Goal: Task Accomplishment & Management: Complete application form

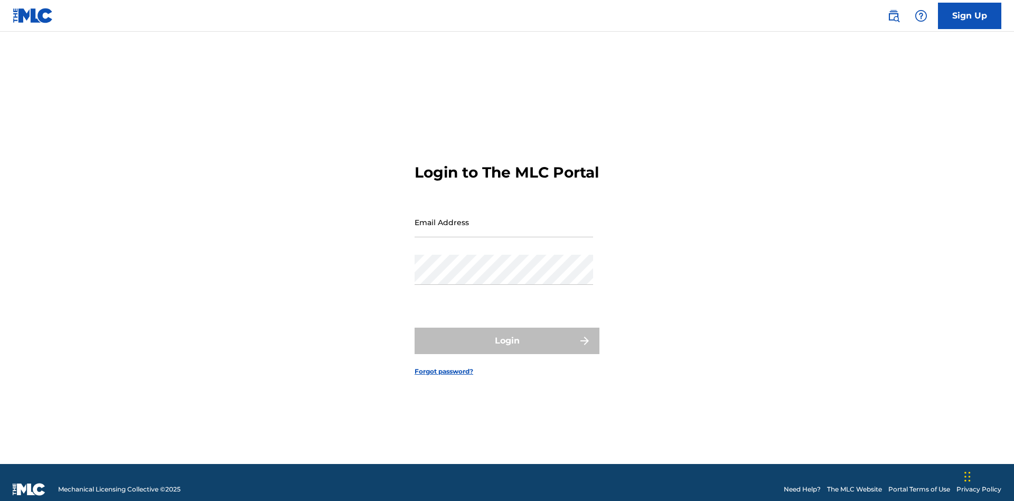
scroll to position [14, 0]
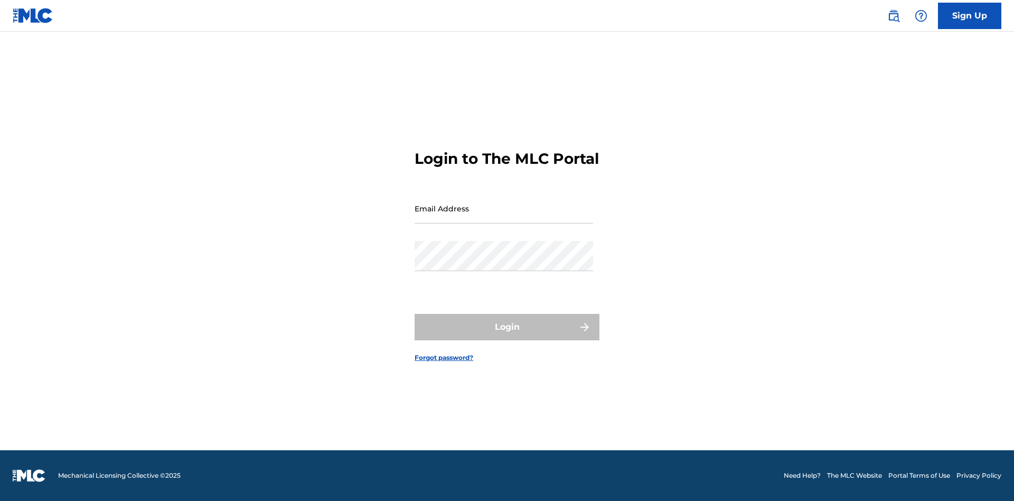
click at [504, 217] on input "Email Address" at bounding box center [504, 208] width 178 height 30
type input "[PERSON_NAME][EMAIL_ADDRESS][PERSON_NAME][DOMAIN_NAME]"
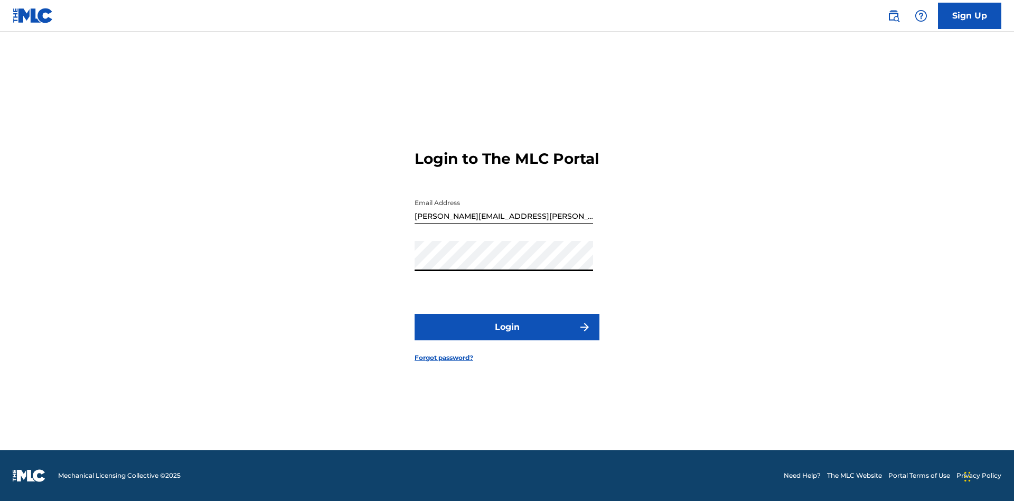
click at [507, 336] on button "Login" at bounding box center [507, 327] width 185 height 26
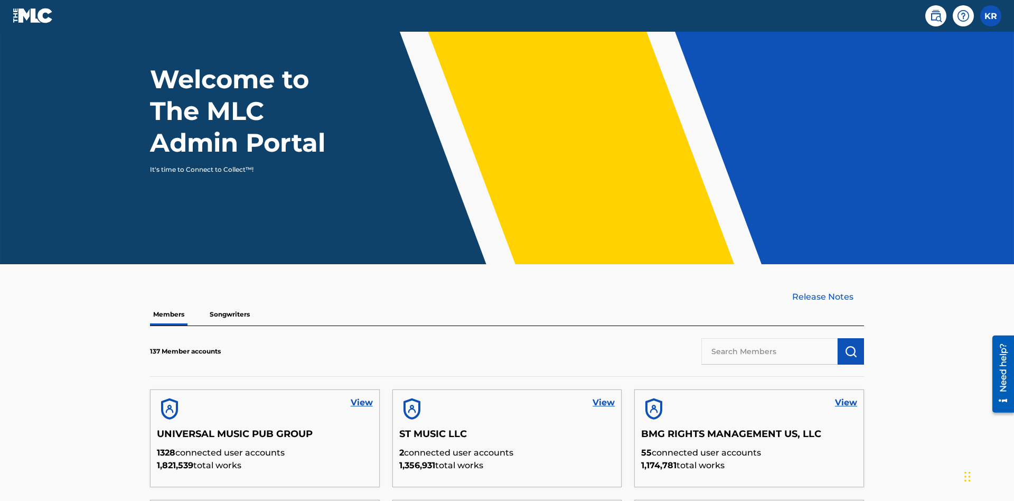
scroll to position [319, 0]
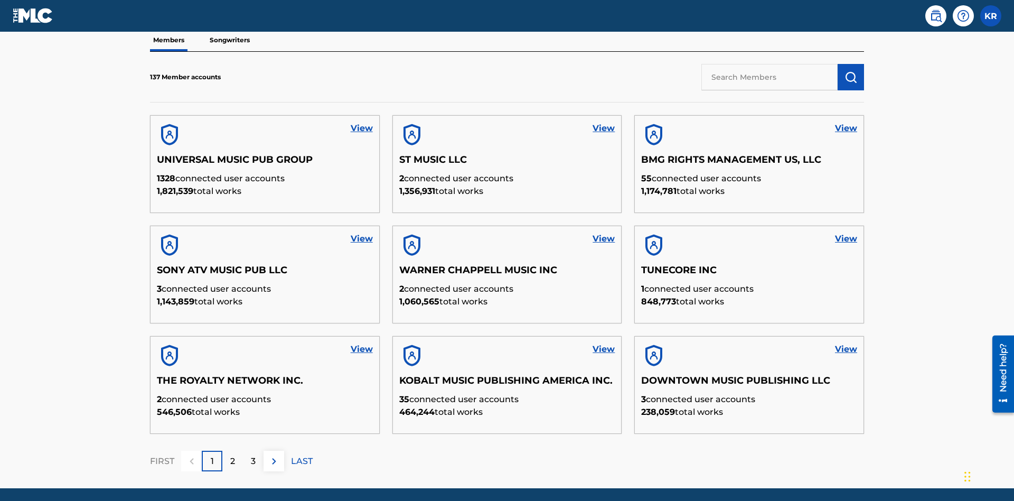
click at [769, 77] on input "text" at bounding box center [769, 77] width 136 height 26
type input "UNIVERSAL MUSIC PUB GROUP"
click at [851, 71] on img "submit" at bounding box center [850, 77] width 13 height 13
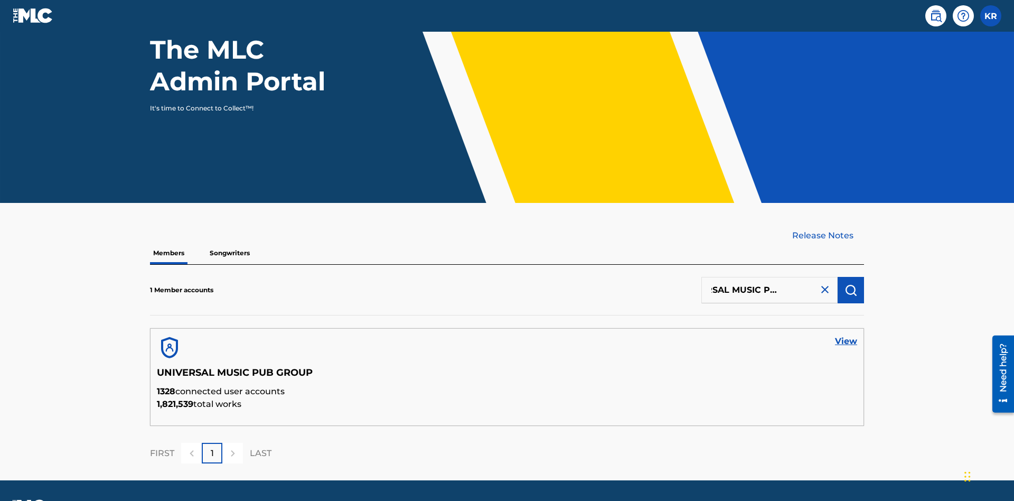
click at [846, 335] on link "View" at bounding box center [846, 341] width 22 height 13
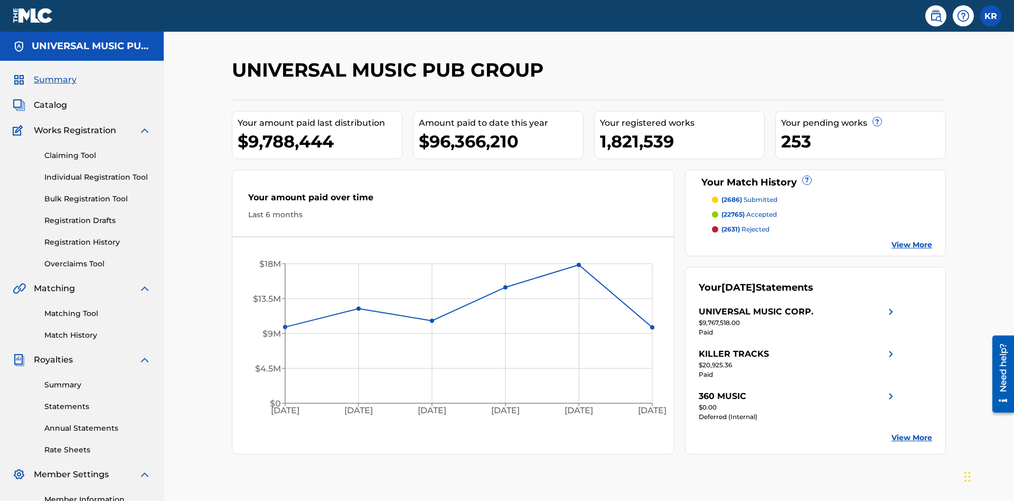
click at [98, 172] on link "Individual Registration Tool" at bounding box center [97, 177] width 107 height 11
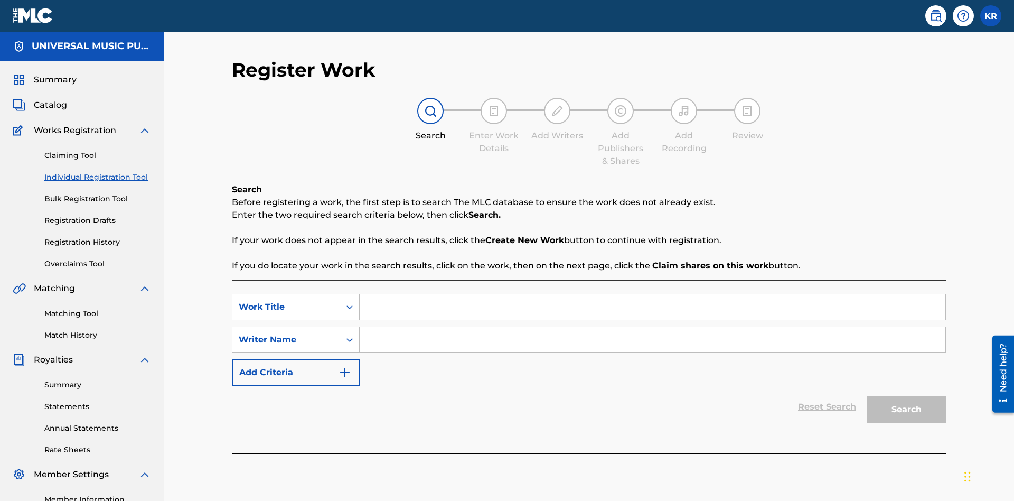
click at [652, 294] on input "Search Form" at bounding box center [653, 306] width 586 height 25
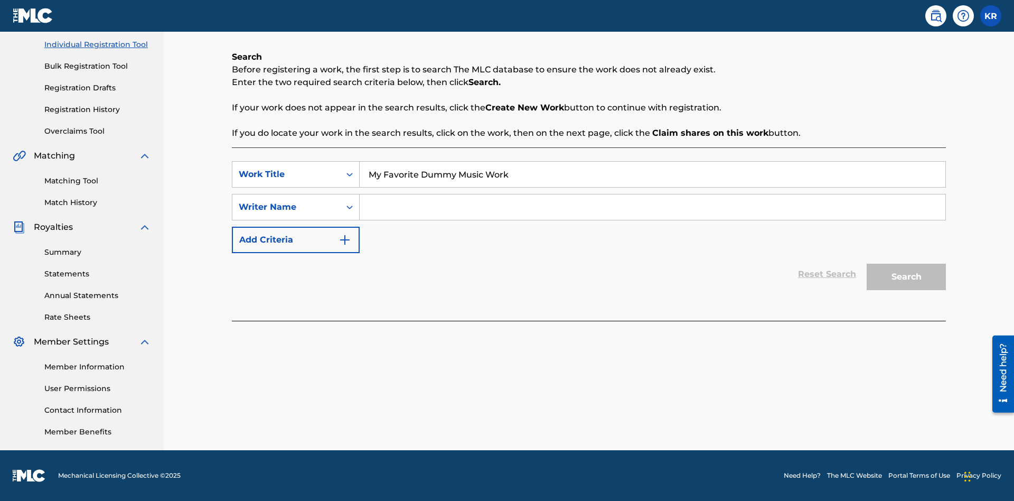
type input "My Favorite Dummy Music Work"
click at [652, 207] on input "Search Form" at bounding box center [653, 206] width 586 height 25
type input "QWERTYUIOP"
click at [906, 277] on button "Search" at bounding box center [906, 277] width 79 height 26
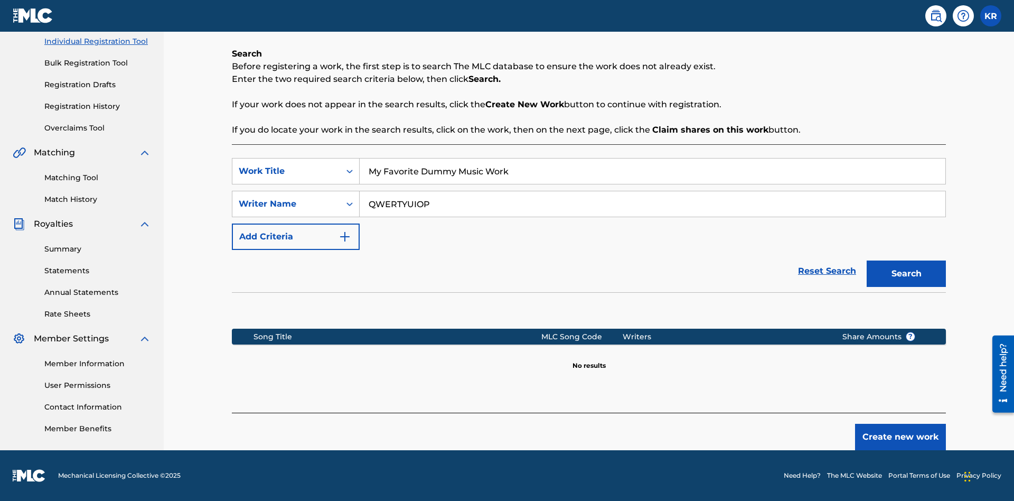
click at [900, 437] on button "Create new work" at bounding box center [900, 437] width 91 height 26
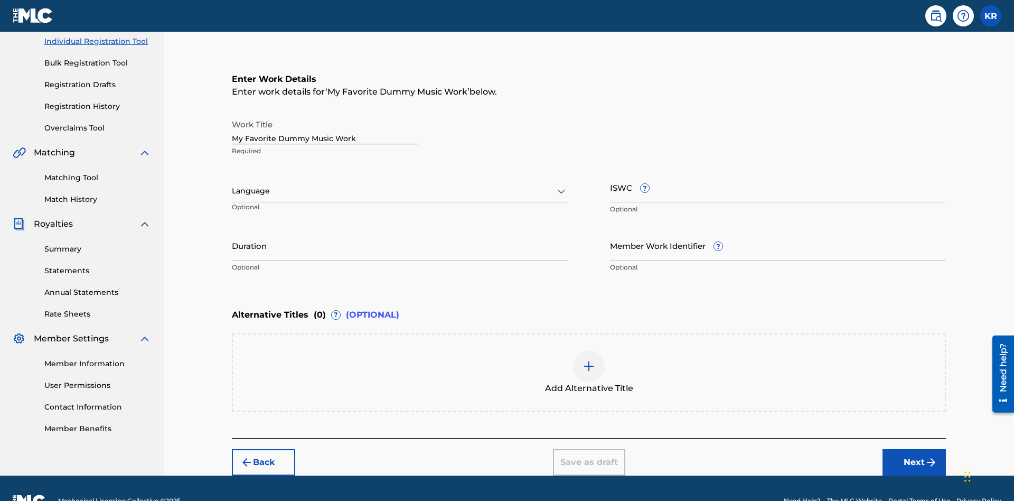
click at [400, 230] on input "Duration" at bounding box center [400, 245] width 336 height 30
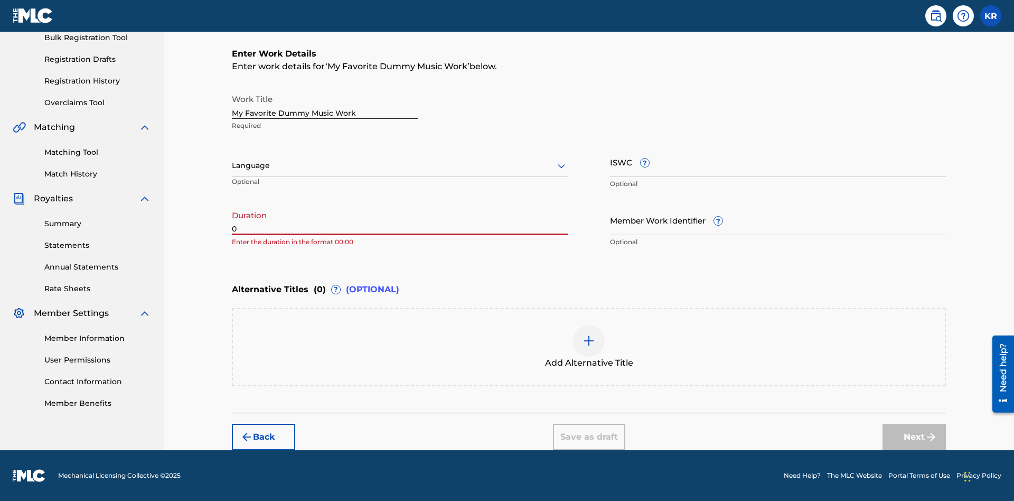
click at [400, 220] on input "0" at bounding box center [400, 220] width 336 height 30
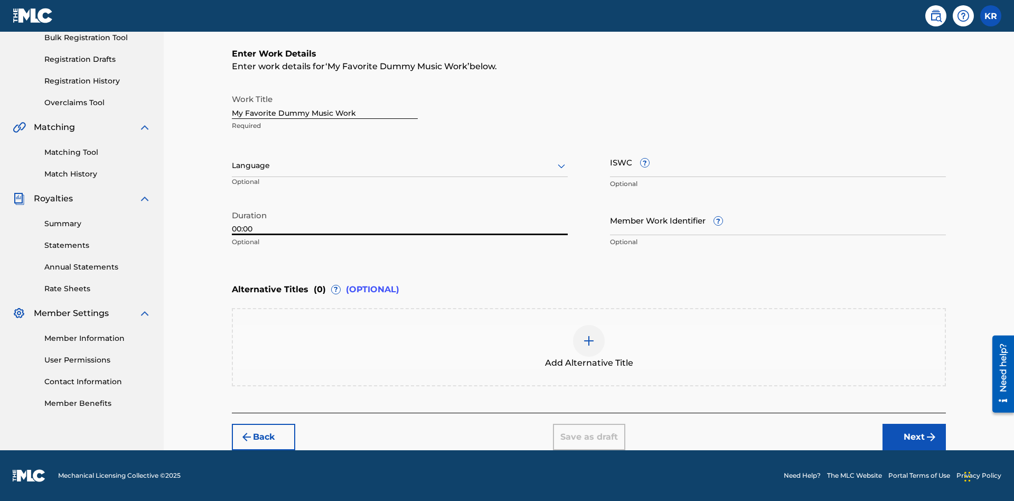
type input "00:00"
click at [561, 166] on icon at bounding box center [561, 165] width 13 height 13
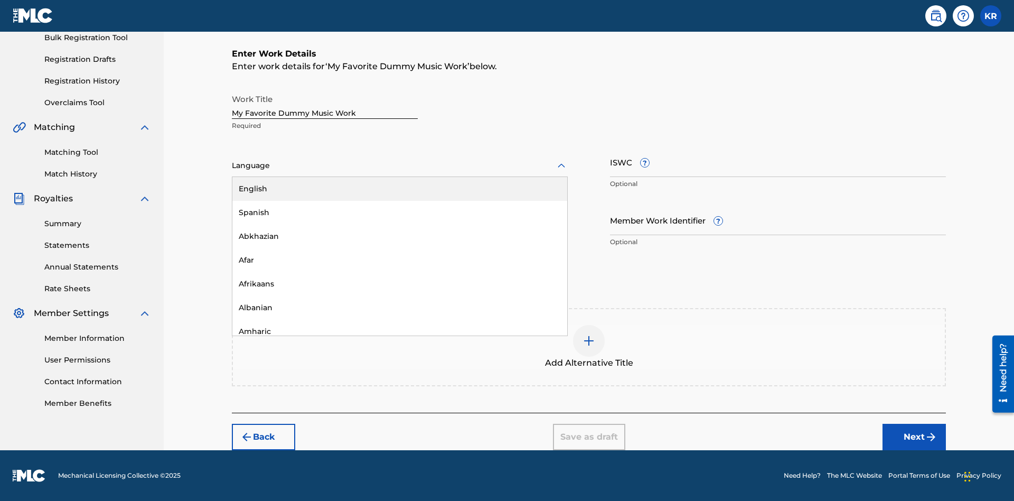
click at [400, 212] on div "Spanish" at bounding box center [399, 213] width 335 height 24
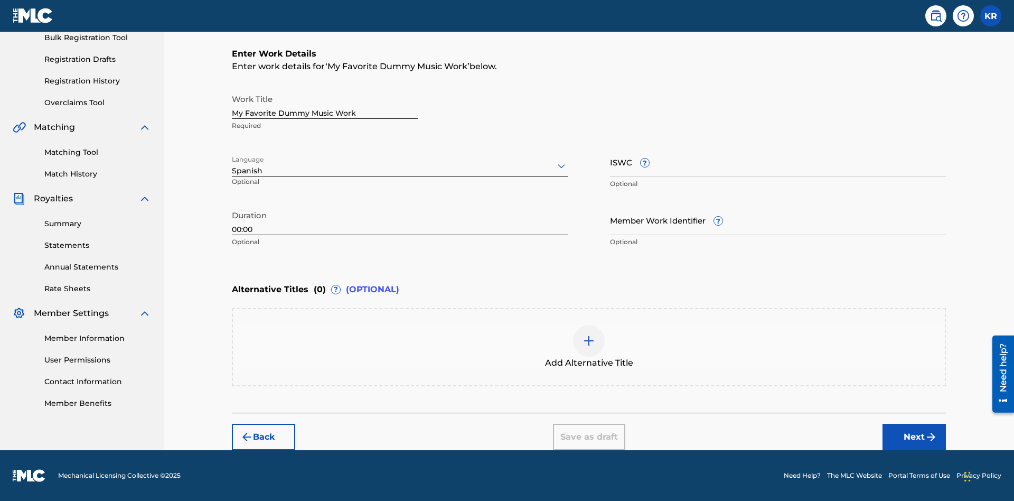
click at [778, 220] on input "Member Work Identifier ?" at bounding box center [778, 220] width 336 height 30
type input "[PHONE_NUMBER]"
click at [778, 162] on input "ISWC ?" at bounding box center [778, 162] width 336 height 30
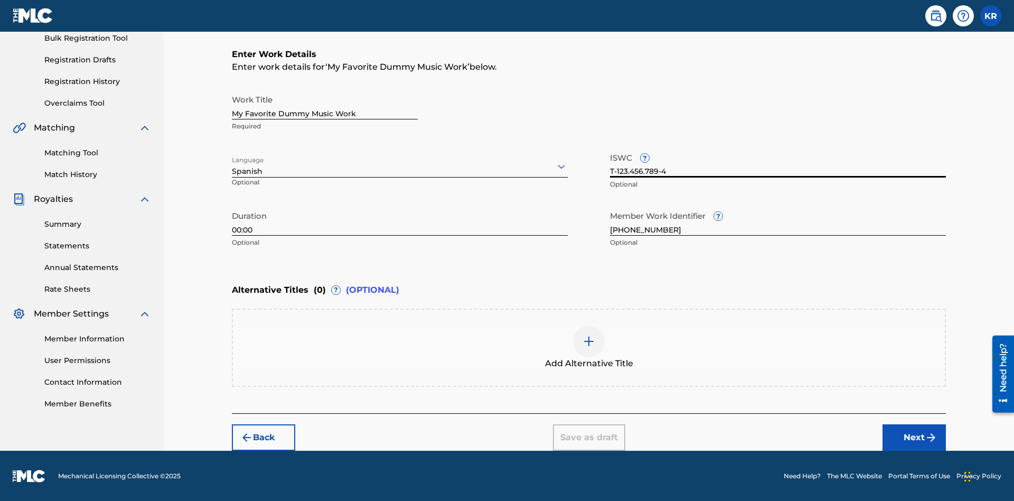
scroll to position [161, 0]
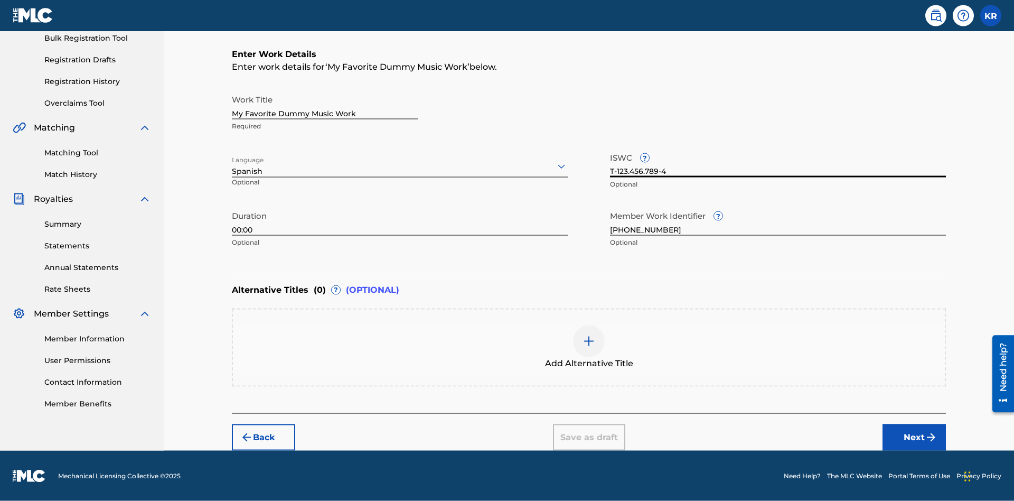
type input "T-123.456.789-4"
click at [589, 346] on img at bounding box center [588, 341] width 13 height 13
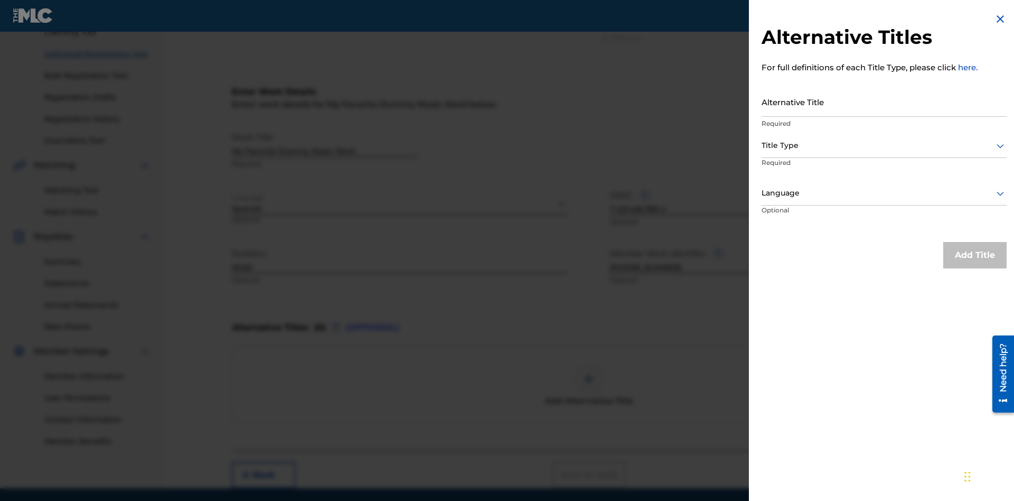
click at [884, 101] on input "Alternative Title" at bounding box center [883, 102] width 245 height 30
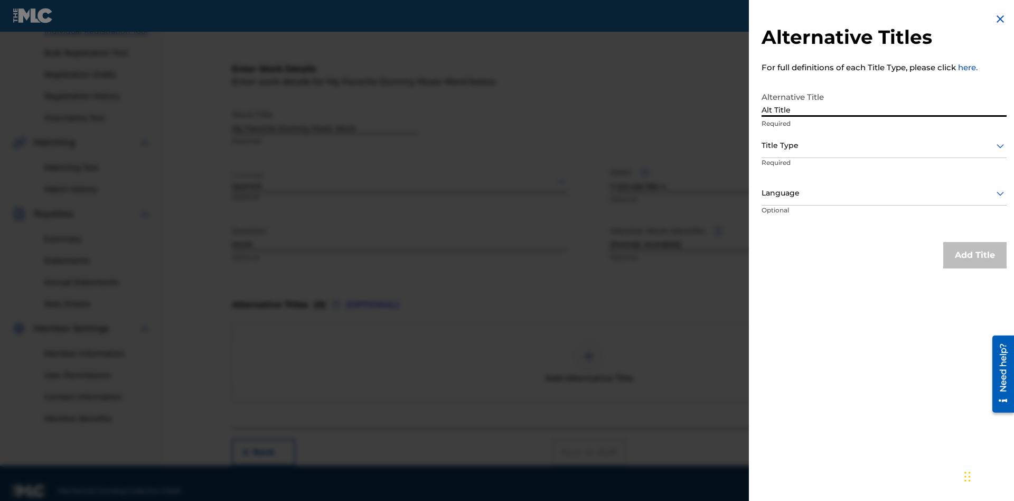
type input "Alt Title"
click at [884, 145] on div at bounding box center [883, 145] width 245 height 13
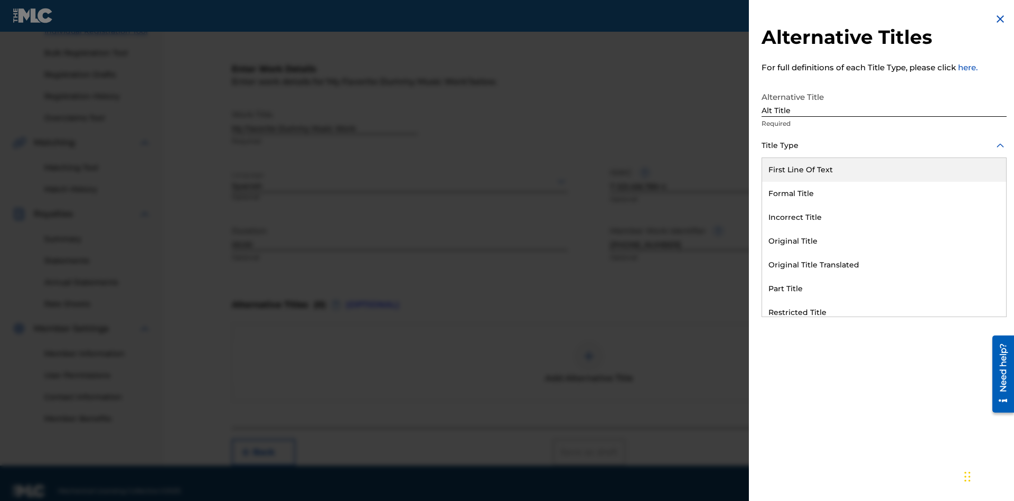
scroll to position [161, 0]
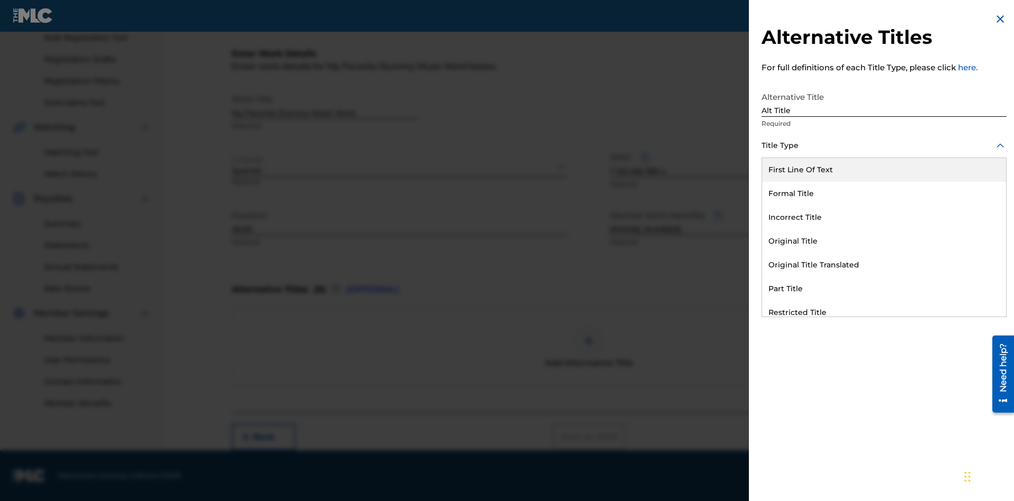
click at [884, 241] on div "Original Title" at bounding box center [884, 241] width 244 height 24
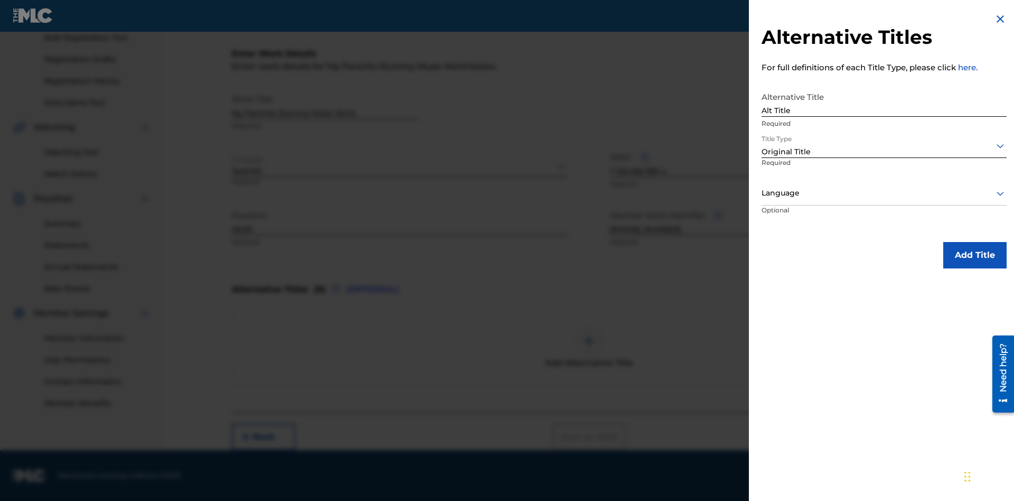
click at [884, 193] on div at bounding box center [883, 192] width 245 height 13
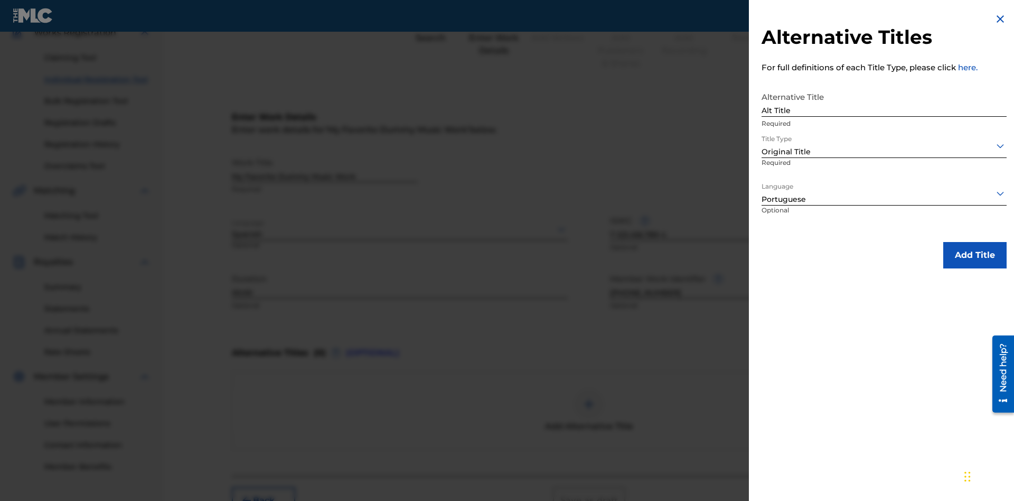
click at [975, 255] on button "Add Title" at bounding box center [974, 255] width 63 height 26
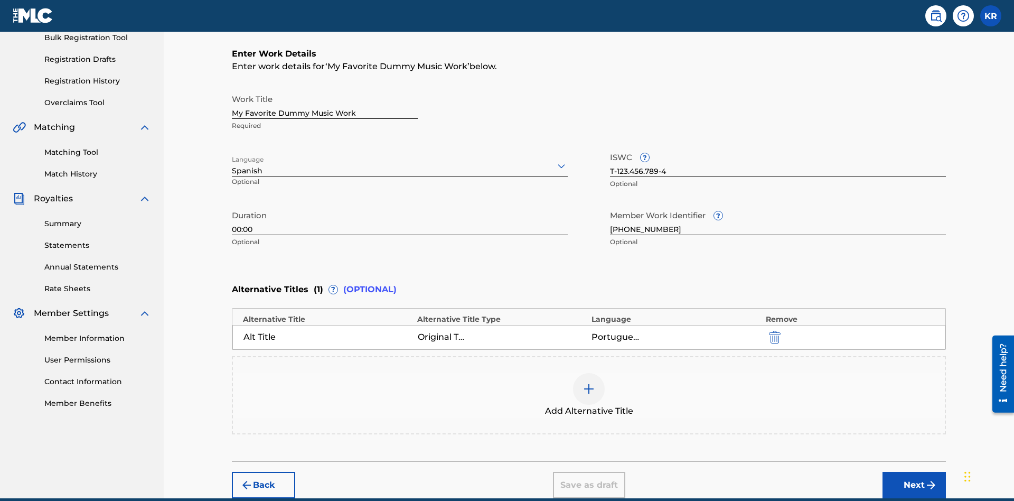
click at [589, 373] on div at bounding box center [589, 389] width 32 height 32
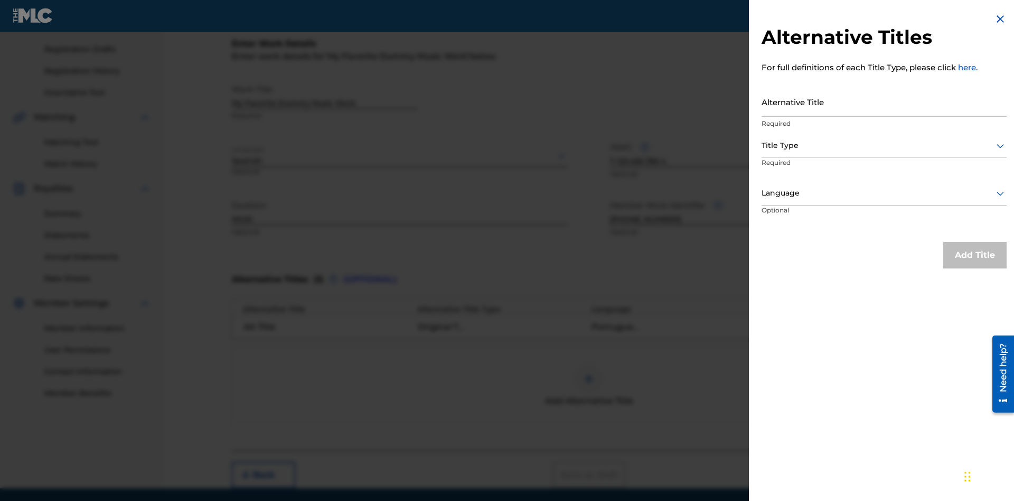
click at [884, 101] on input "Alternative Title" at bounding box center [883, 102] width 245 height 30
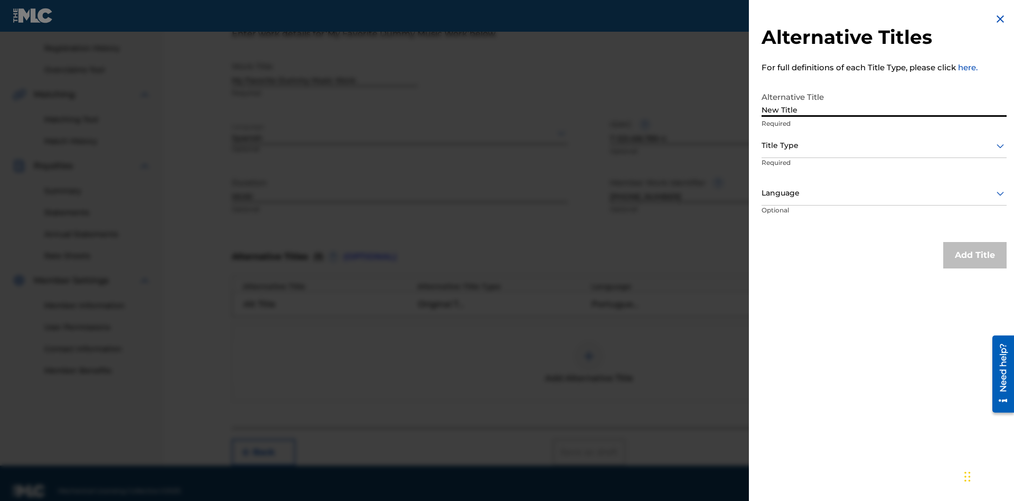
type input "New Title"
click at [884, 145] on div at bounding box center [883, 145] width 245 height 13
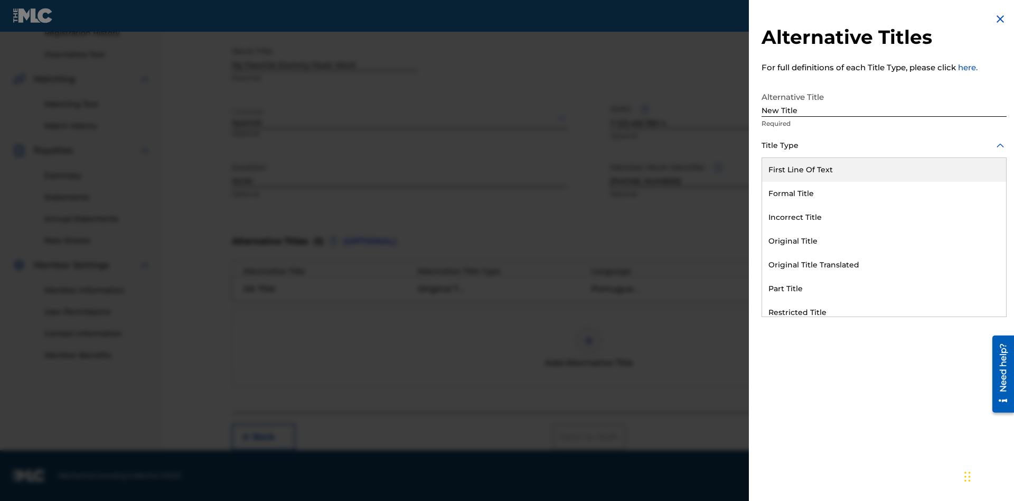
click at [884, 217] on div "Incorrect Title" at bounding box center [884, 217] width 244 height 24
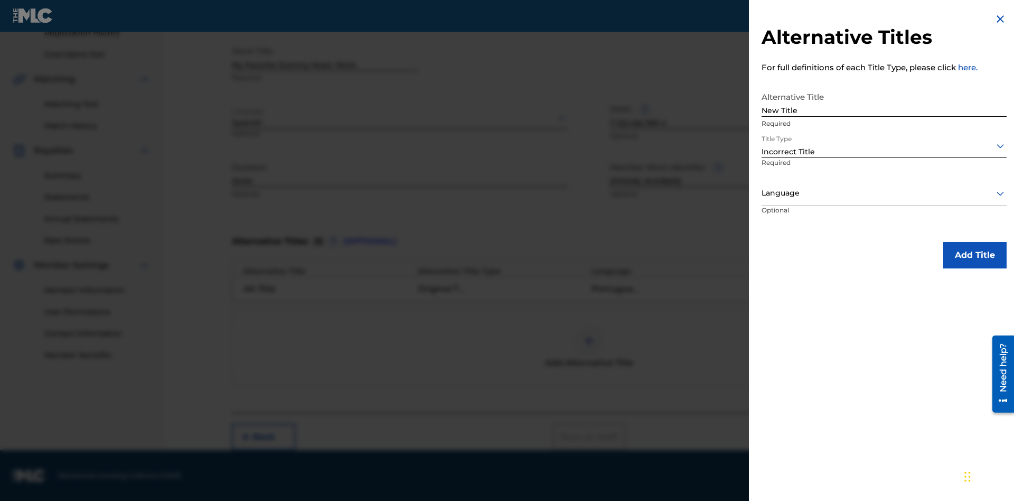
click at [884, 193] on div at bounding box center [883, 192] width 245 height 13
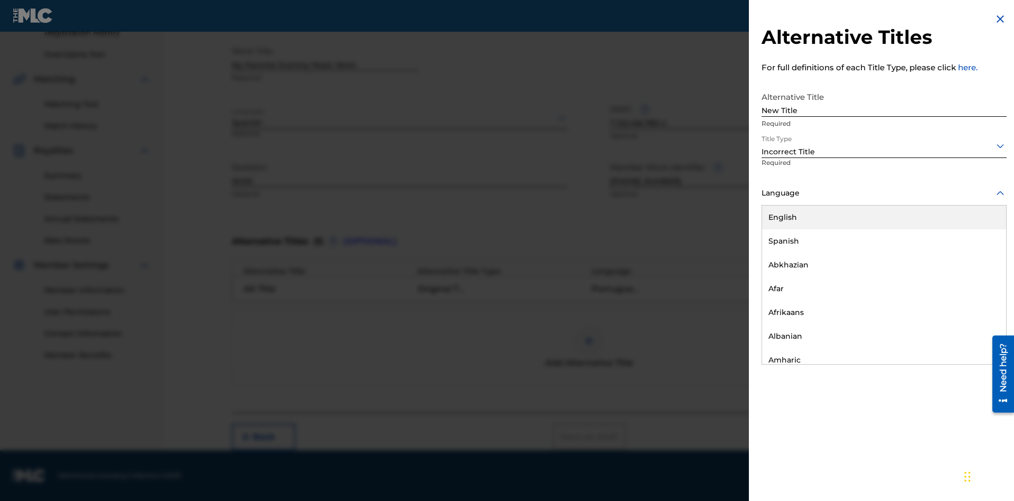
click at [884, 217] on div "English" at bounding box center [884, 217] width 244 height 24
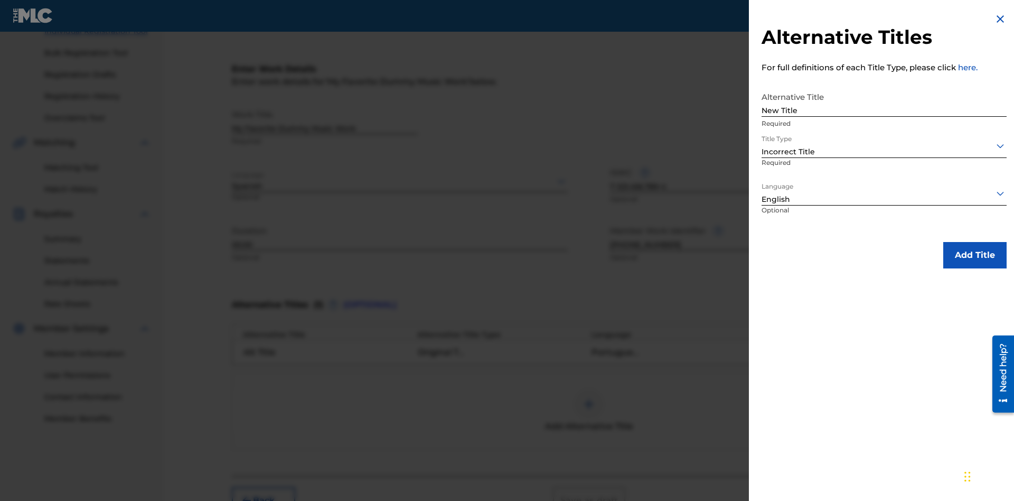
click at [975, 255] on button "Add Title" at bounding box center [974, 255] width 63 height 26
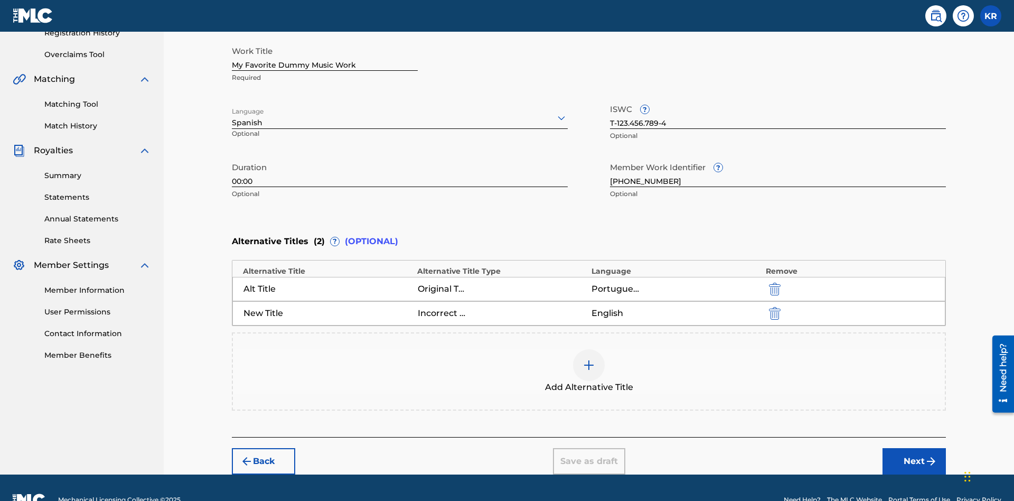
click at [773, 307] on img "submit" at bounding box center [775, 313] width 12 height 13
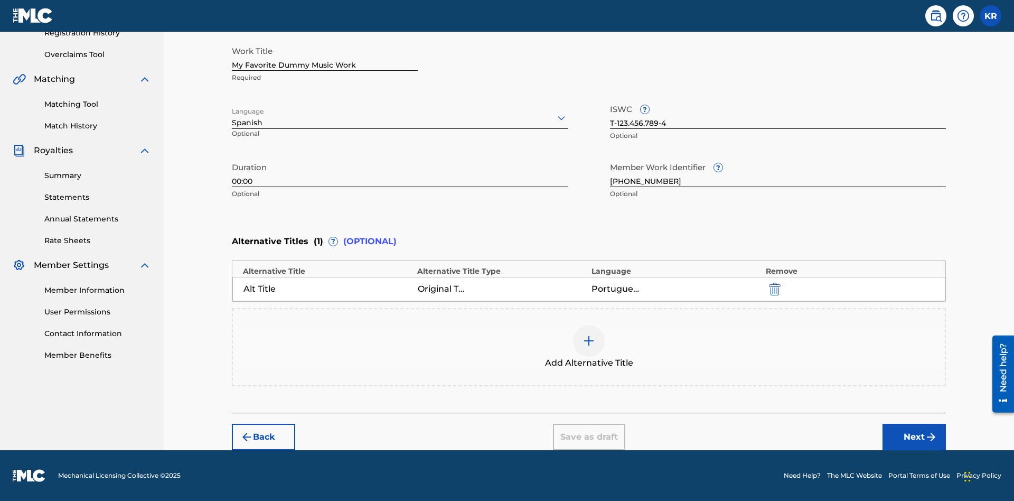
click at [589, 347] on div at bounding box center [589, 341] width 32 height 32
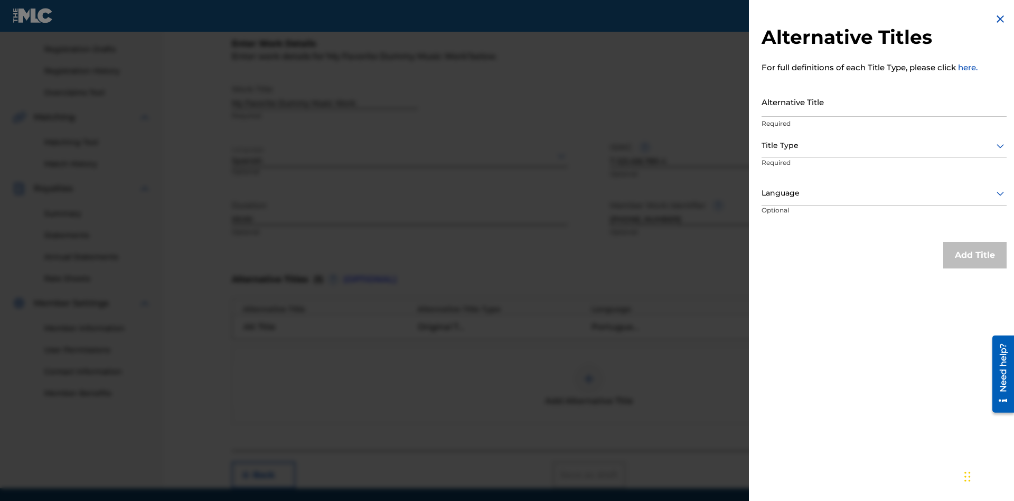
click at [884, 101] on input "Alternative Title" at bounding box center [883, 102] width 245 height 30
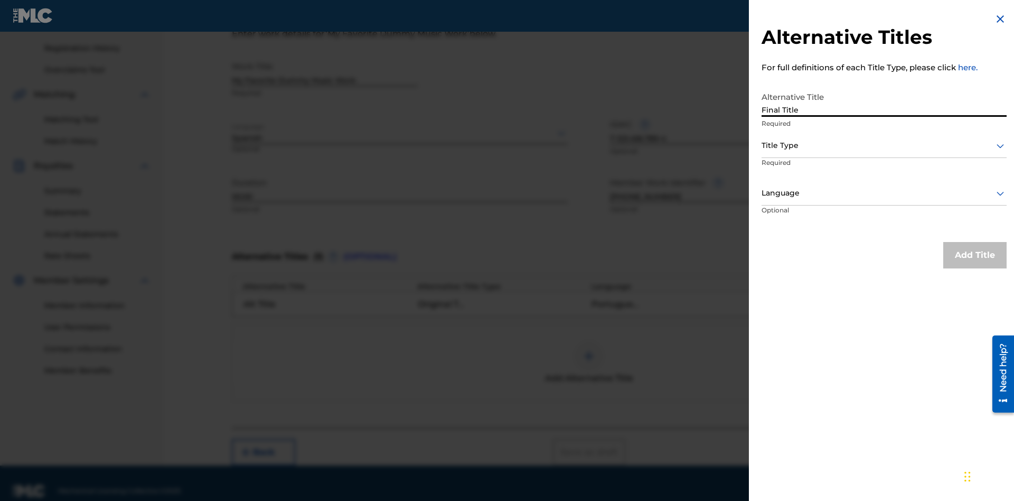
type input "Final Title"
click at [884, 145] on div at bounding box center [883, 145] width 245 height 13
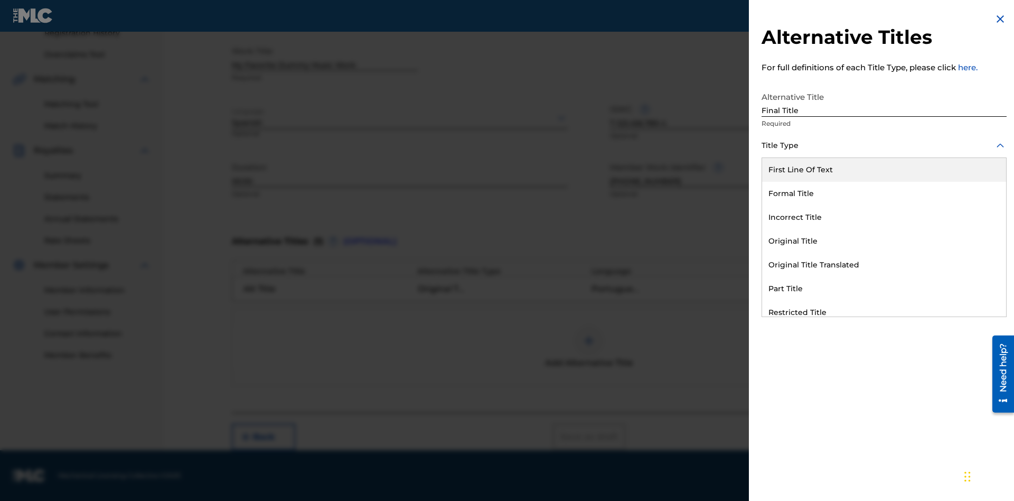
click at [884, 288] on div "Part Title" at bounding box center [884, 289] width 244 height 24
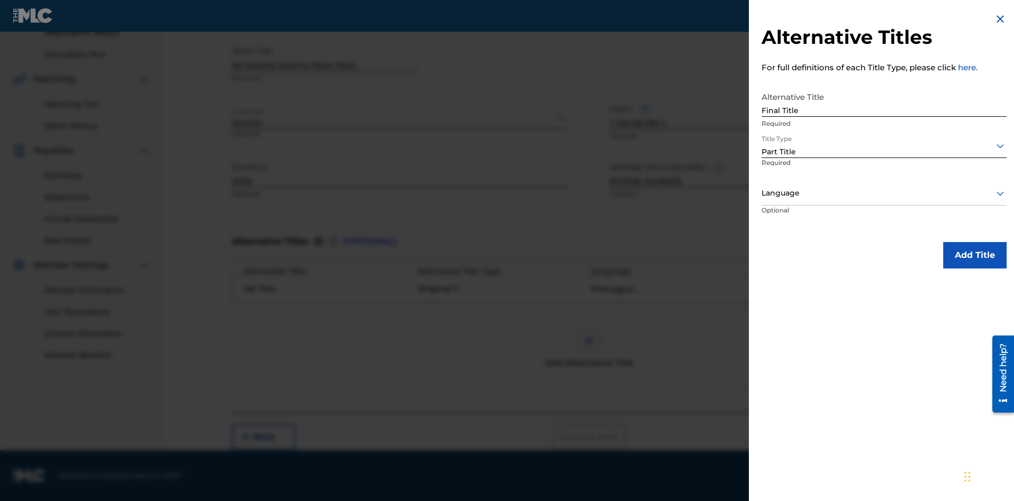
click at [884, 193] on div at bounding box center [883, 192] width 245 height 13
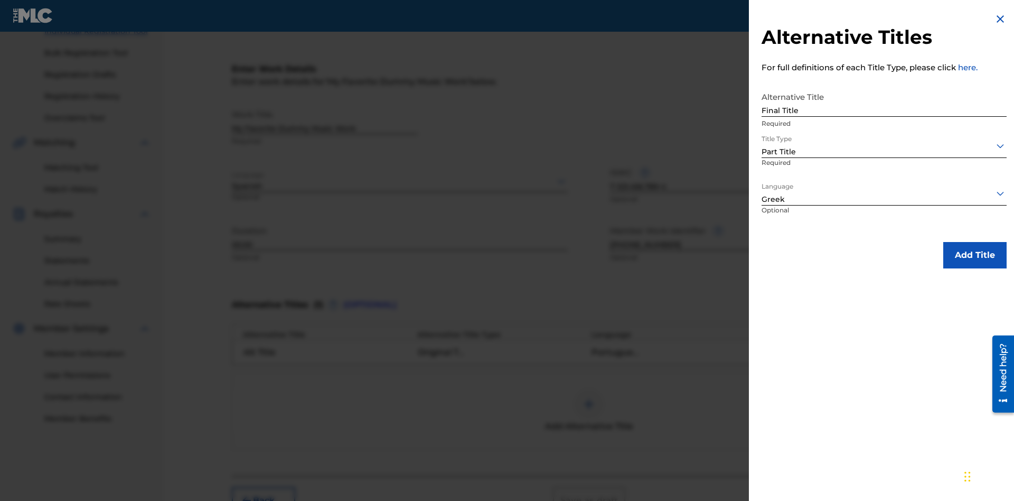
click at [975, 255] on button "Add Title" at bounding box center [974, 255] width 63 height 26
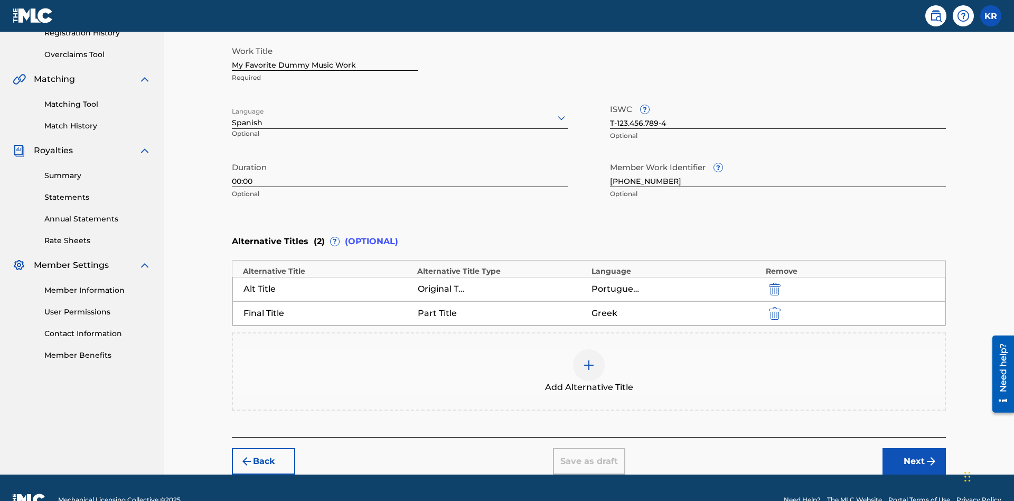
scroll to position [233, 0]
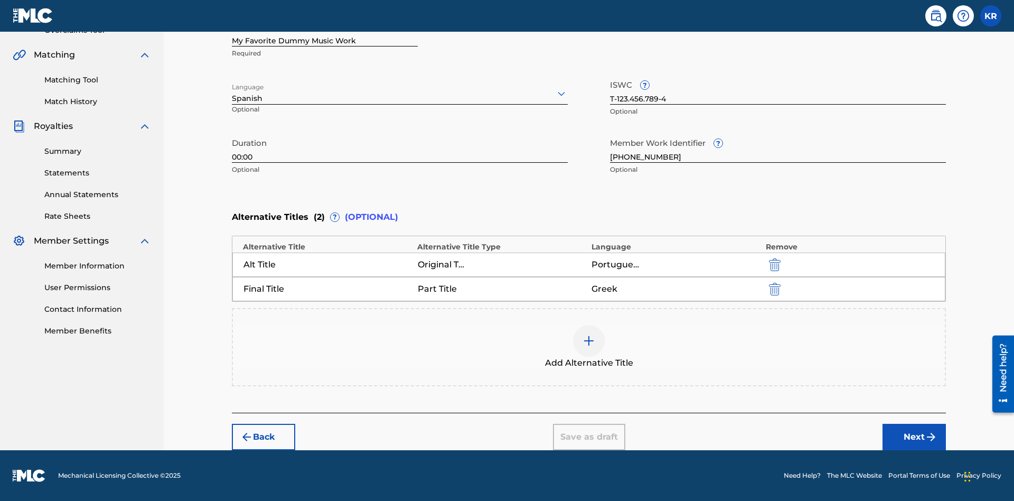
click at [914, 437] on button "Next" at bounding box center [913, 437] width 63 height 26
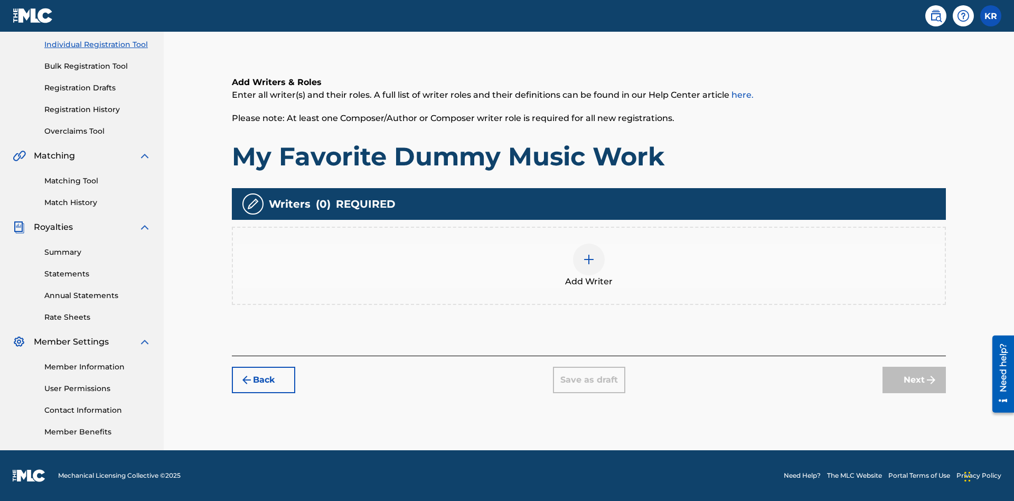
click at [589, 265] on img at bounding box center [588, 259] width 13 height 13
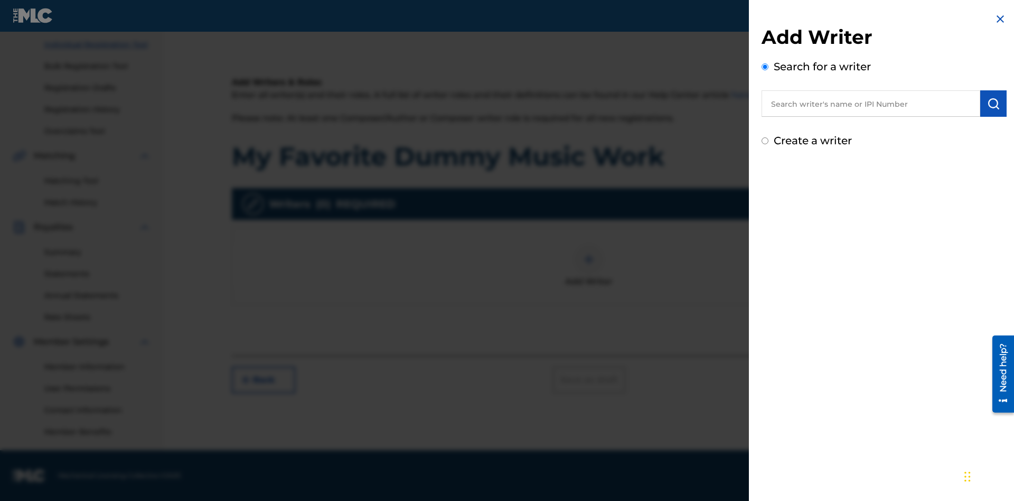
click at [871, 104] on input "text" at bounding box center [870, 103] width 219 height 26
type input "Test2025.08.23.05.11.20"
click at [993, 104] on img "submit" at bounding box center [993, 103] width 13 height 13
click at [765, 186] on input "Create a writer" at bounding box center [764, 185] width 7 height 7
radio input "false"
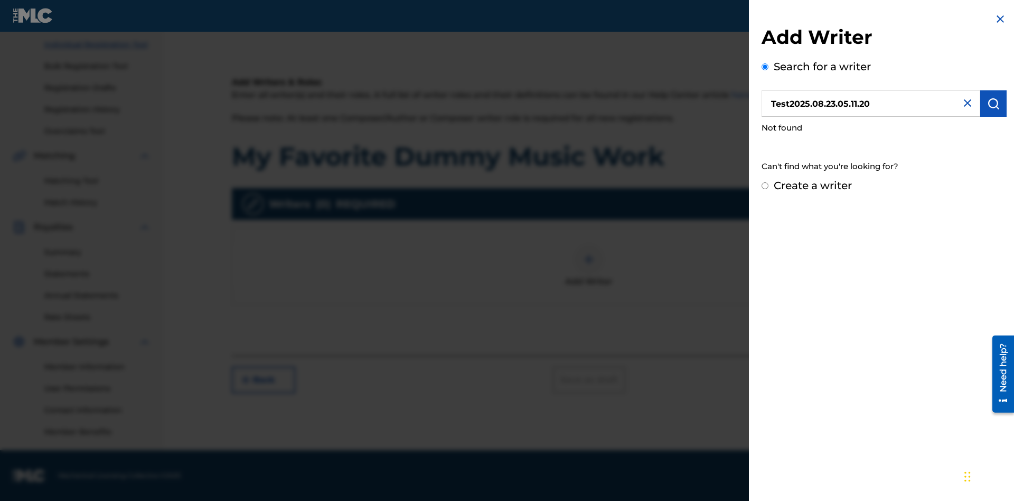
radio input "false"
radio input "true"
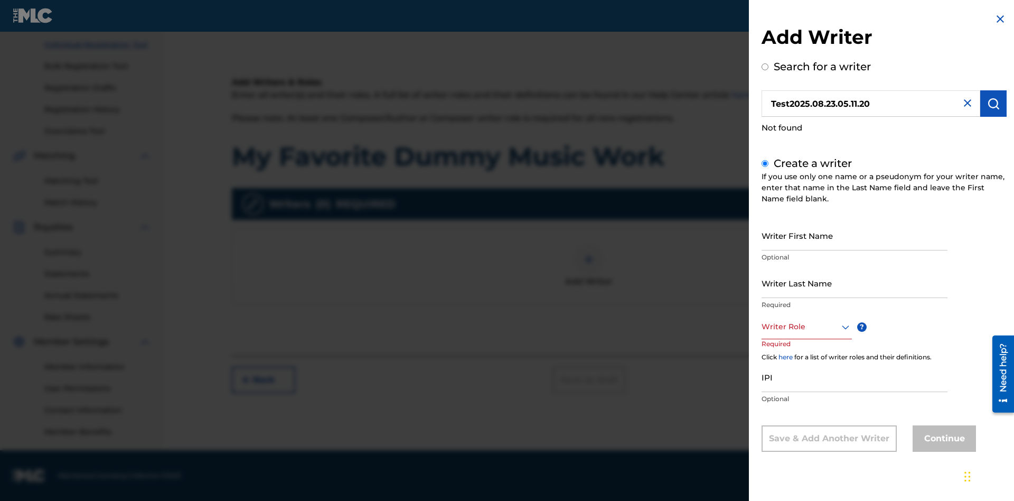
click at [854, 235] on input "Writer First Name" at bounding box center [854, 235] width 186 height 30
type input "Test2025.08.23.05.11.22"
click at [854, 283] on input "Writer Last Name" at bounding box center [854, 283] width 186 height 30
type input "Test2025.08.23.05.11.23"
click at [806, 326] on div at bounding box center [806, 326] width 90 height 13
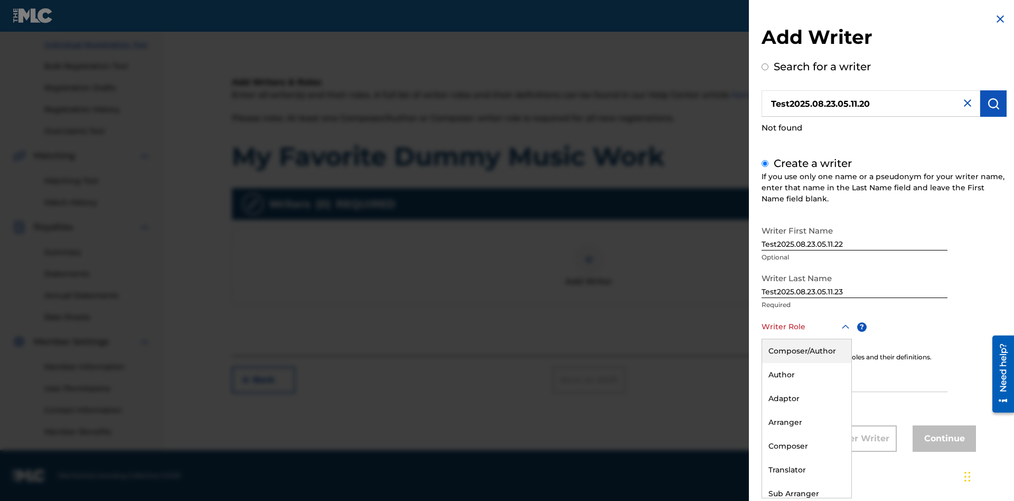
click at [806, 374] on div "Author" at bounding box center [806, 375] width 89 height 24
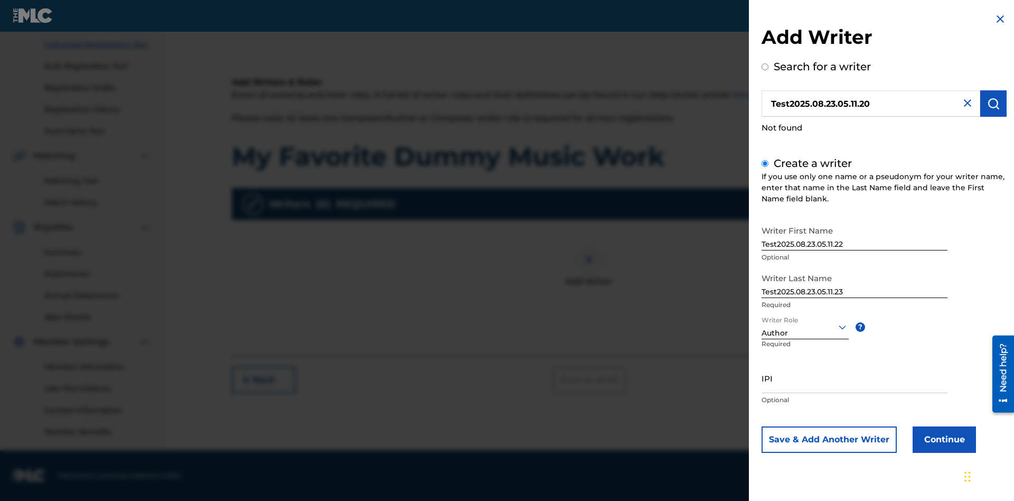
click at [854, 378] on input "IPI" at bounding box center [854, 378] width 186 height 30
type input "595839777"
click at [943, 439] on button "Continue" at bounding box center [943, 439] width 63 height 26
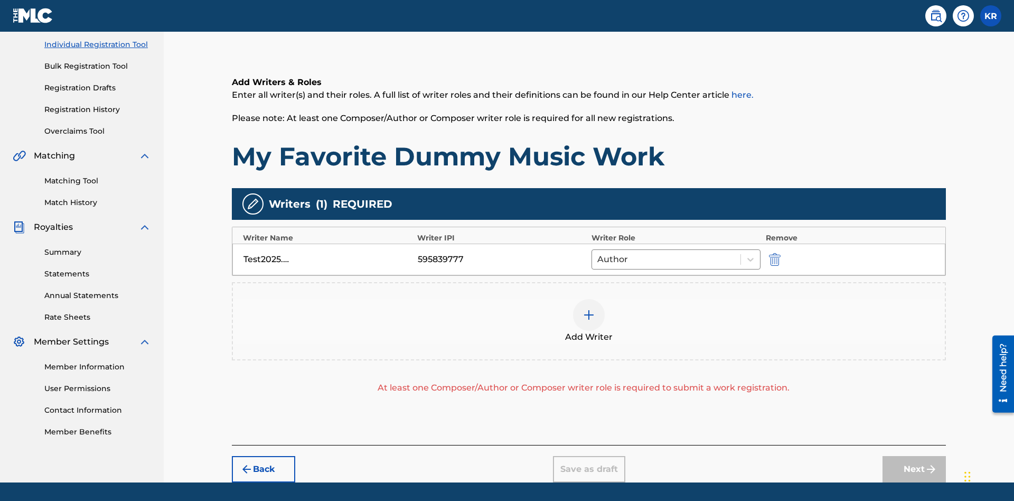
click at [773, 253] on img "submit" at bounding box center [775, 259] width 12 height 13
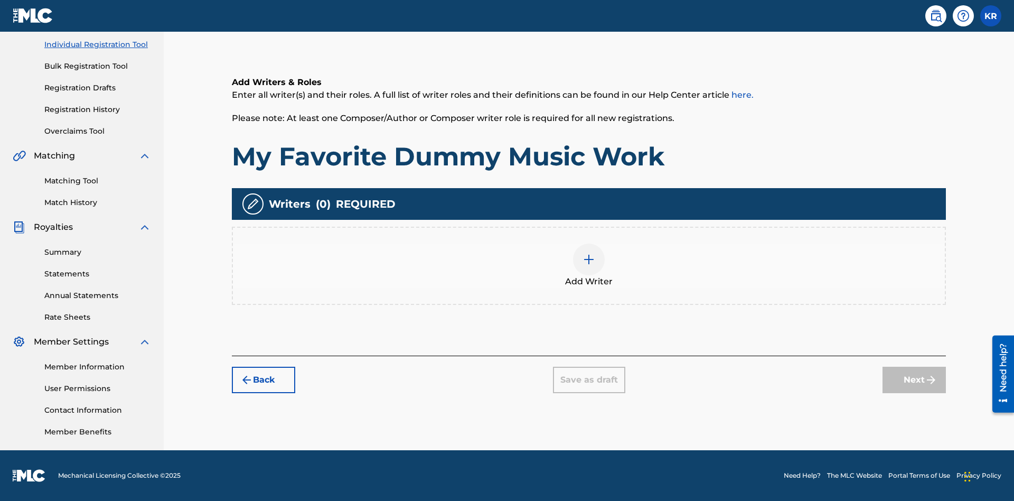
click at [589, 265] on img at bounding box center [588, 259] width 13 height 13
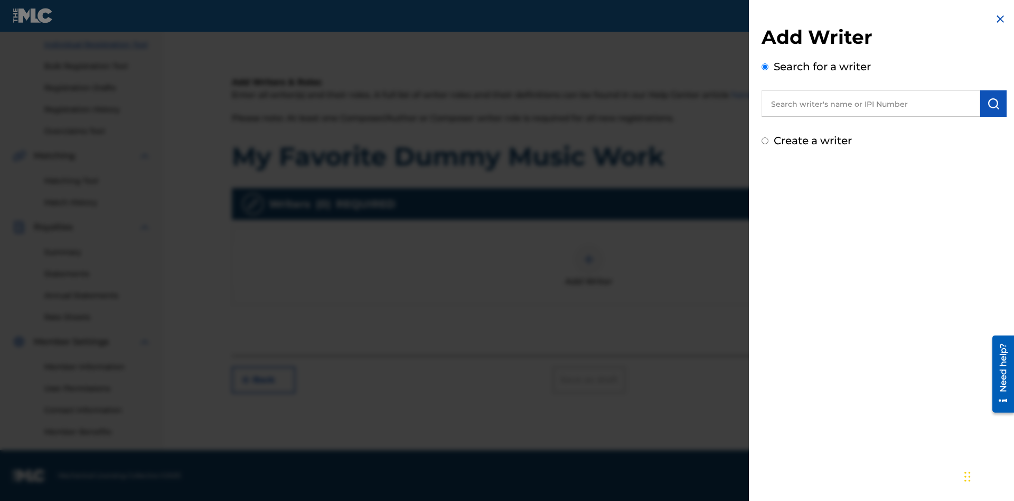
click at [871, 104] on input "text" at bounding box center [870, 103] width 219 height 26
type input "[PERSON_NAME]"
click at [993, 104] on img "submit" at bounding box center [993, 103] width 13 height 13
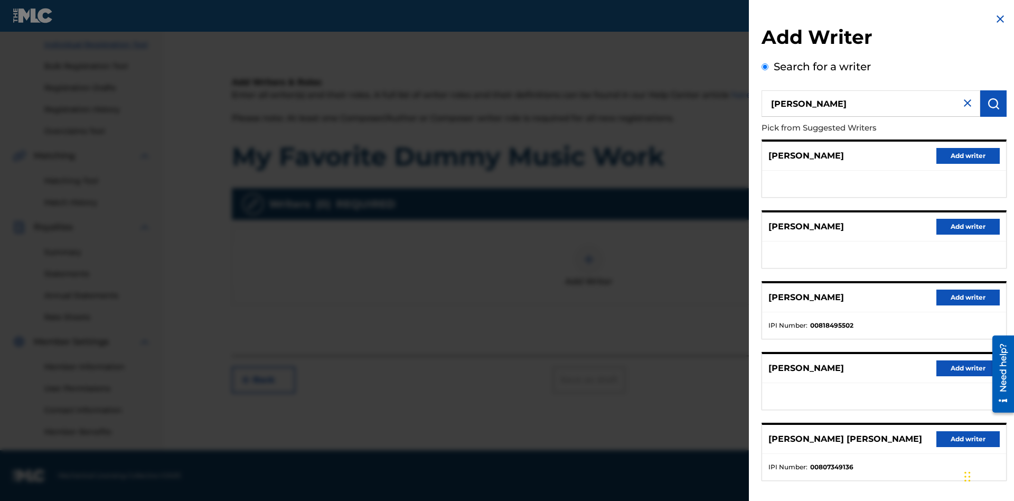
radio input "false"
radio input "true"
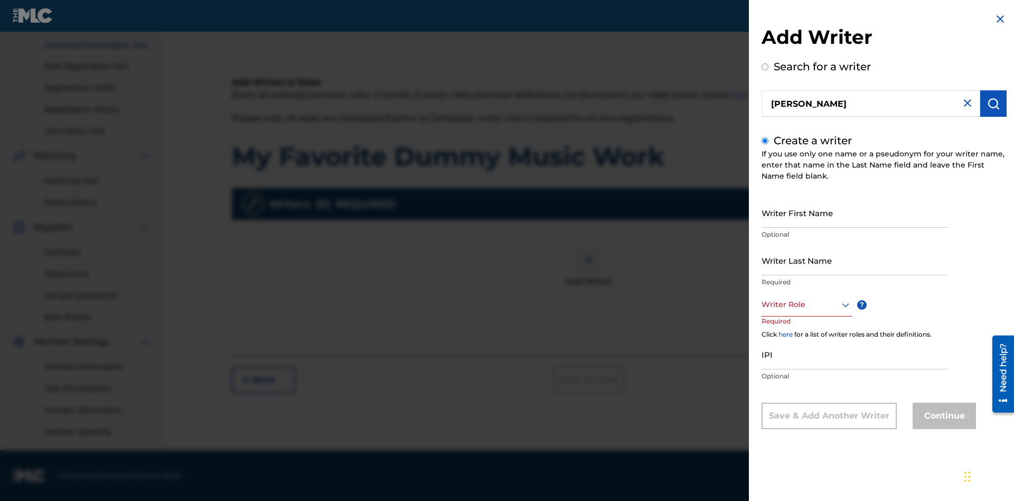
click at [854, 212] on input "Writer First Name" at bounding box center [854, 212] width 186 height 30
type input "[PERSON_NAME]"
click at [854, 260] on input "Writer Last Name" at bounding box center [854, 260] width 186 height 30
type input "[PERSON_NAME]"
click at [854, 354] on input "IPI" at bounding box center [854, 354] width 186 height 30
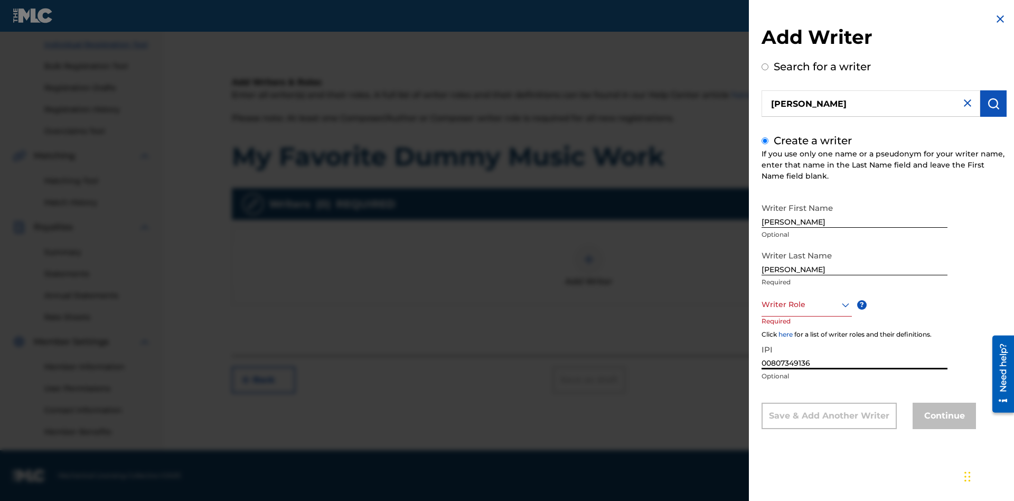
type input "00807349136"
click at [806, 304] on div at bounding box center [806, 304] width 90 height 13
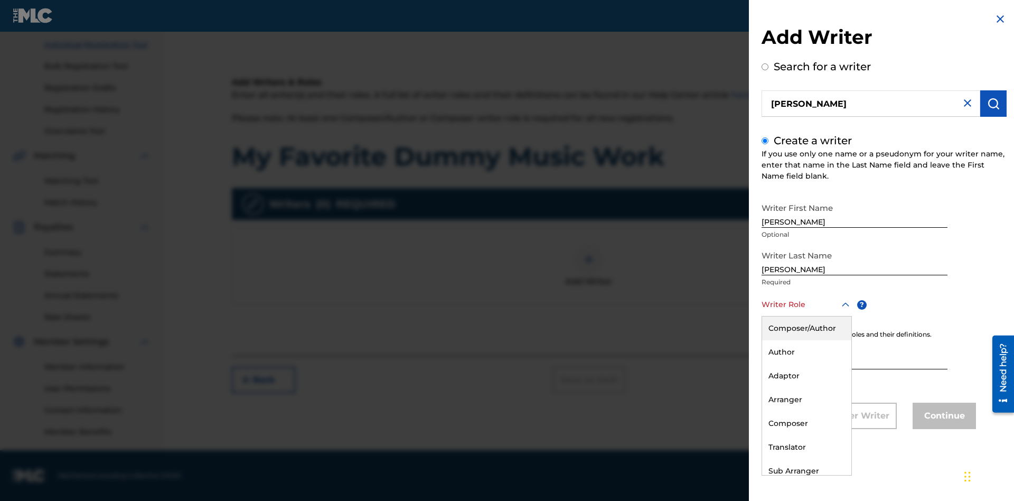
click at [806, 423] on div "Composer" at bounding box center [806, 423] width 89 height 24
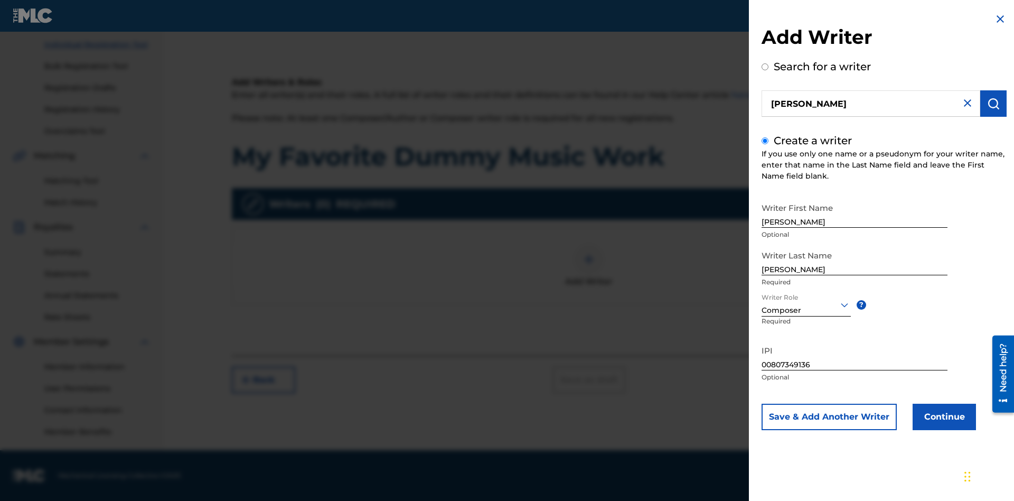
click at [943, 417] on button "Continue" at bounding box center [943, 416] width 63 height 26
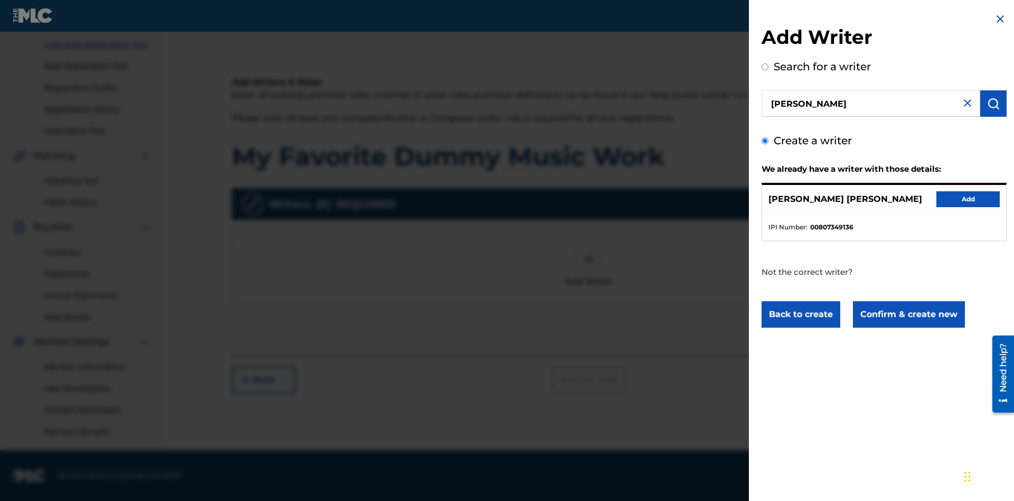
click at [908, 314] on button "Confirm & create new" at bounding box center [909, 314] width 112 height 26
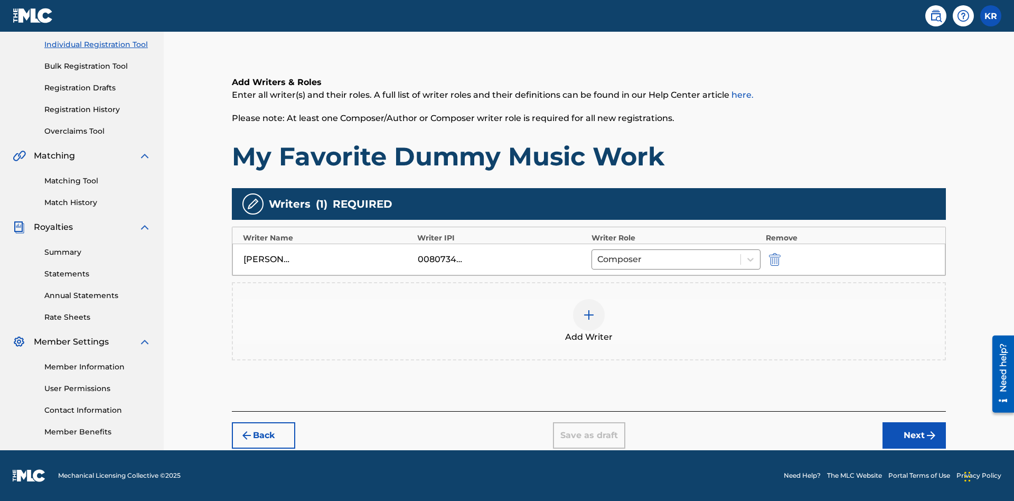
click at [589, 321] on div at bounding box center [589, 315] width 32 height 32
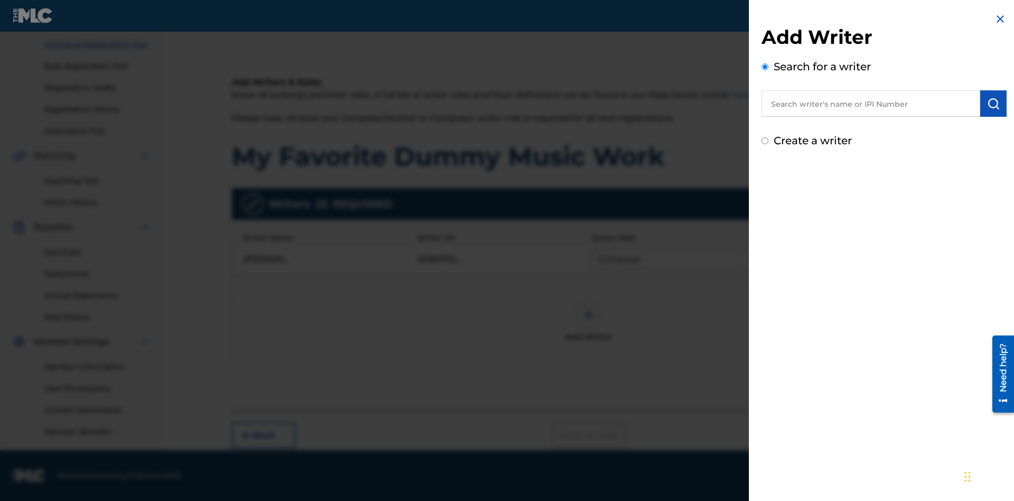
click at [871, 104] on input "text" at bounding box center [870, 103] width 219 height 26
type input "[PERSON_NAME]"
click at [993, 104] on img "submit" at bounding box center [993, 103] width 13 height 13
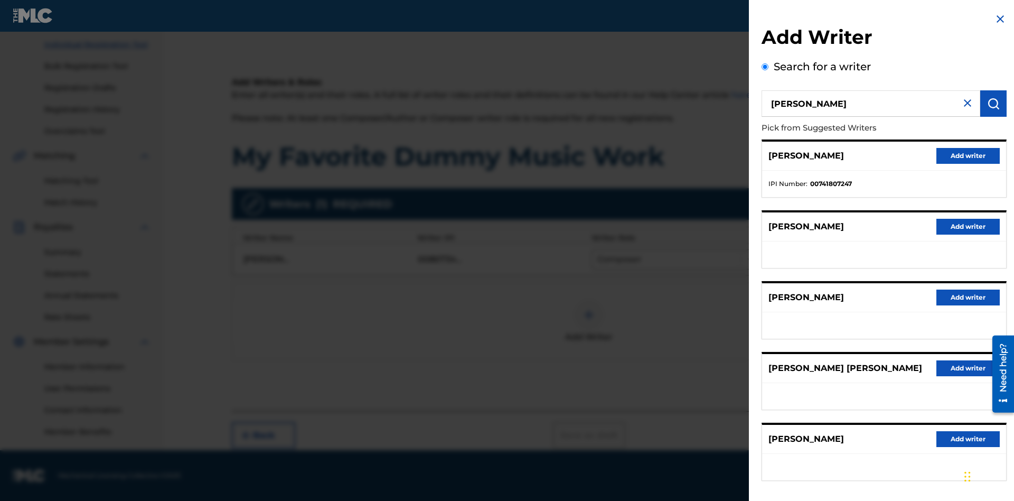
click at [968, 155] on button "Add writer" at bounding box center [967, 156] width 63 height 16
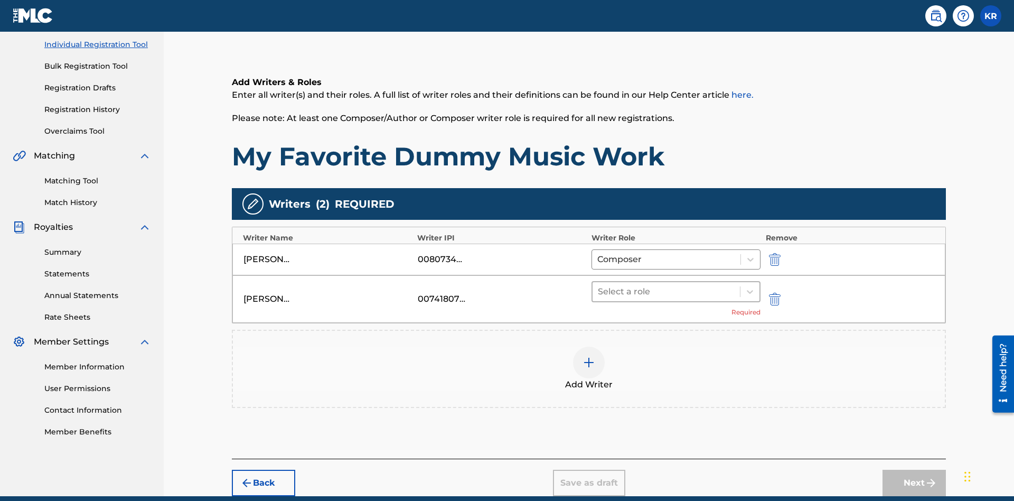
click at [599, 285] on input "text" at bounding box center [599, 291] width 2 height 13
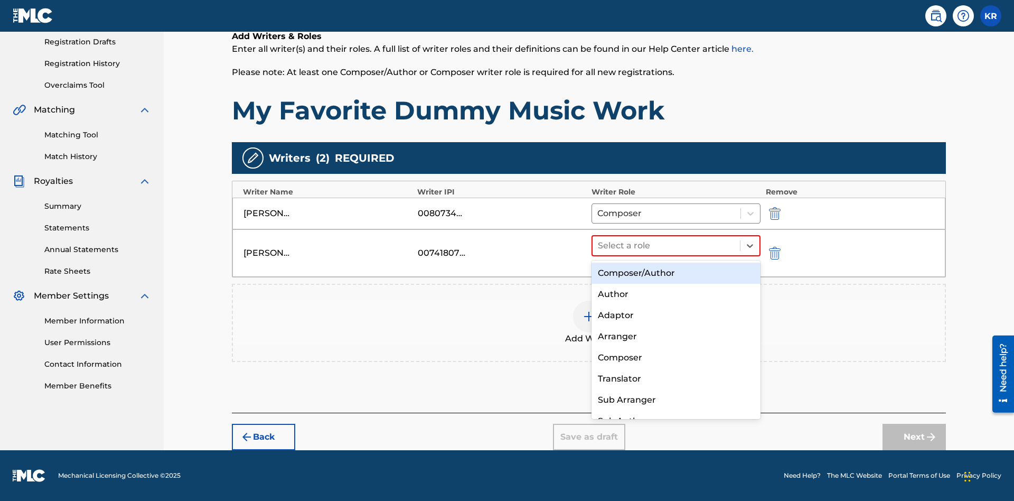
click at [675, 378] on div "Translator" at bounding box center [675, 378] width 169 height 21
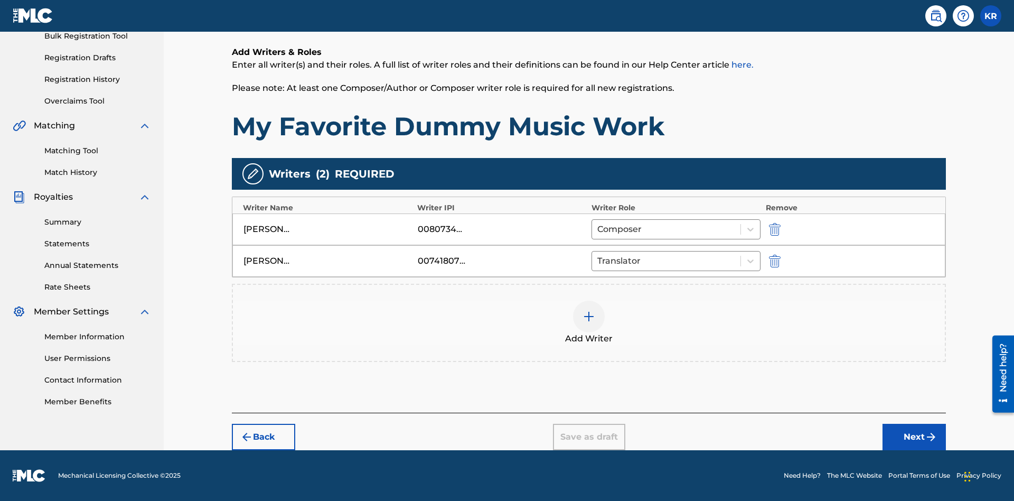
click at [589, 323] on div at bounding box center [589, 316] width 32 height 32
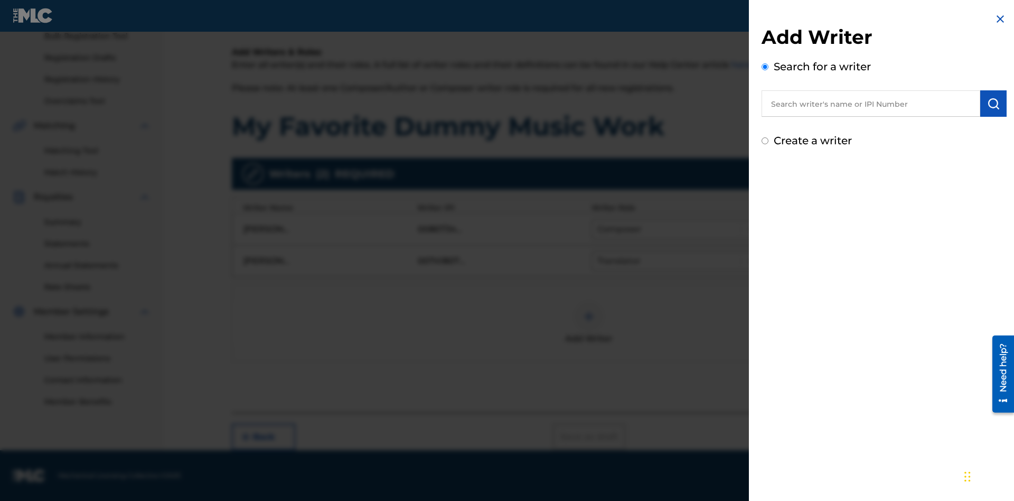
click at [871, 104] on input "text" at bounding box center [870, 103] width 219 height 26
type input "Test2025.08.23.05.12.31"
click at [993, 104] on img "submit" at bounding box center [993, 103] width 13 height 13
click at [765, 186] on input "Create a writer" at bounding box center [764, 185] width 7 height 7
radio input "false"
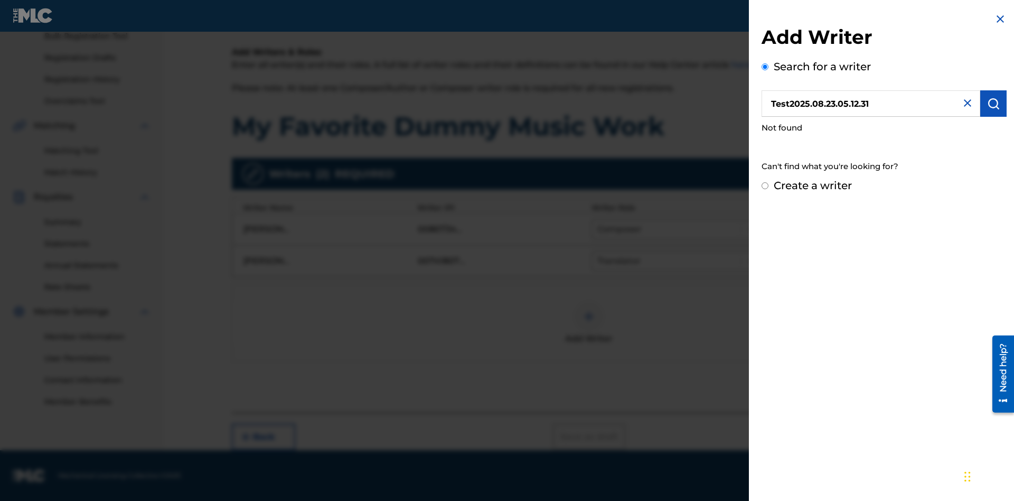
radio input "false"
radio input "true"
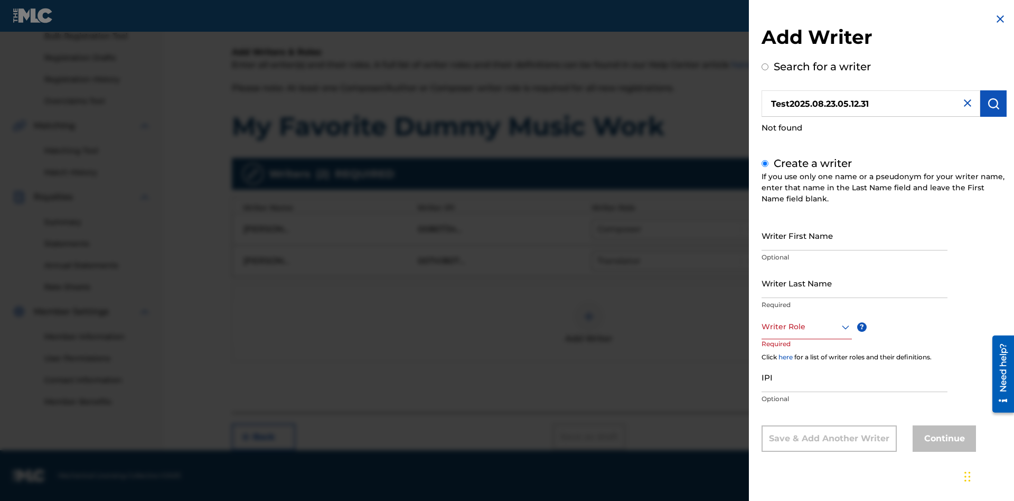
click at [854, 235] on input "Writer First Name" at bounding box center [854, 235] width 186 height 30
type input "Test2025.08.23.05.12.33"
click at [854, 283] on input "Writer Last Name" at bounding box center [854, 283] width 186 height 30
type input "Test2025.08.23.05.12.33"
click at [806, 326] on div at bounding box center [806, 326] width 90 height 13
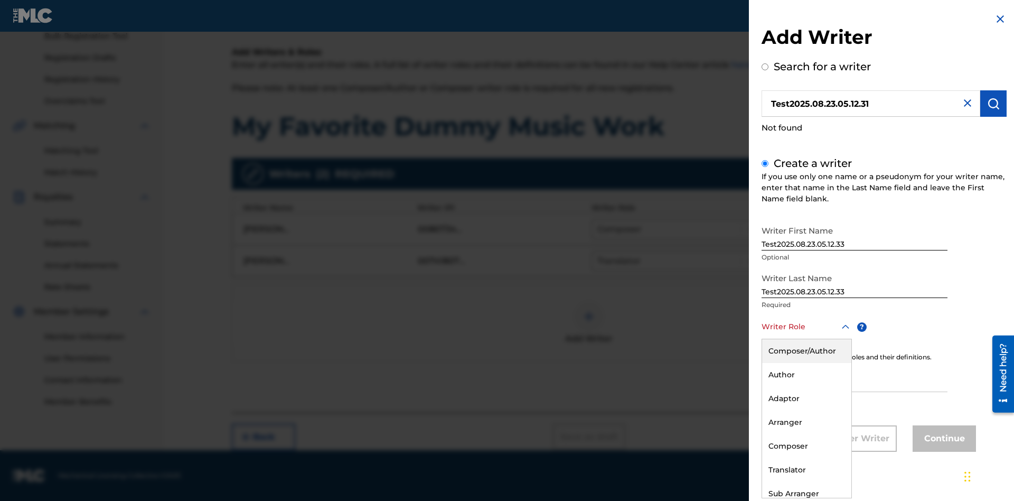
click at [806, 469] on div "Translator" at bounding box center [806, 470] width 89 height 24
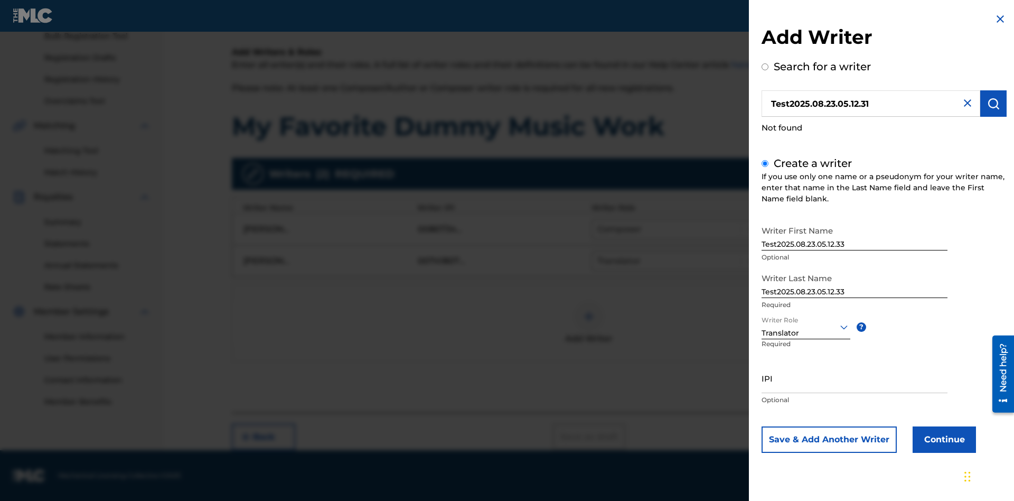
click at [854, 378] on input "IPI" at bounding box center [854, 378] width 186 height 30
type input "595839777"
click at [943, 439] on button "Continue" at bounding box center [943, 439] width 63 height 26
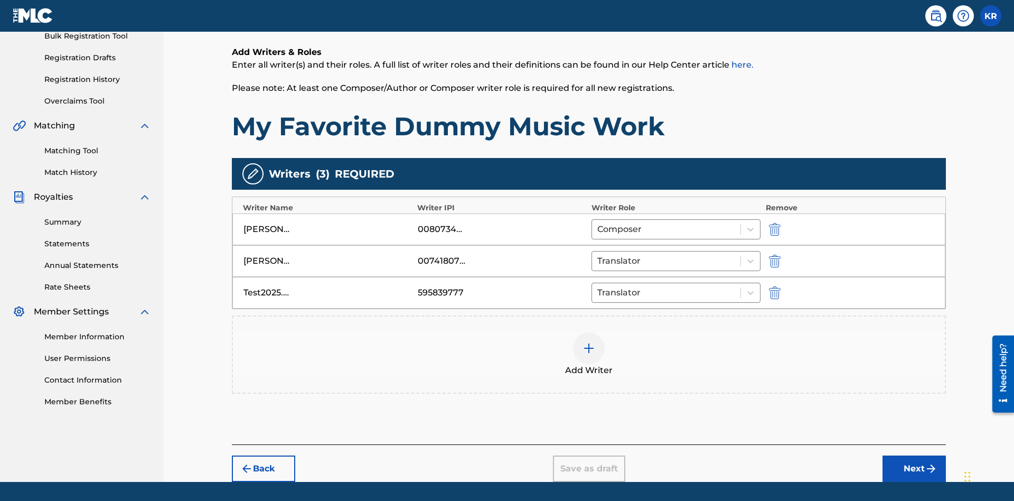
scroll to position [194, 0]
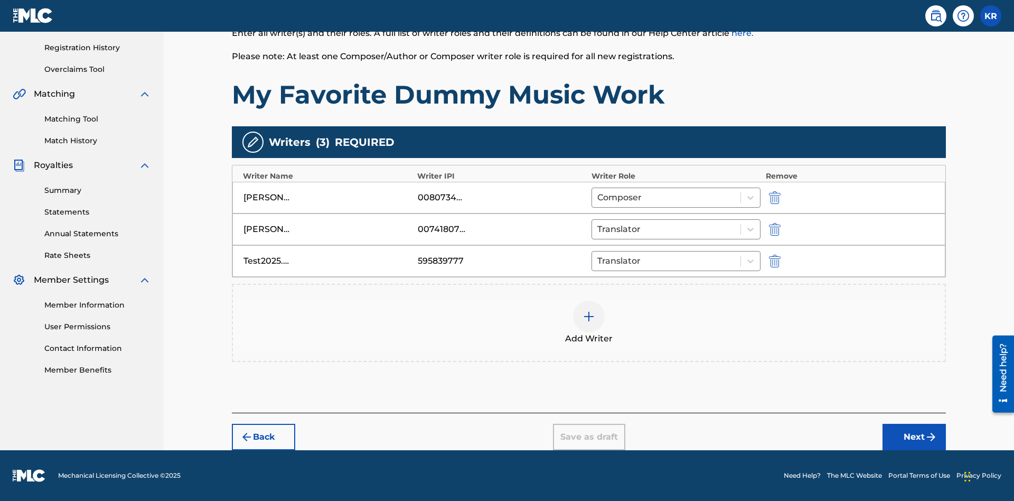
click at [914, 437] on button "Next" at bounding box center [913, 437] width 63 height 26
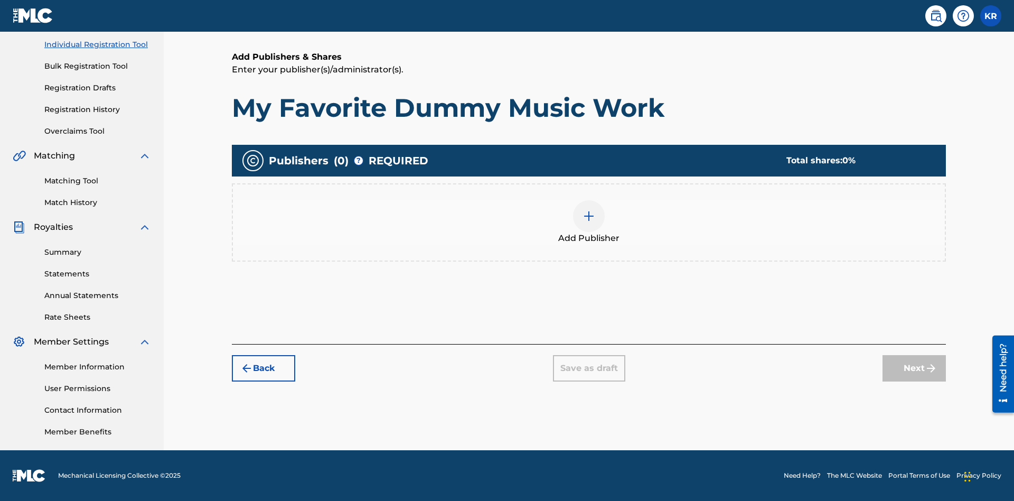
scroll to position [133, 0]
click at [589, 215] on img at bounding box center [588, 216] width 13 height 13
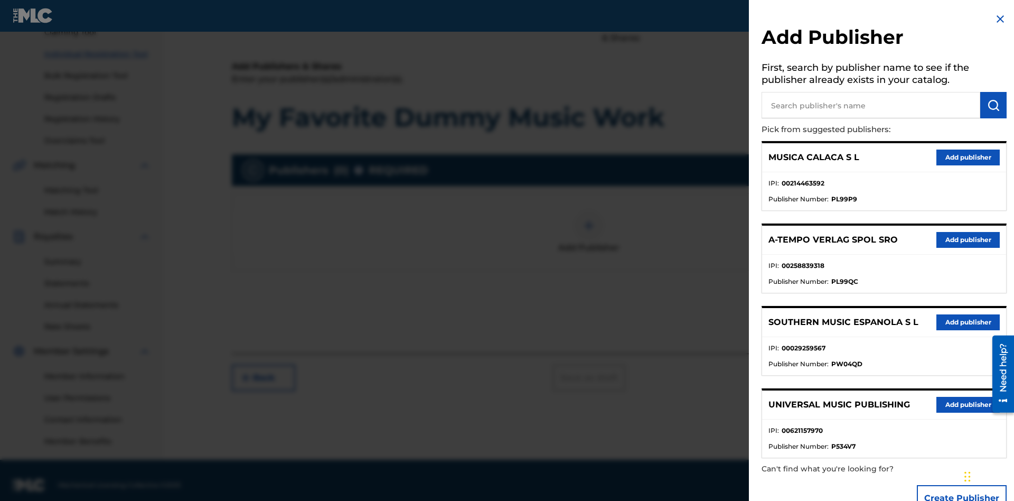
click at [871, 105] on input "text" at bounding box center [870, 105] width 219 height 26
type input "Test2025.08.23.05.12.58"
click at [993, 105] on img "submit" at bounding box center [993, 105] width 13 height 13
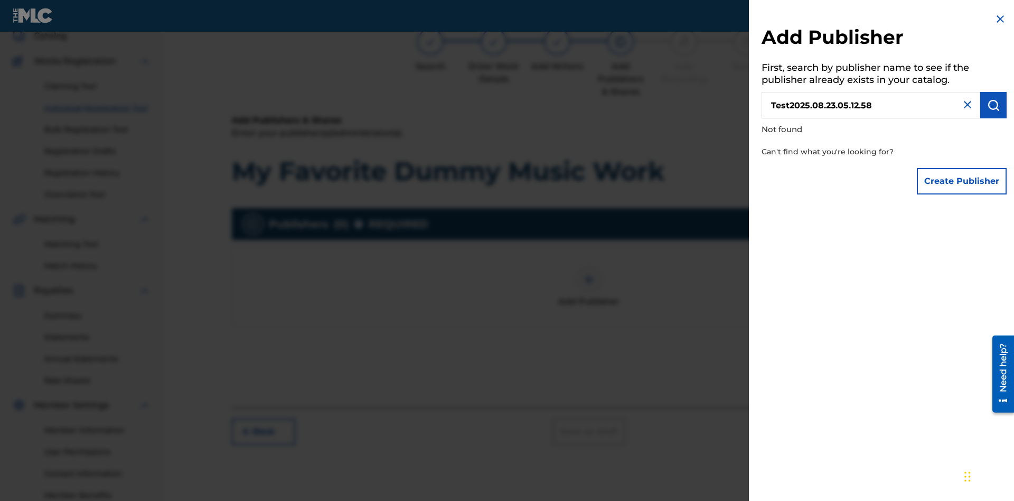
click at [962, 181] on button "Create Publisher" at bounding box center [962, 181] width 90 height 26
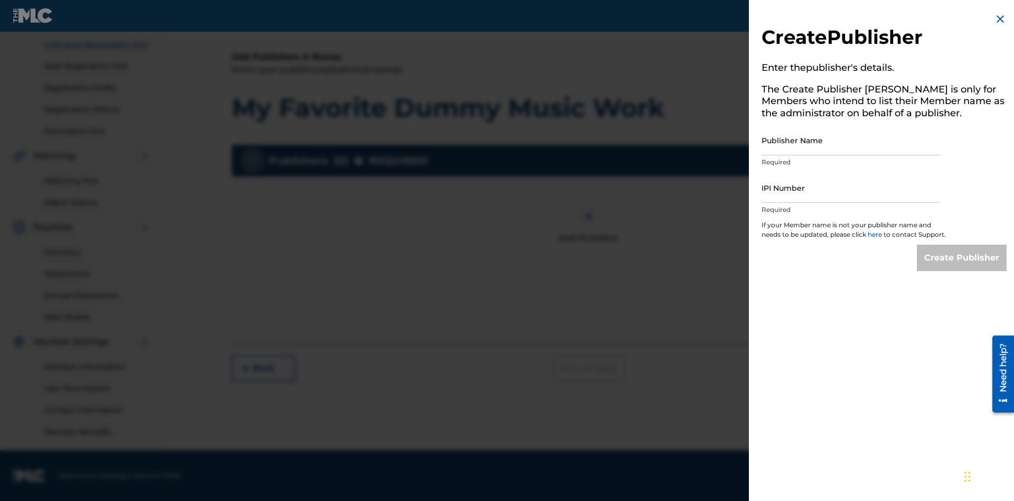
click at [851, 140] on input "Publisher Name" at bounding box center [850, 140] width 178 height 30
type input "Test2025.08.23.05.13.03"
click at [851, 187] on input "IPI Number" at bounding box center [850, 188] width 178 height 30
type input "00595839777"
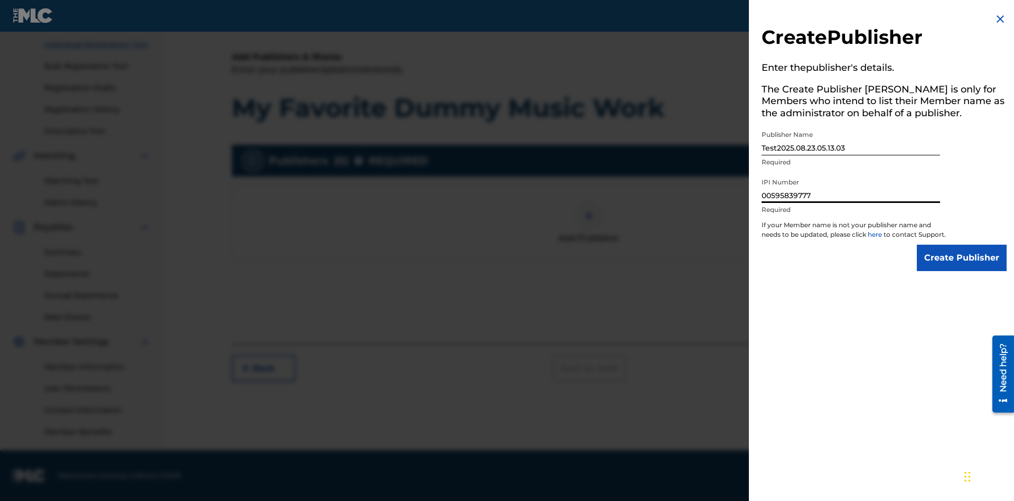
click at [962, 267] on input "Create Publisher" at bounding box center [962, 257] width 90 height 26
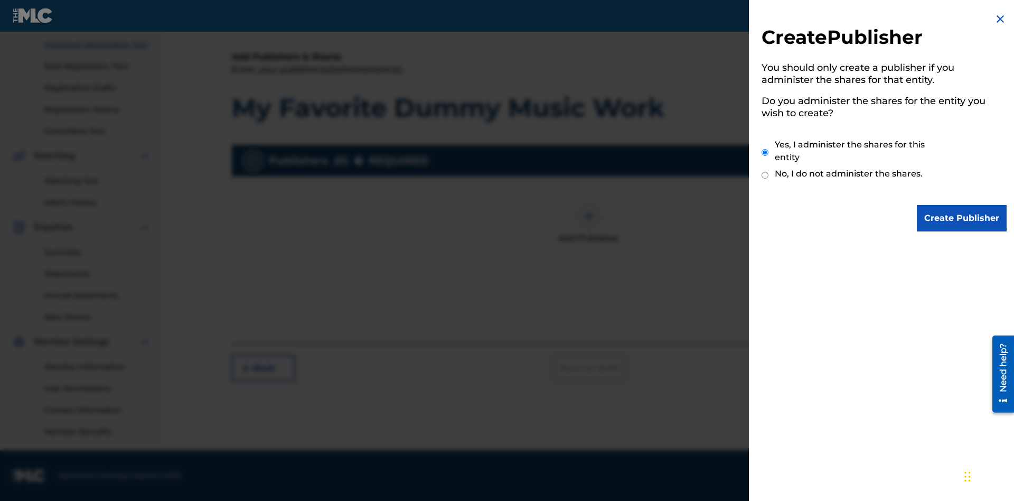
click at [765, 152] on input "Yes, I administer the shares for this entity" at bounding box center [764, 152] width 7 height 23
click at [962, 218] on input "Create Publisher" at bounding box center [962, 218] width 90 height 26
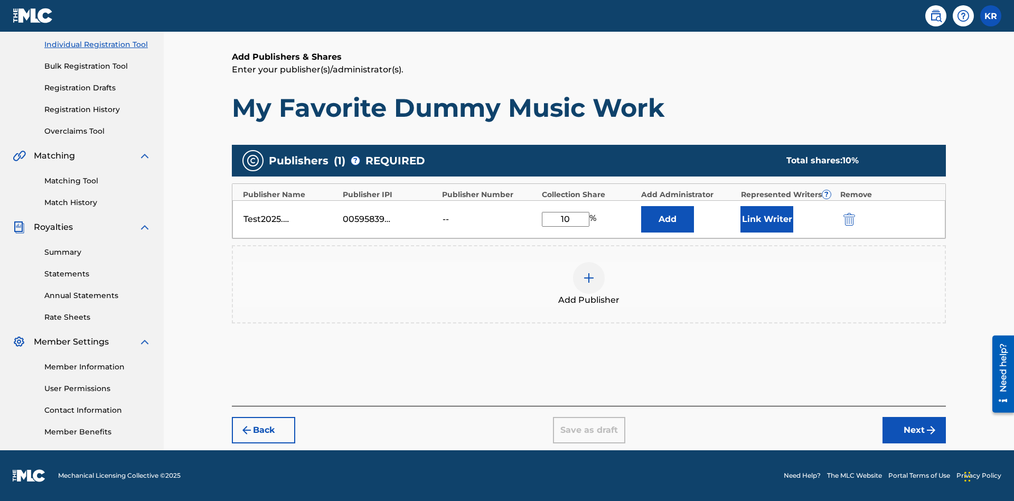
type input "10"
click at [767, 219] on button "Link Writer" at bounding box center [766, 219] width 53 height 26
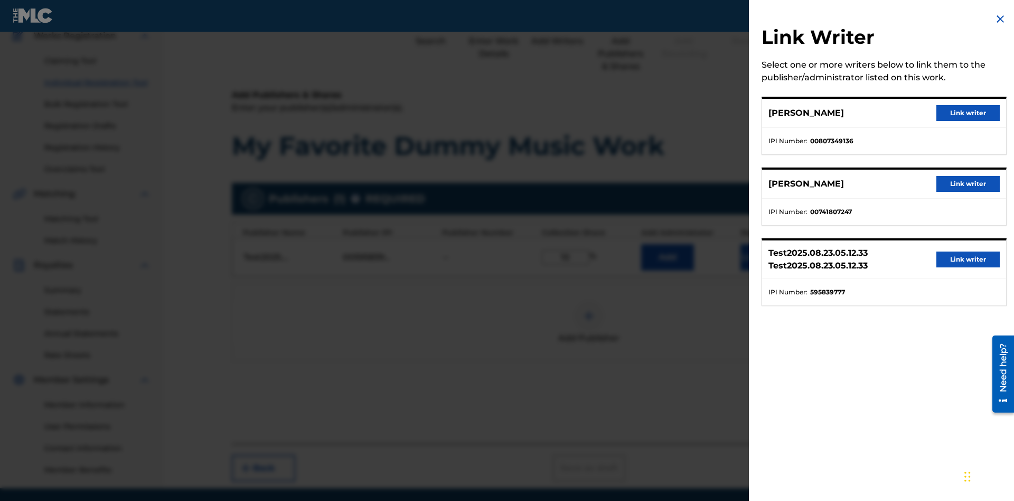
click at [968, 113] on button "Link writer" at bounding box center [967, 113] width 63 height 16
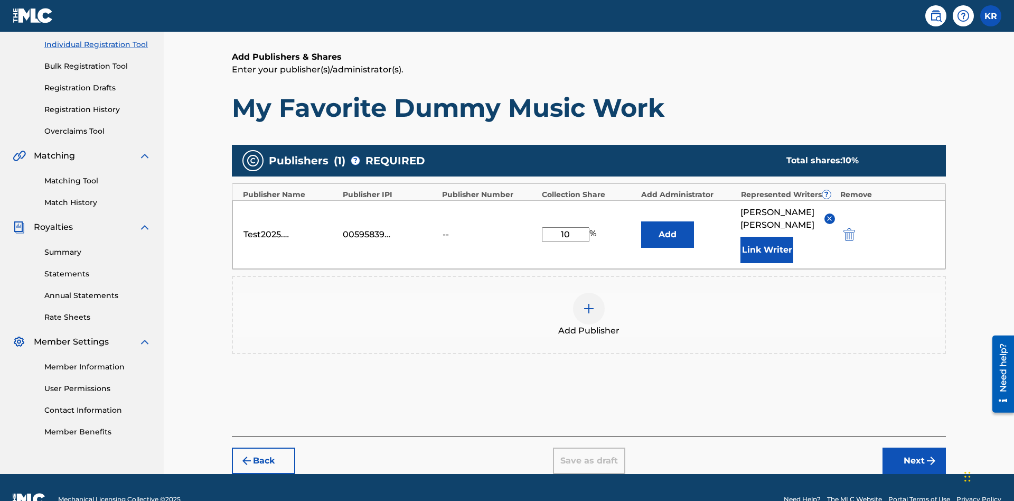
click at [767, 237] on button "Link Writer" at bounding box center [766, 250] width 53 height 26
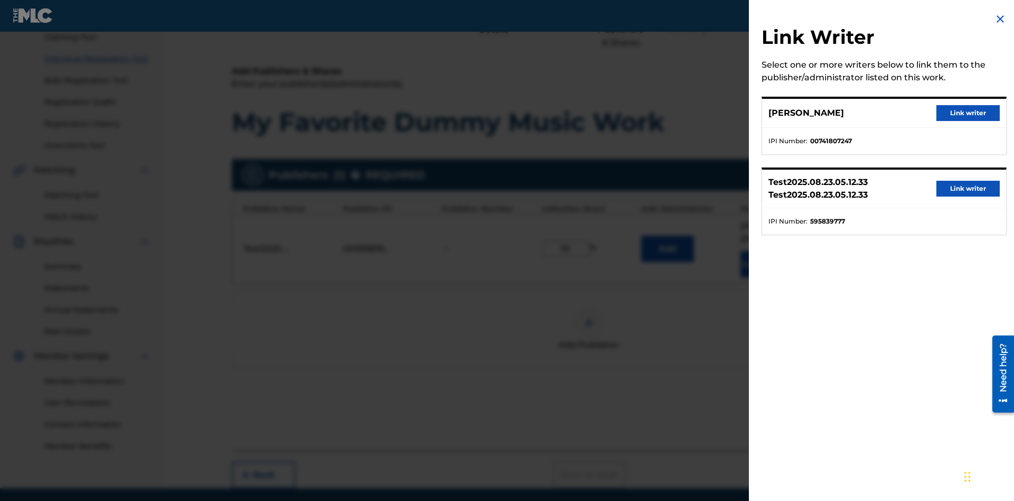
click at [968, 113] on button "Link writer" at bounding box center [967, 113] width 63 height 16
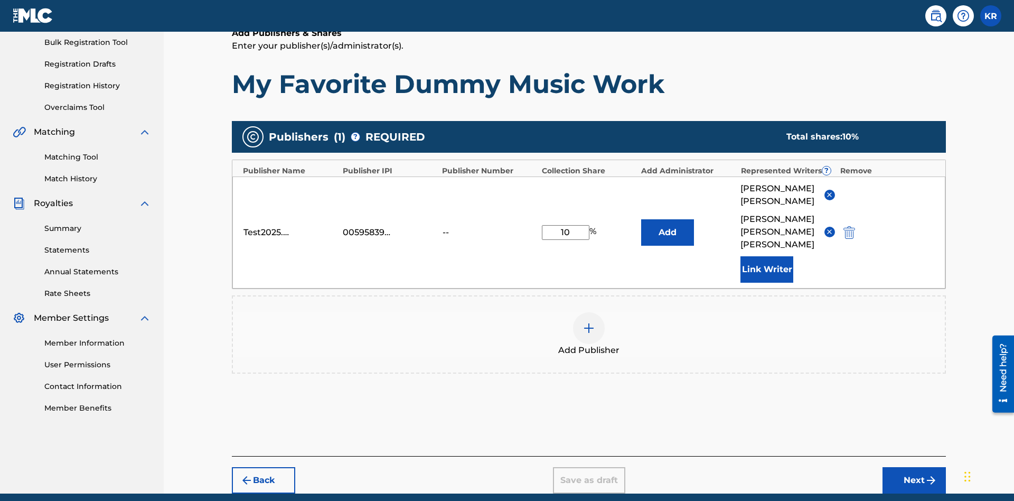
click at [767, 256] on button "Link Writer" at bounding box center [766, 269] width 53 height 26
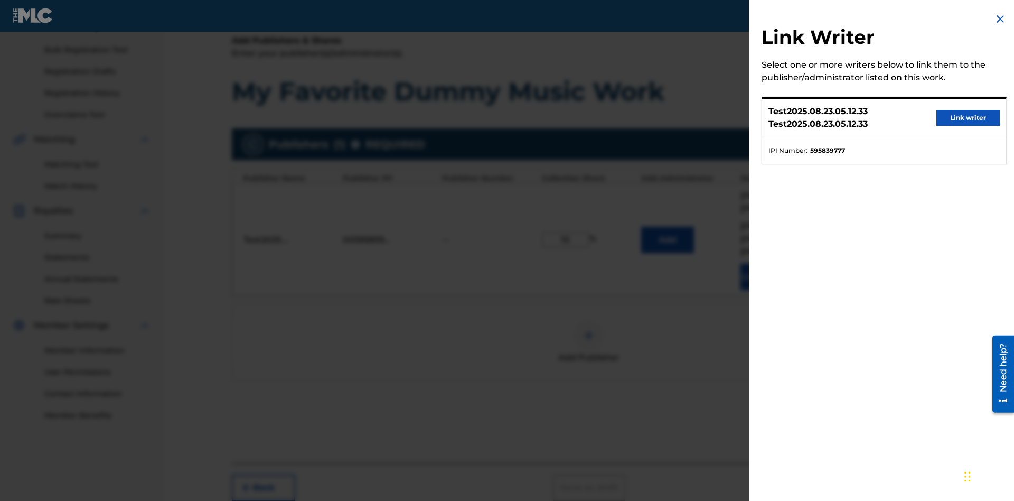
click at [968, 118] on button "Link writer" at bounding box center [967, 118] width 63 height 16
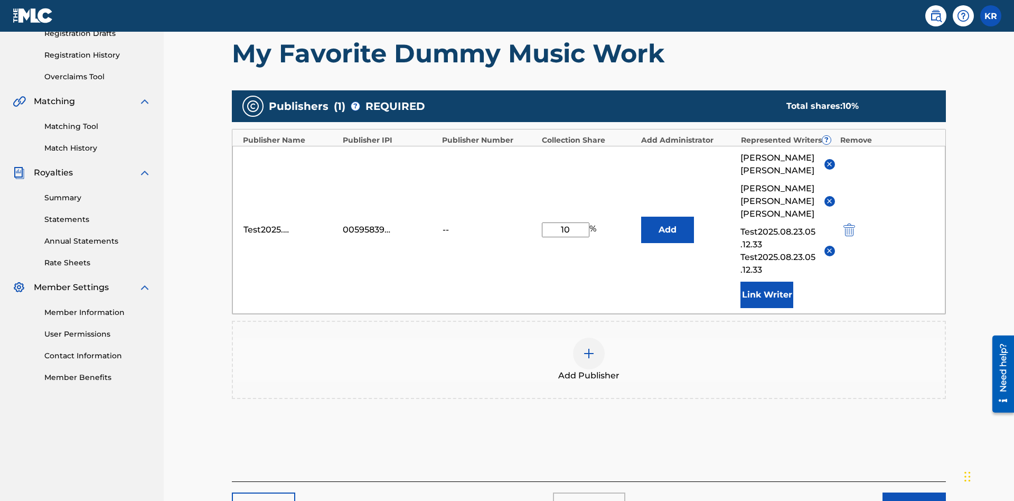
click at [767, 281] on button "Link Writer" at bounding box center [766, 294] width 53 height 26
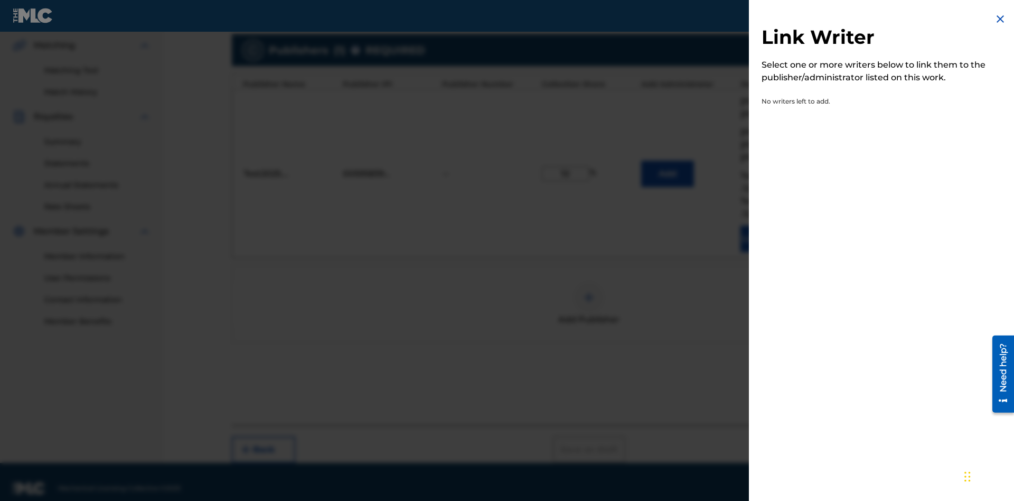
click at [1000, 19] on img at bounding box center [1000, 19] width 13 height 13
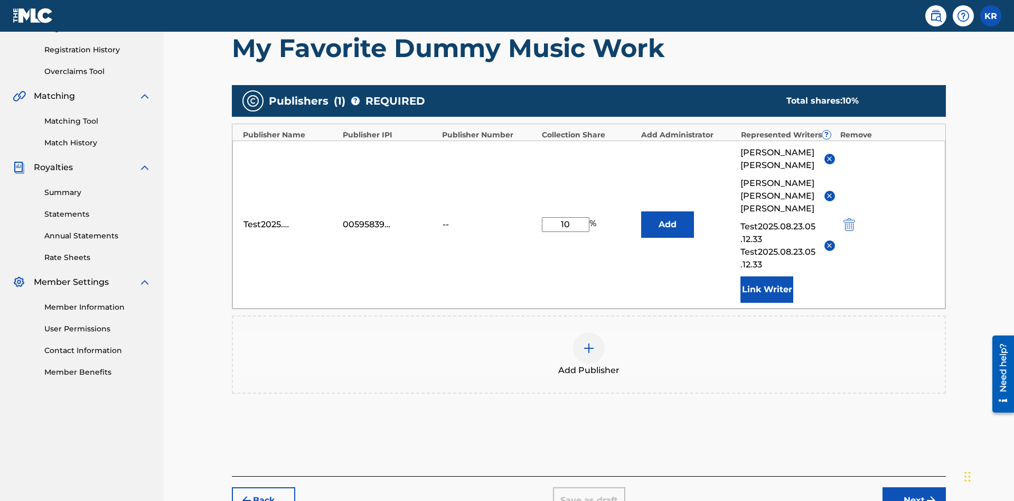
scroll to position [243, 0]
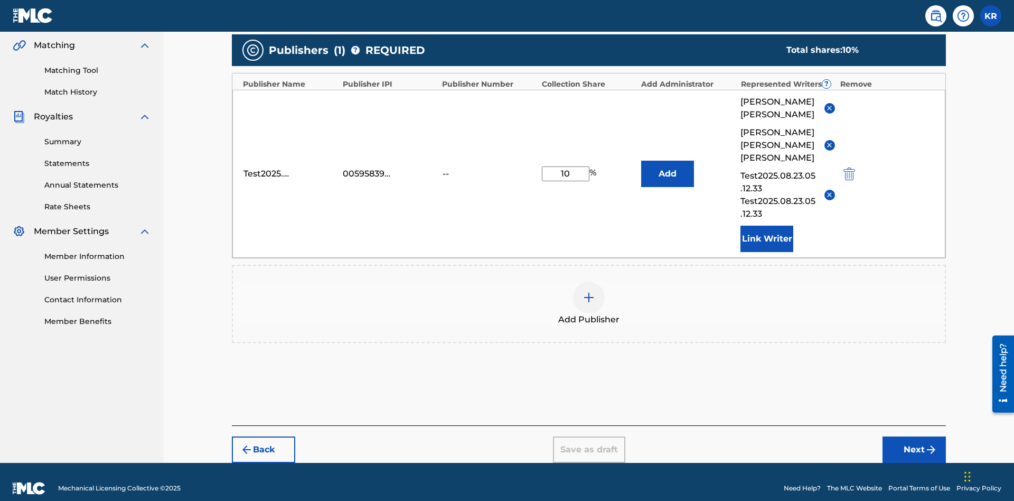
click at [589, 291] on img at bounding box center [588, 297] width 13 height 13
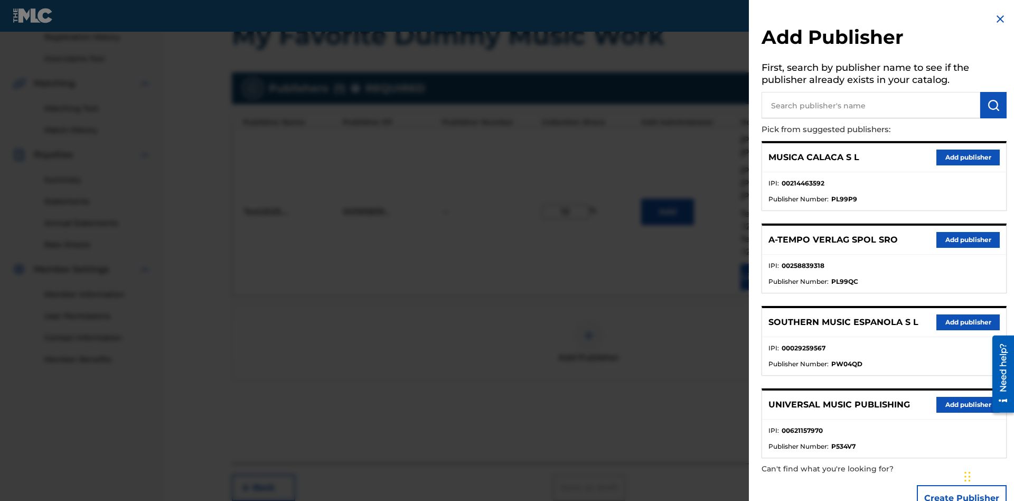
click at [871, 105] on input "text" at bounding box center [870, 105] width 219 height 26
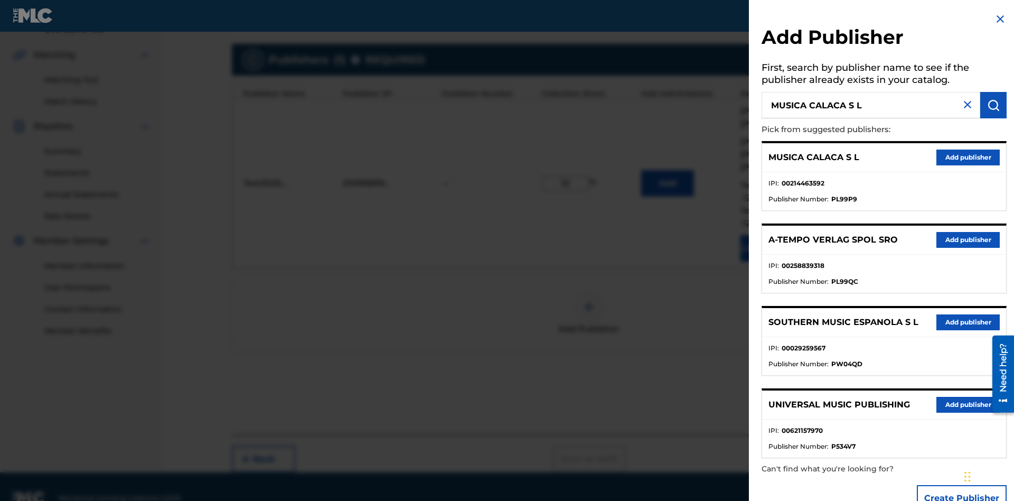
type input "MUSICA CALACA S L"
click at [993, 105] on img "submit" at bounding box center [993, 105] width 13 height 13
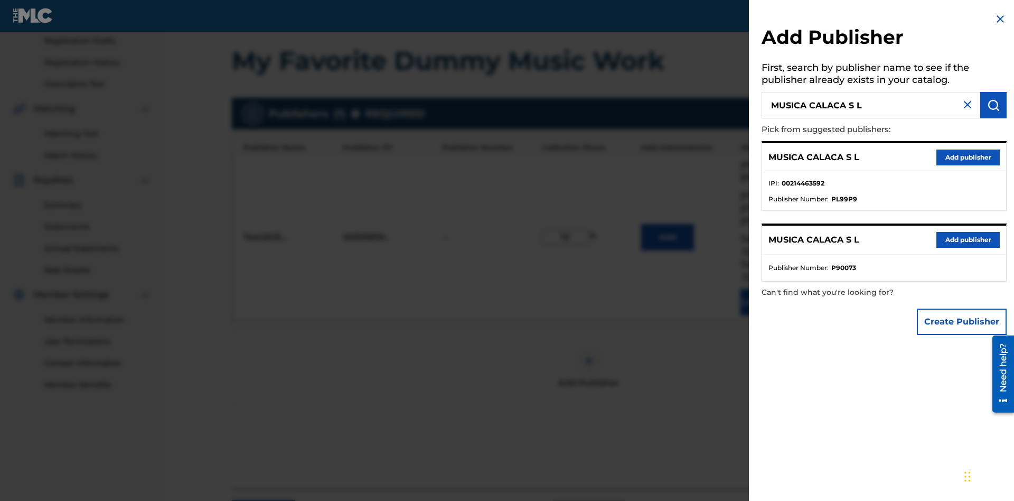
click at [962, 321] on button "Create Publisher" at bounding box center [962, 321] width 90 height 26
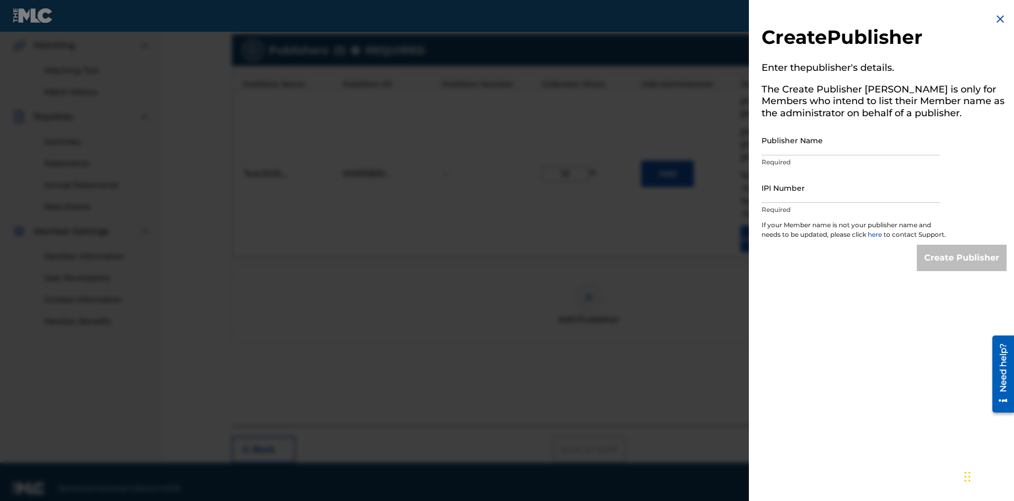
click at [851, 140] on input "Publisher Name" at bounding box center [850, 140] width 178 height 30
type input "MUSICA CALACA S L"
click at [851, 187] on input "IPI Number" at bounding box center [850, 188] width 178 height 30
type input "00214463592"
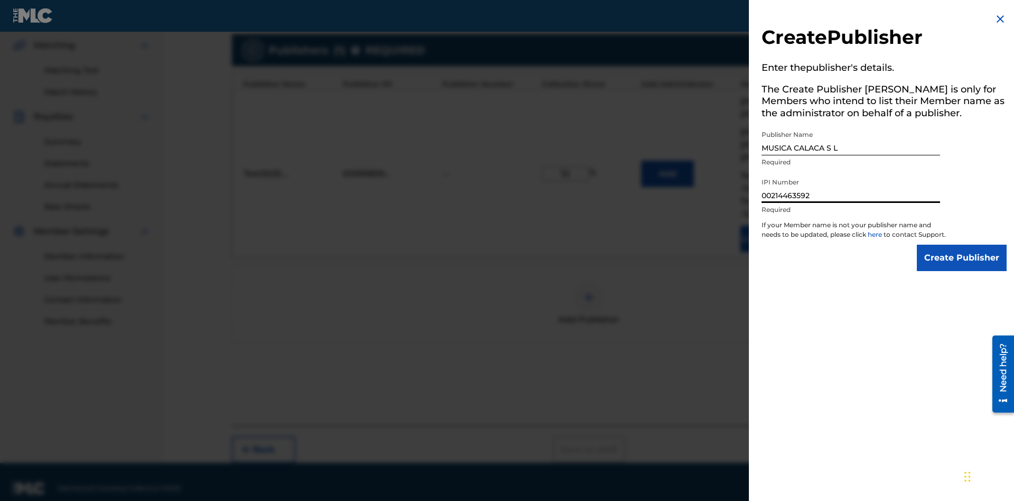
click at [962, 267] on input "Create Publisher" at bounding box center [962, 257] width 90 height 26
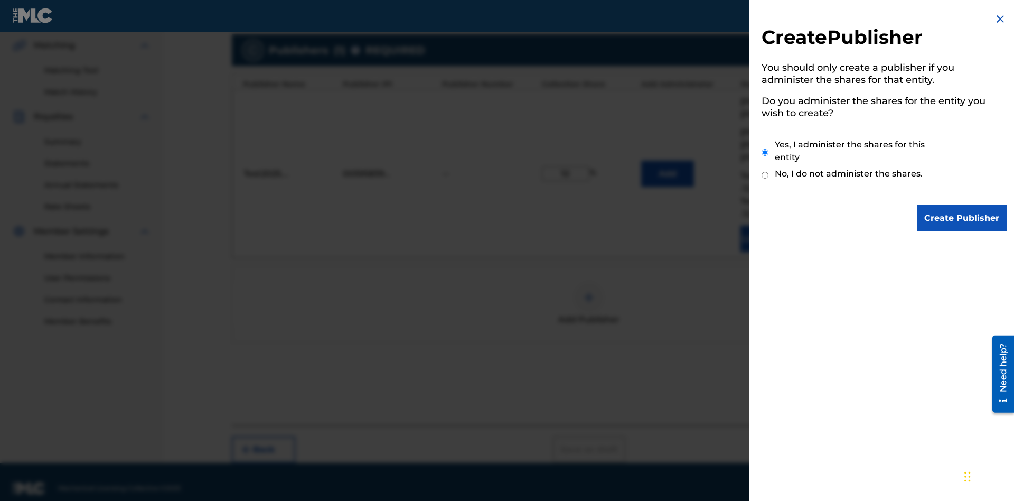
click at [765, 152] on input "Yes, I administer the shares for this entity" at bounding box center [764, 152] width 7 height 23
click at [962, 218] on input "Create Publisher" at bounding box center [962, 218] width 90 height 26
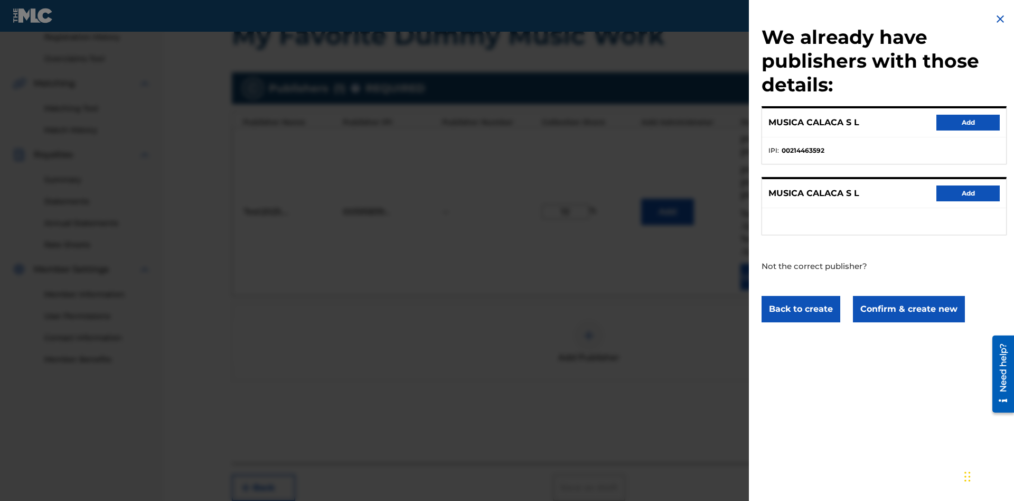
click at [908, 308] on button "Confirm & create new" at bounding box center [909, 309] width 112 height 26
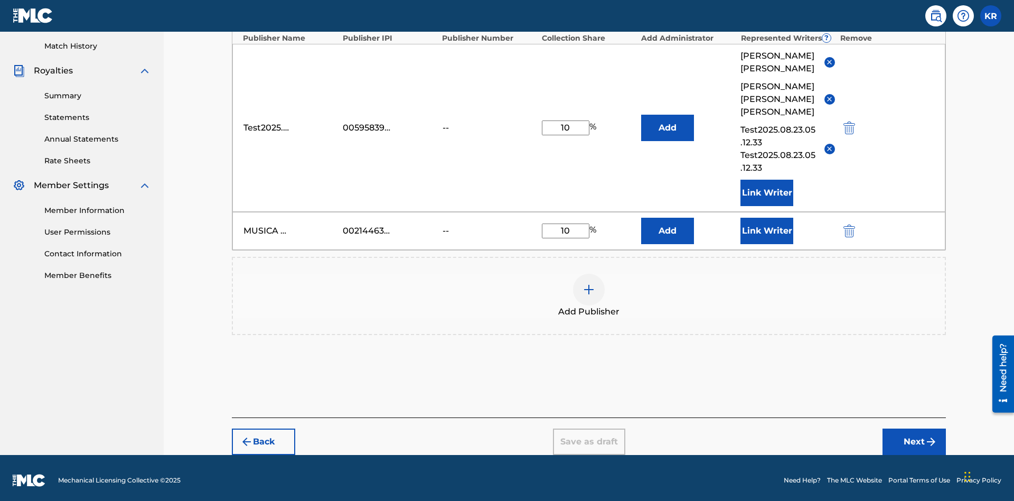
scroll to position [281, 0]
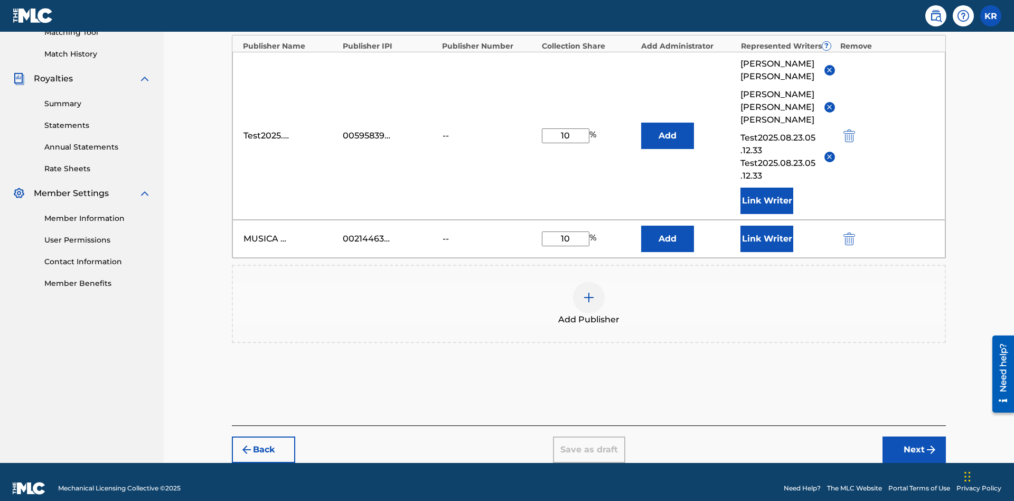
type input "10"
click at [767, 225] on button "Link Writer" at bounding box center [766, 238] width 53 height 26
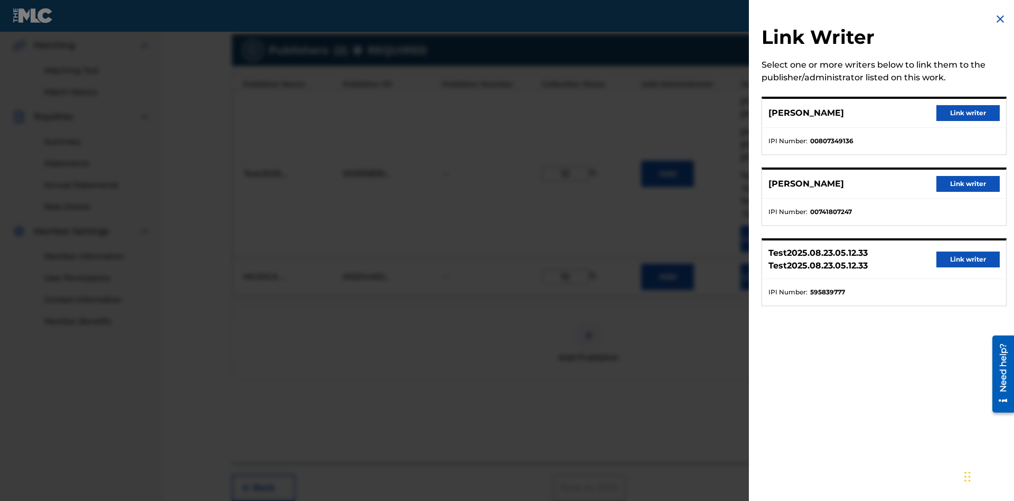
click at [968, 113] on button "Link writer" at bounding box center [967, 113] width 63 height 16
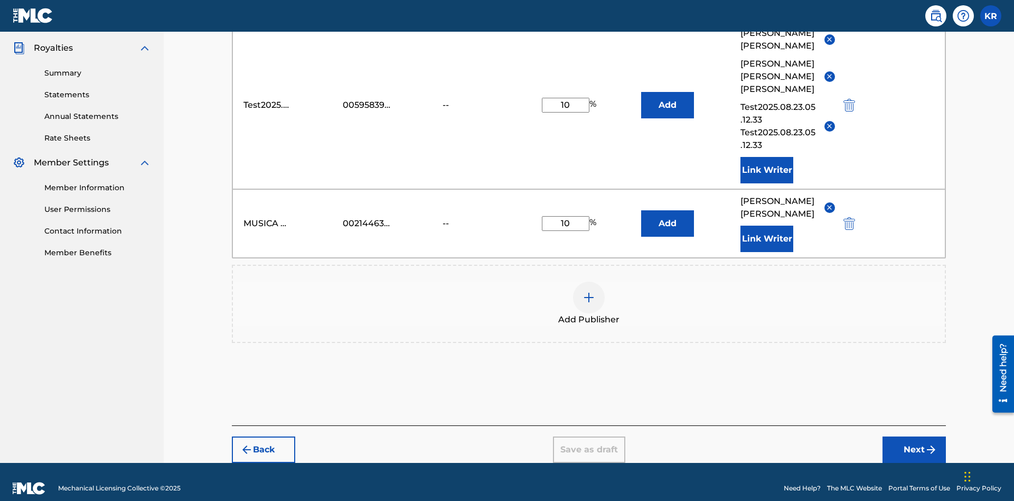
click at [767, 225] on button "Link Writer" at bounding box center [766, 238] width 53 height 26
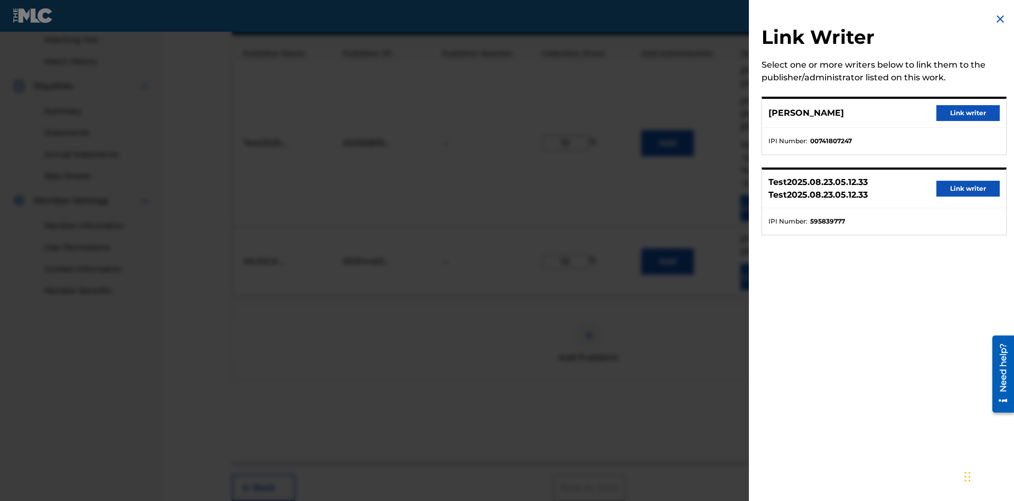
click at [968, 113] on button "Link writer" at bounding box center [967, 113] width 63 height 16
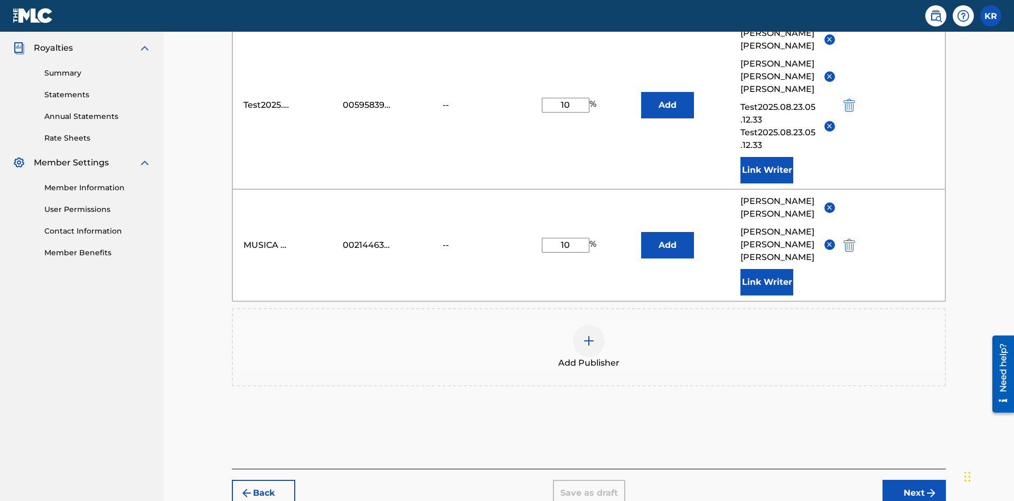
click at [767, 269] on button "Link Writer" at bounding box center [766, 282] width 53 height 26
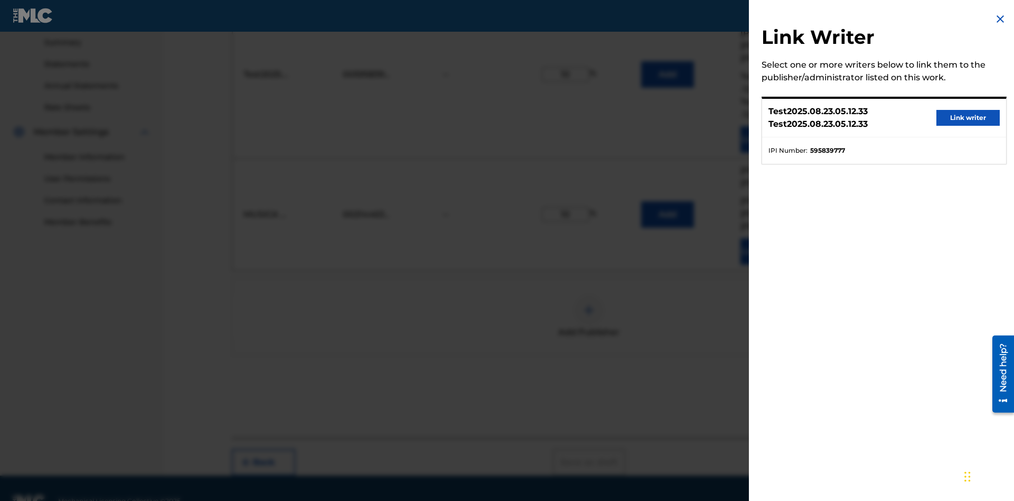
click at [968, 118] on button "Link writer" at bounding box center [967, 118] width 63 height 16
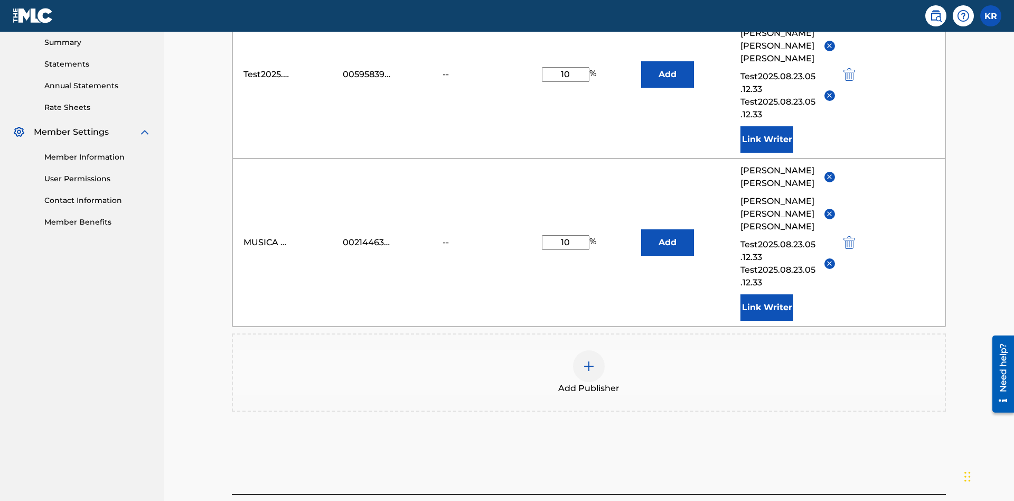
click at [767, 294] on button "Link Writer" at bounding box center [766, 307] width 53 height 26
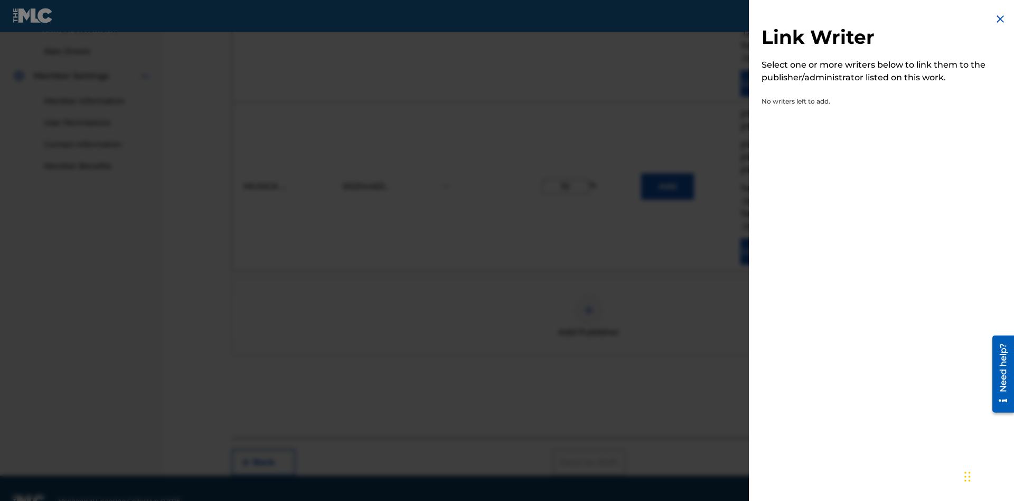
click at [1000, 19] on img at bounding box center [1000, 19] width 13 height 13
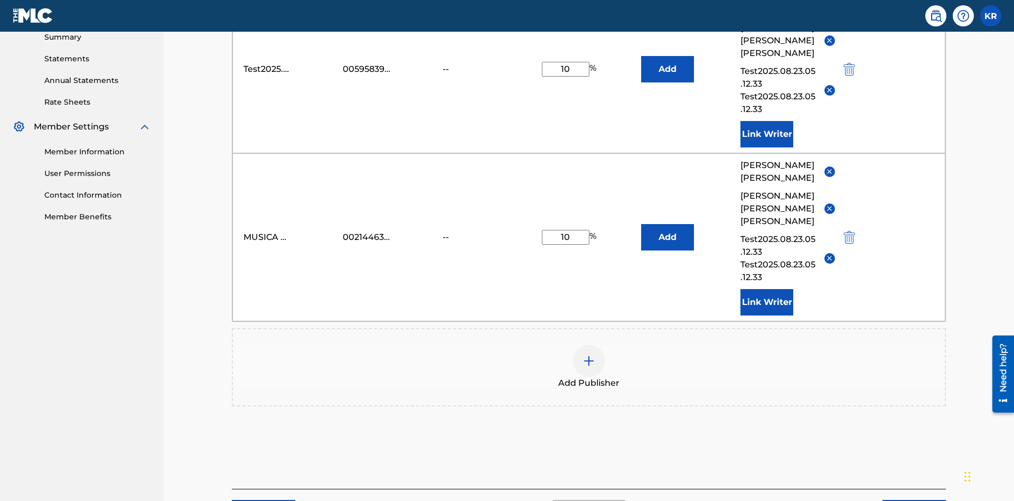
scroll to position [398, 0]
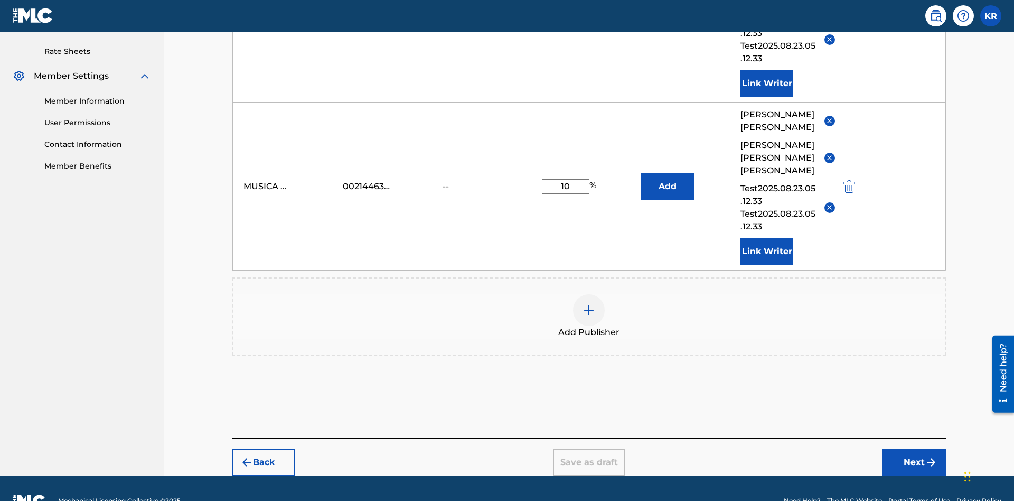
click at [589, 304] on img at bounding box center [588, 310] width 13 height 13
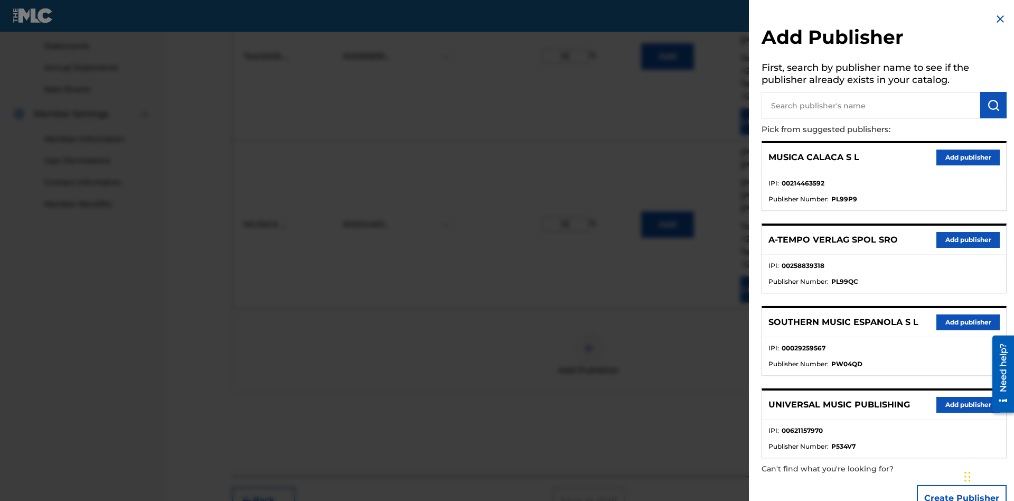
click at [871, 105] on input "text" at bounding box center [870, 105] width 219 height 26
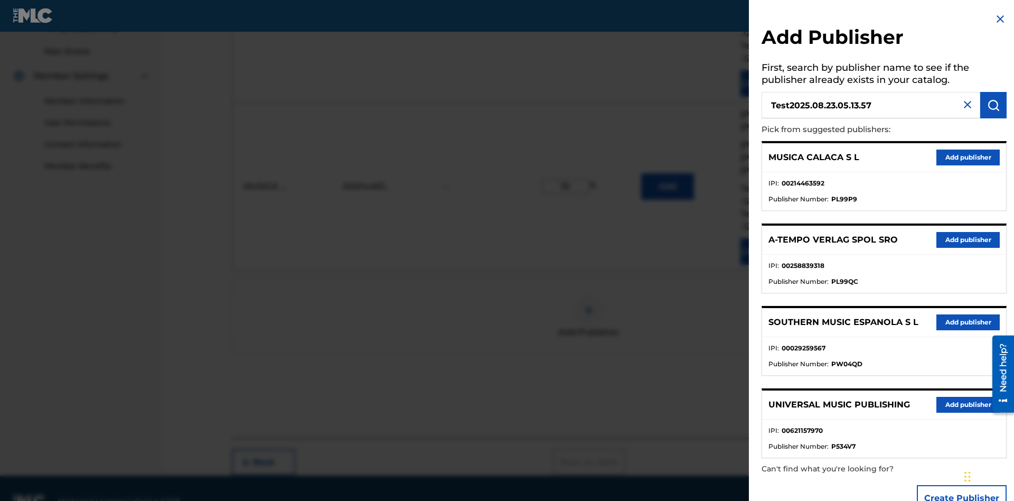
type input "Test2025.08.23.05.13.57"
click at [993, 105] on img "submit" at bounding box center [993, 105] width 13 height 13
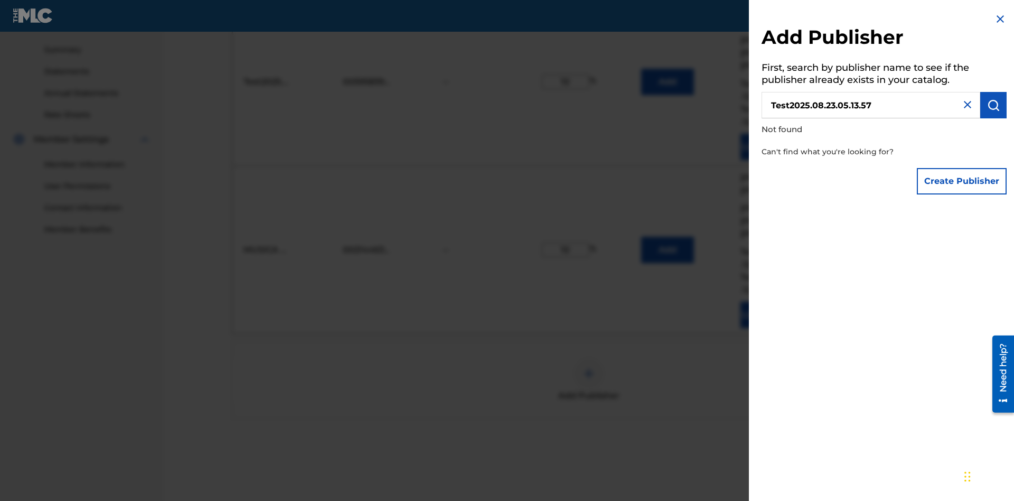
click at [962, 181] on button "Create Publisher" at bounding box center [962, 181] width 90 height 26
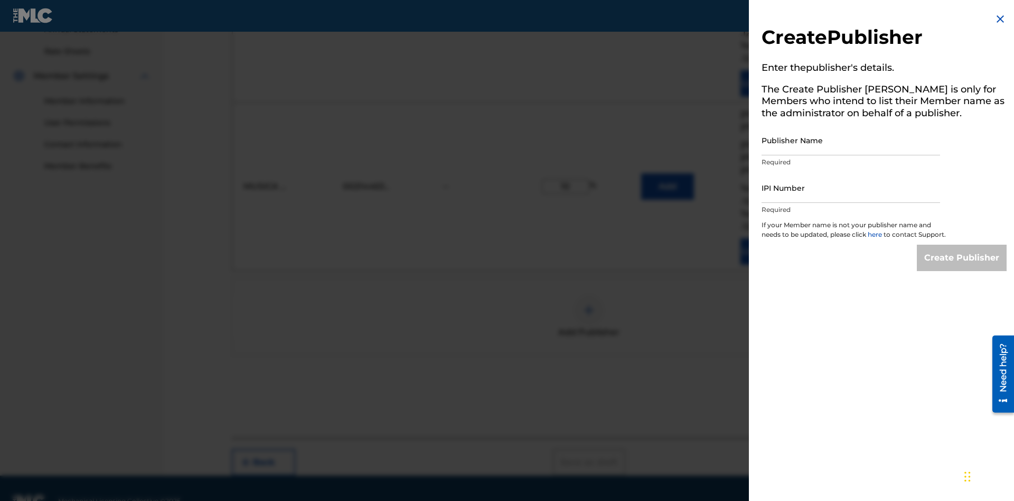
click at [851, 140] on input "Publisher Name" at bounding box center [850, 140] width 178 height 30
type input "Test2025.08.23.05.14.02"
click at [851, 187] on input "IPI Number" at bounding box center [850, 188] width 178 height 30
type input "00595839777"
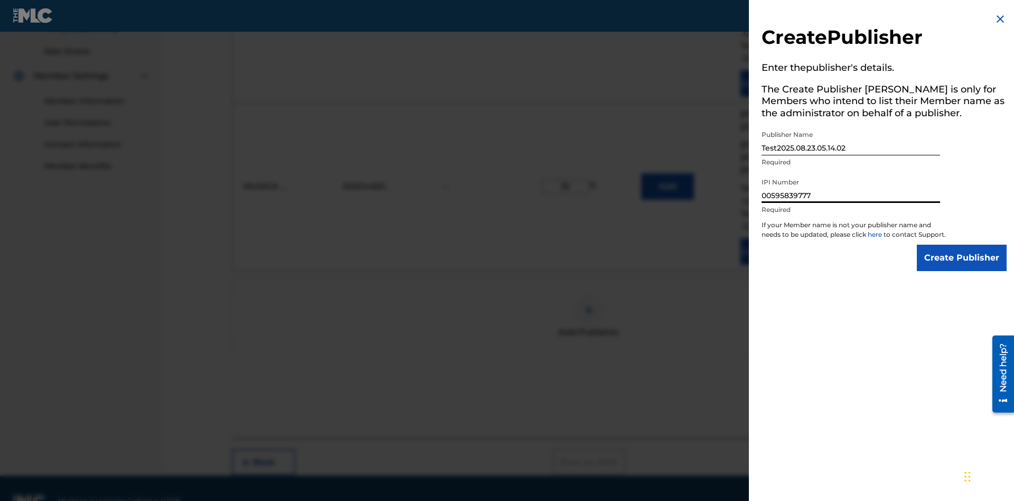
click at [962, 267] on input "Create Publisher" at bounding box center [962, 257] width 90 height 26
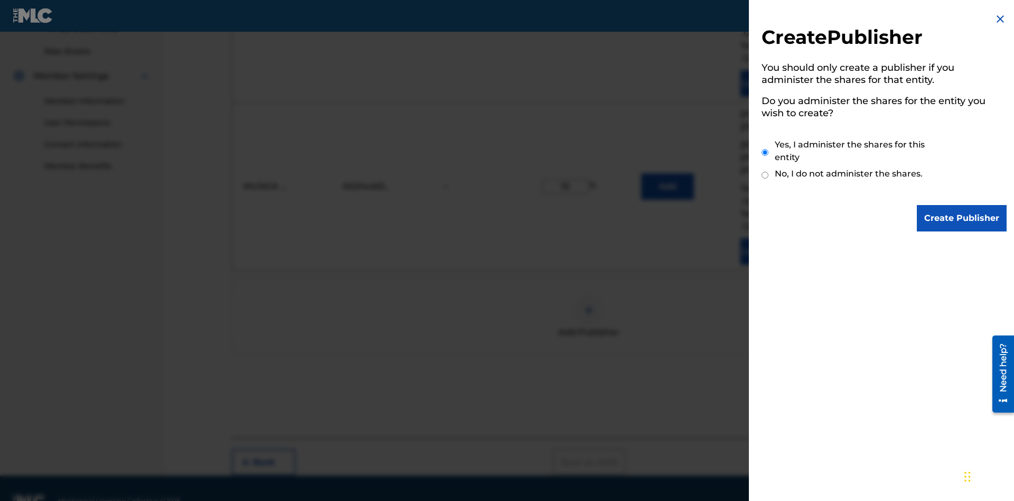
click at [765, 152] on input "Yes, I administer the shares for this entity" at bounding box center [764, 152] width 7 height 23
click at [962, 218] on input "Create Publisher" at bounding box center [962, 218] width 90 height 26
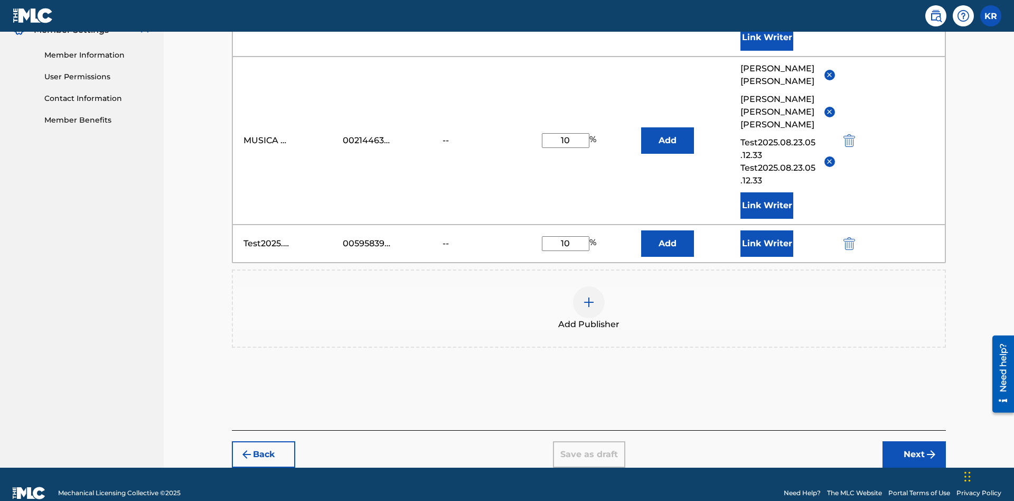
scroll to position [436, 0]
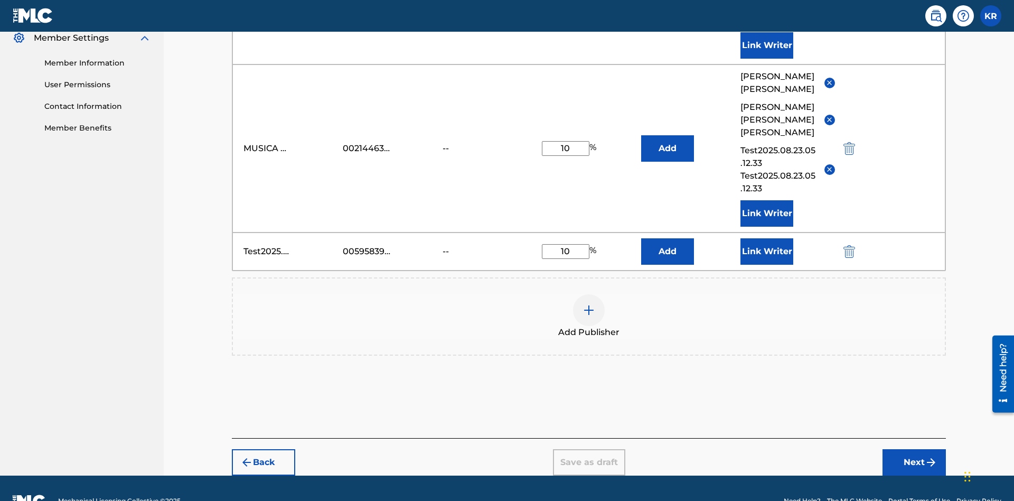
type input "10"
click at [767, 238] on button "Link Writer" at bounding box center [766, 251] width 53 height 26
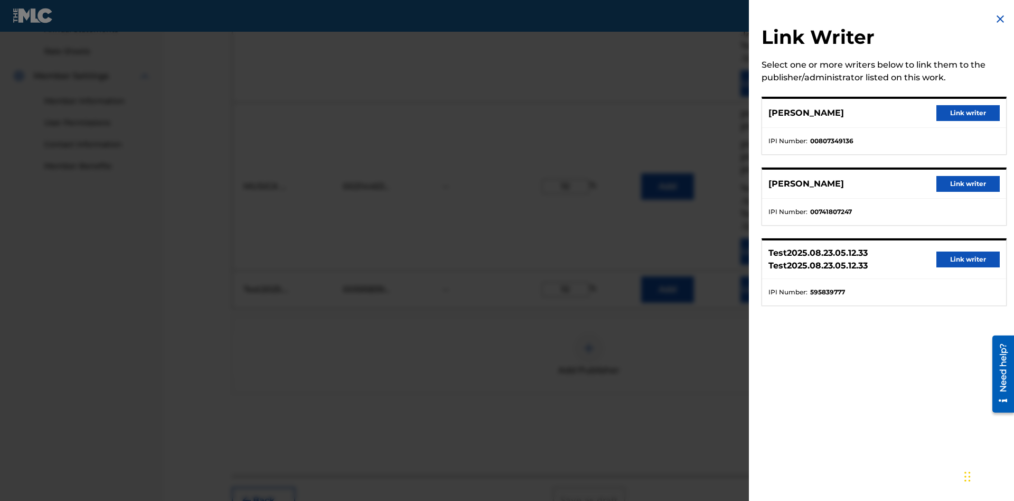
click at [968, 113] on button "Link writer" at bounding box center [967, 113] width 63 height 16
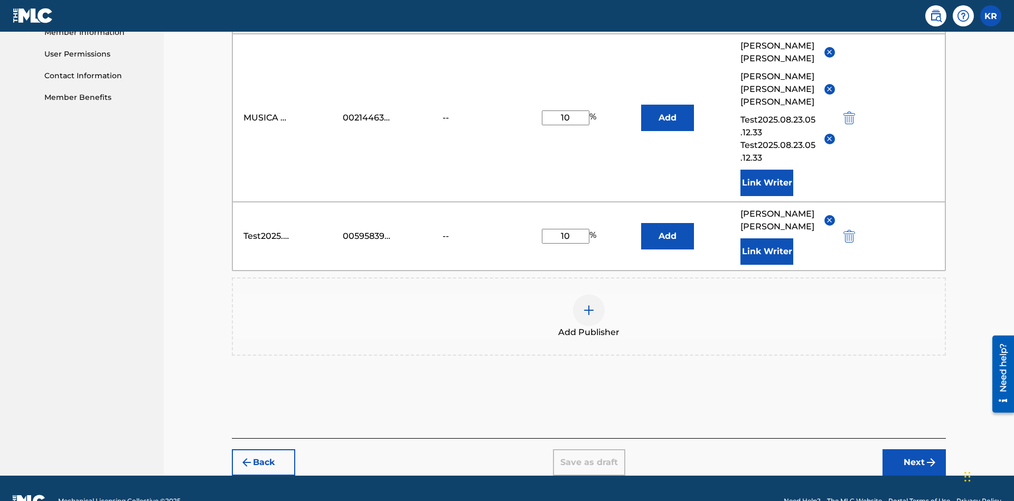
click at [767, 238] on button "Link Writer" at bounding box center [766, 251] width 53 height 26
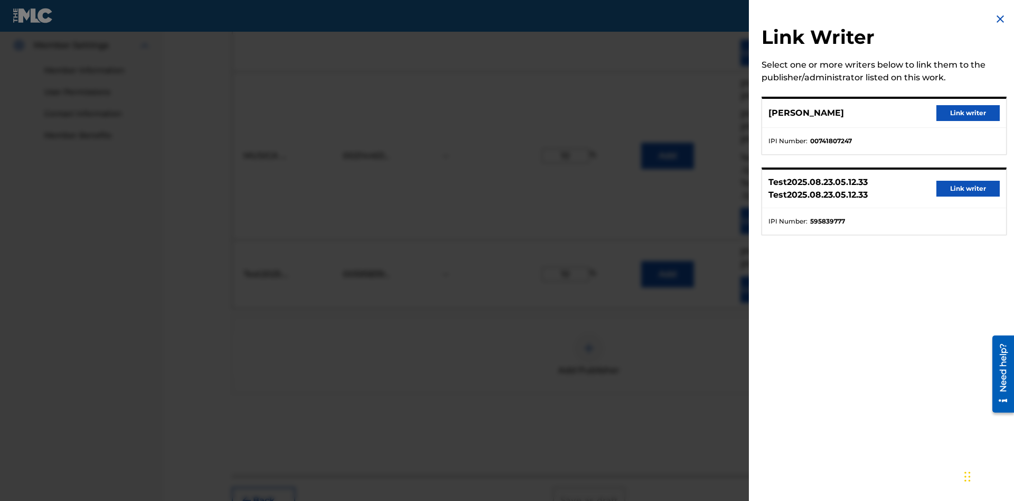
click at [968, 113] on button "Link writer" at bounding box center [967, 113] width 63 height 16
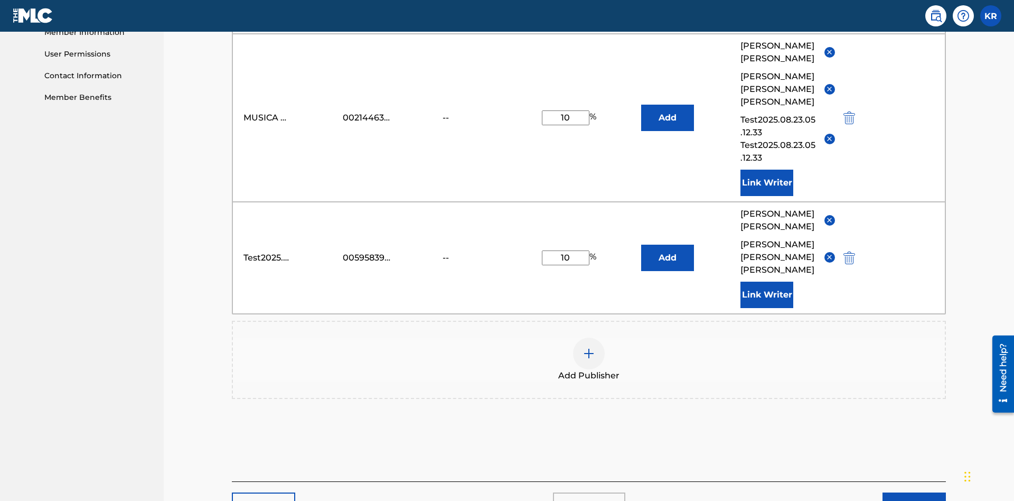
click at [767, 281] on button "Link Writer" at bounding box center [766, 294] width 53 height 26
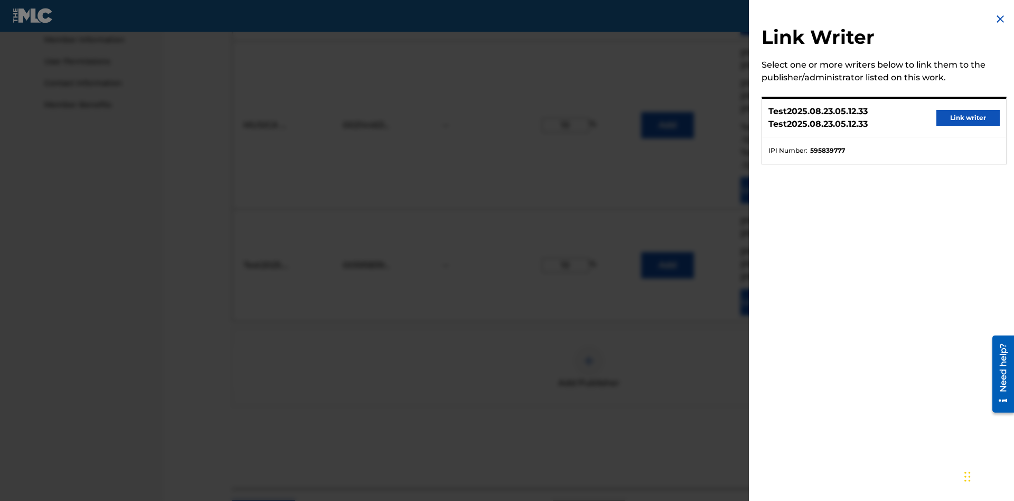
click at [968, 118] on button "Link writer" at bounding box center [967, 118] width 63 height 16
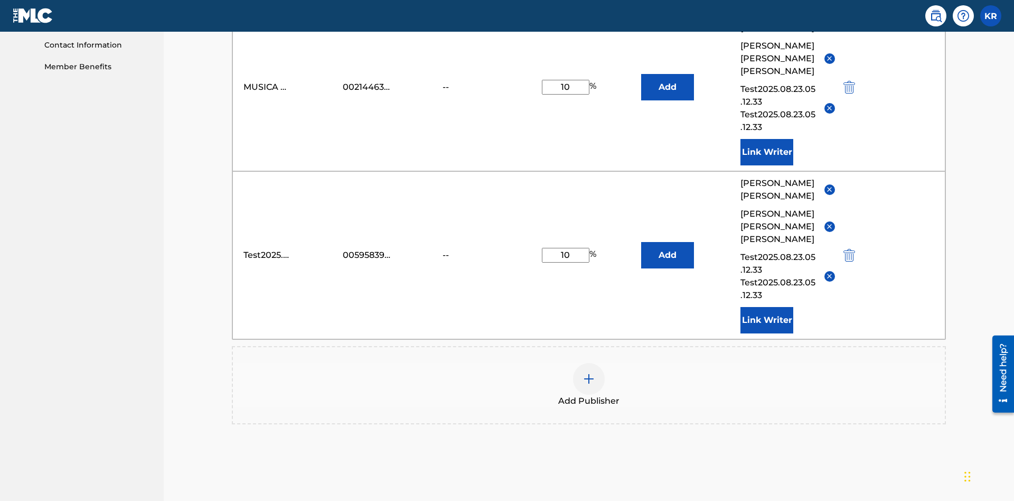
click at [767, 307] on button "Link Writer" at bounding box center [766, 320] width 53 height 26
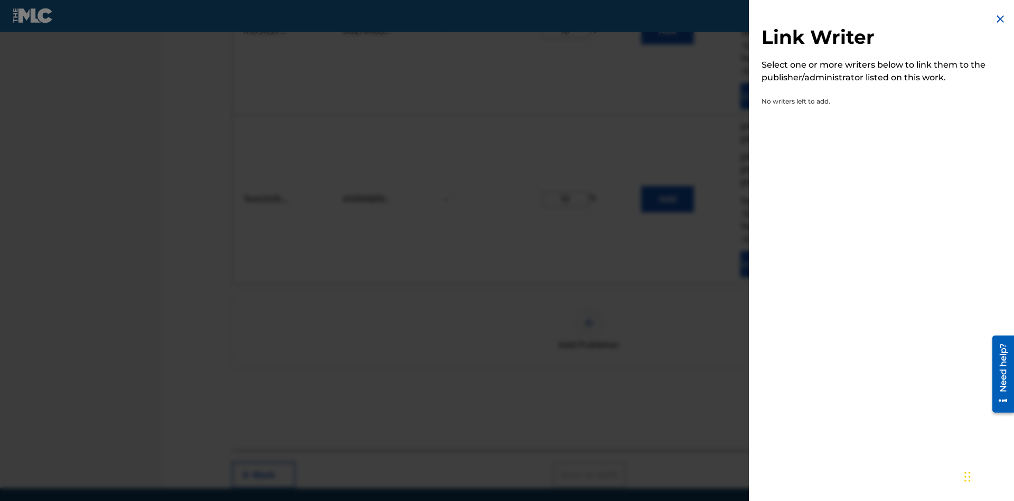
click at [1000, 19] on img at bounding box center [1000, 19] width 13 height 13
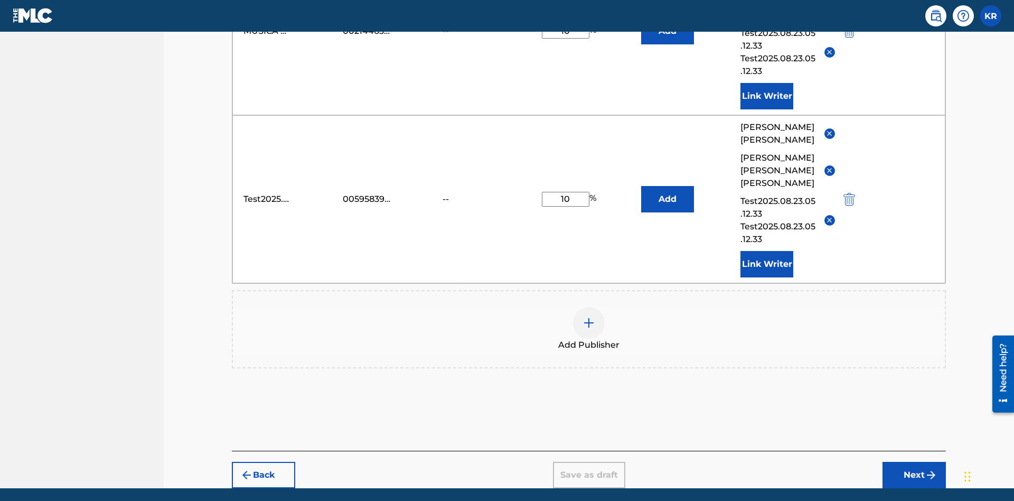
click at [848, 193] on img "submit" at bounding box center [849, 199] width 12 height 13
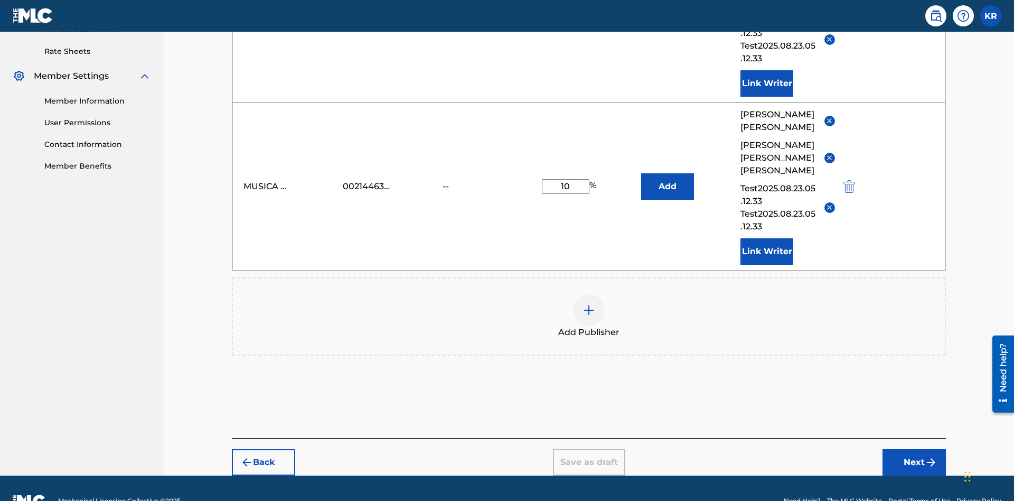
click at [589, 304] on img at bounding box center [588, 310] width 13 height 13
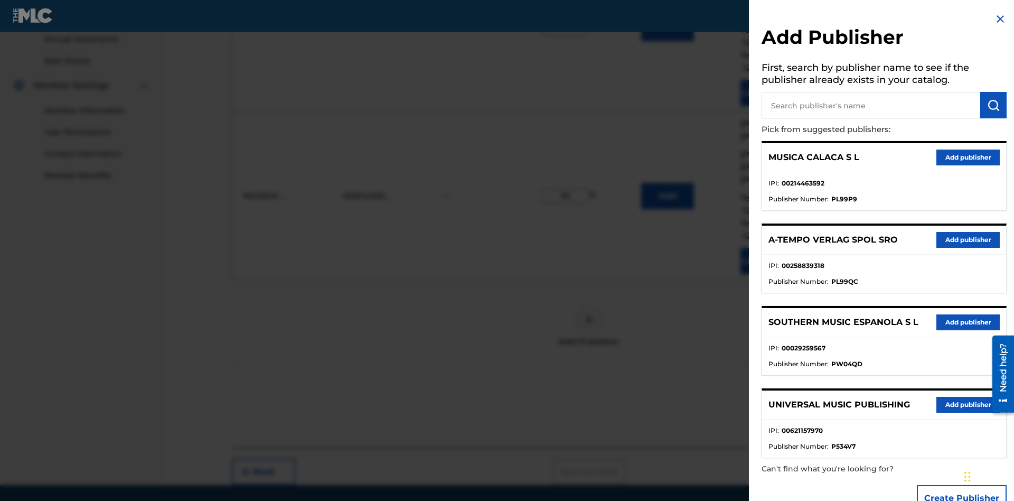
click at [871, 105] on input "text" at bounding box center [870, 105] width 219 height 26
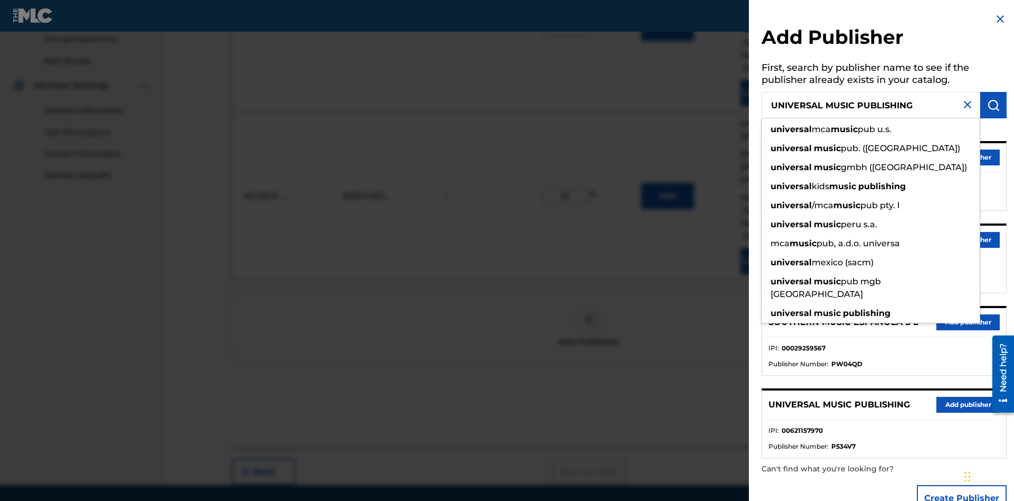
type input "UNIVERSAL MUSIC PUBLISHING"
click at [993, 105] on img "submit" at bounding box center [993, 105] width 13 height 13
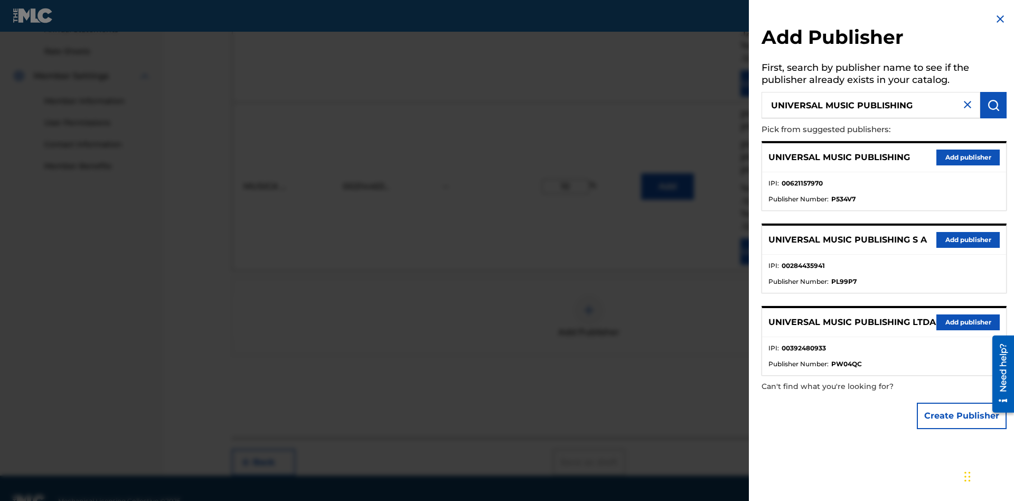
click at [968, 157] on button "Add publisher" at bounding box center [967, 157] width 63 height 16
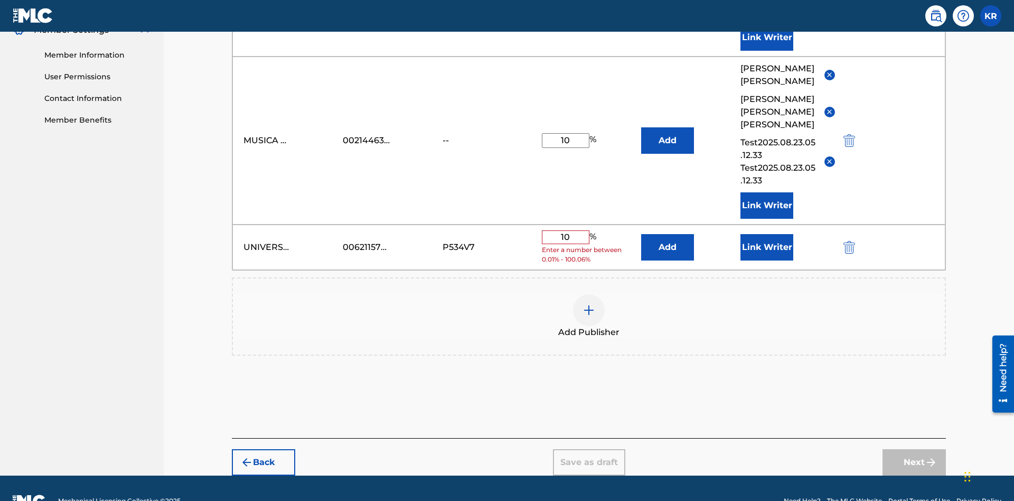
scroll to position [436, 0]
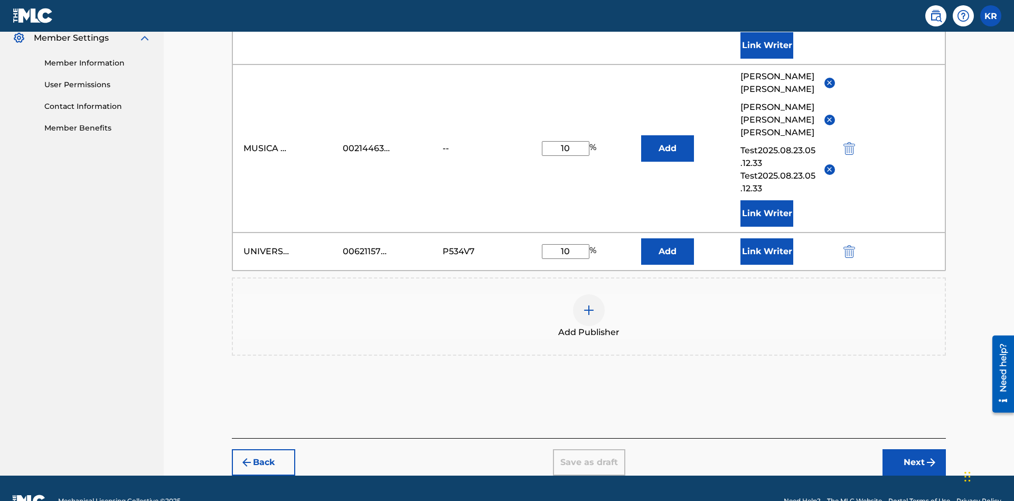
type input "10"
click at [767, 238] on button "Link Writer" at bounding box center [766, 251] width 53 height 26
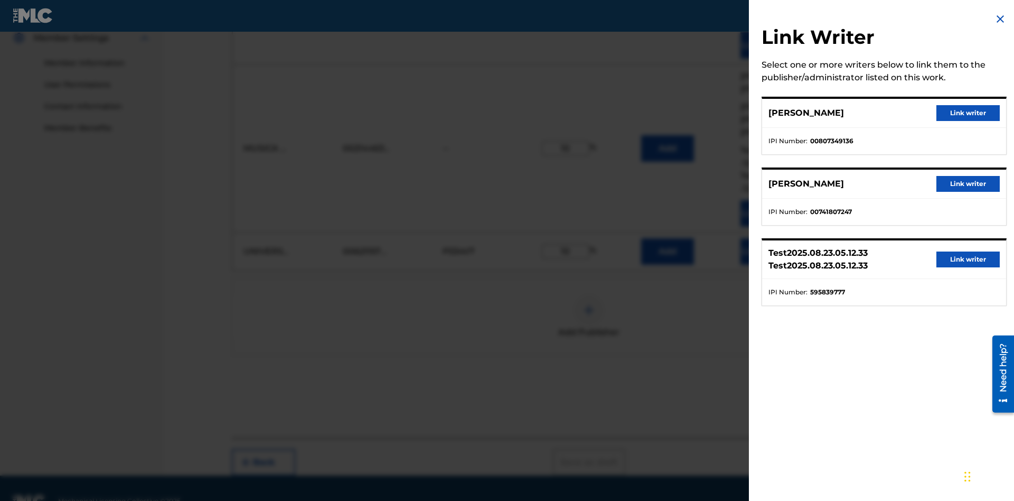
click at [968, 113] on button "Link writer" at bounding box center [967, 113] width 63 height 16
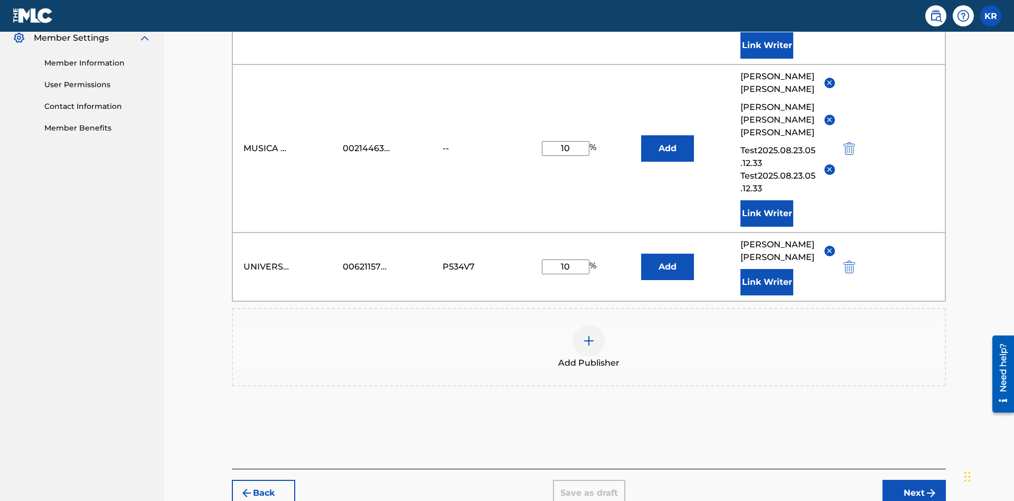
click at [767, 269] on button "Link Writer" at bounding box center [766, 282] width 53 height 26
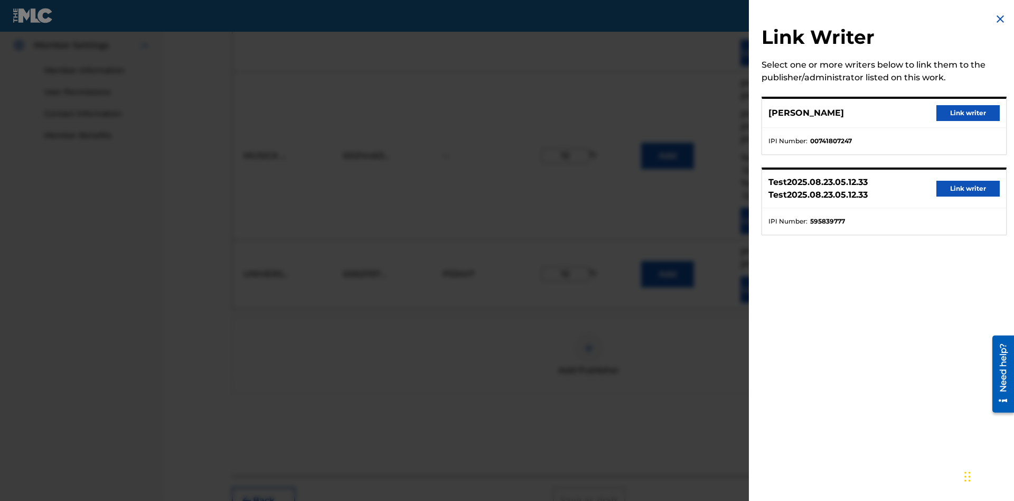
click at [968, 113] on button "Link writer" at bounding box center [967, 113] width 63 height 16
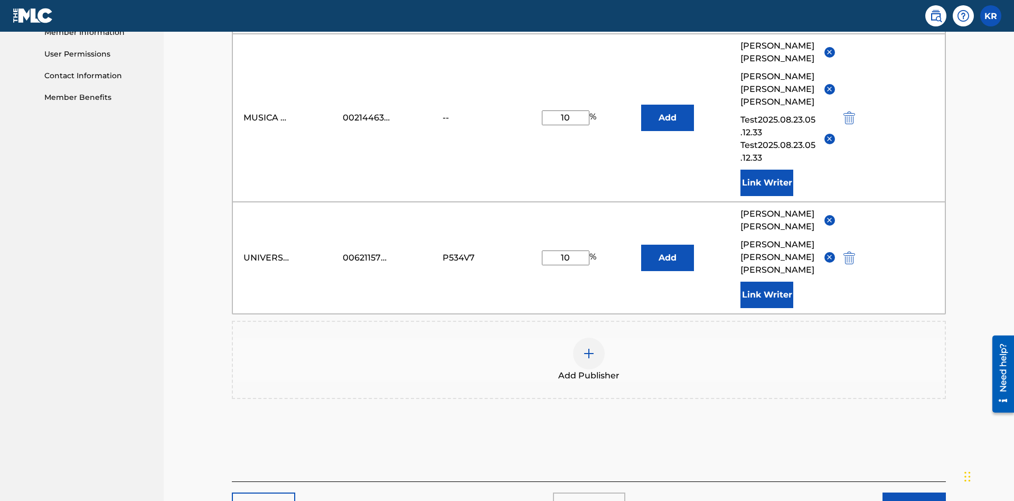
click at [767, 281] on button "Link Writer" at bounding box center [766, 294] width 53 height 26
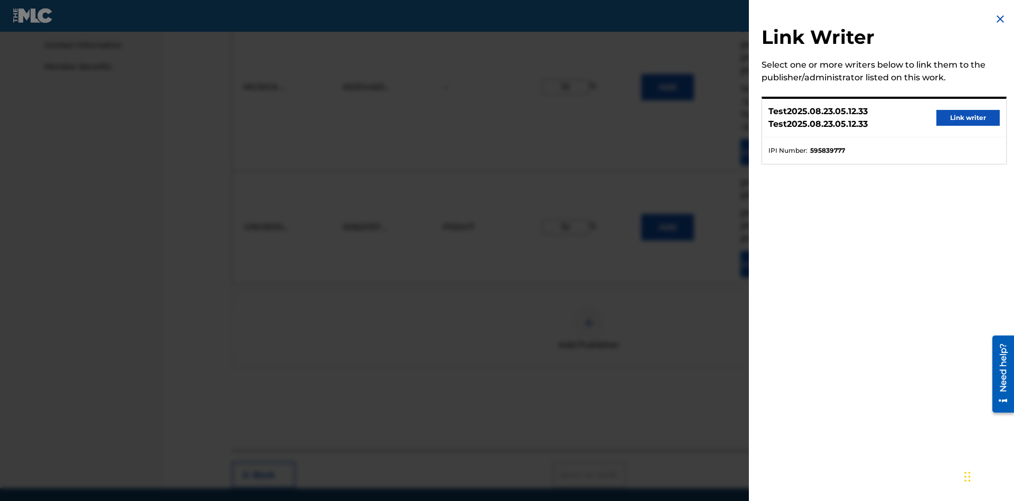
click at [968, 118] on button "Link writer" at bounding box center [967, 118] width 63 height 16
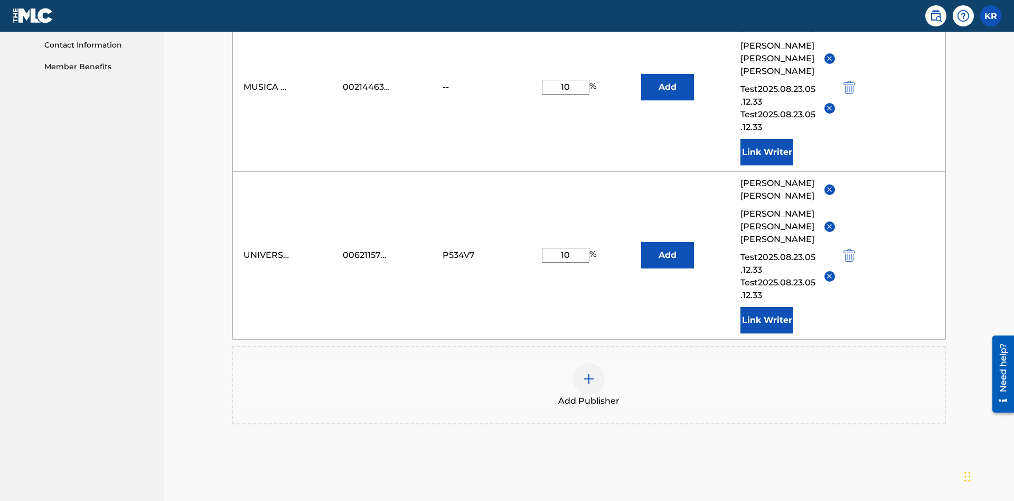
click at [767, 307] on button "Link Writer" at bounding box center [766, 320] width 53 height 26
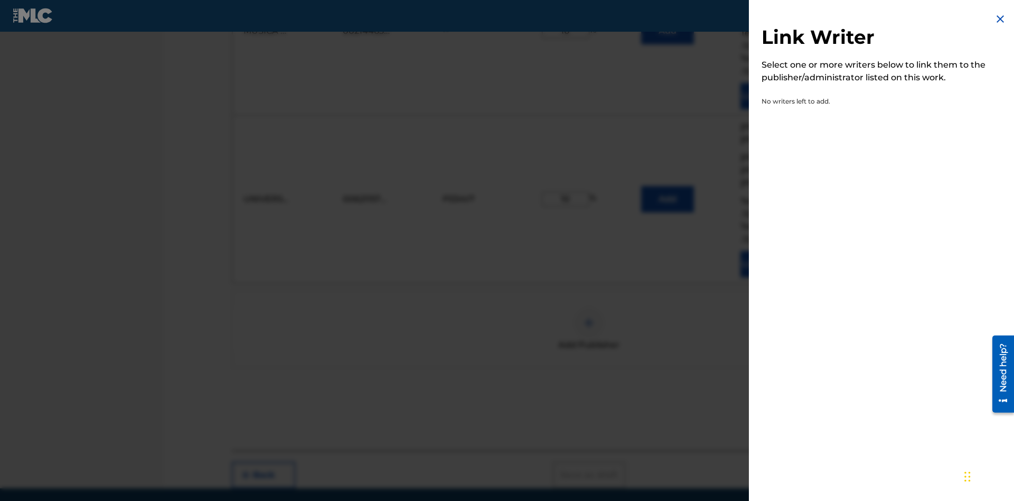
click at [1000, 19] on img at bounding box center [1000, 19] width 13 height 13
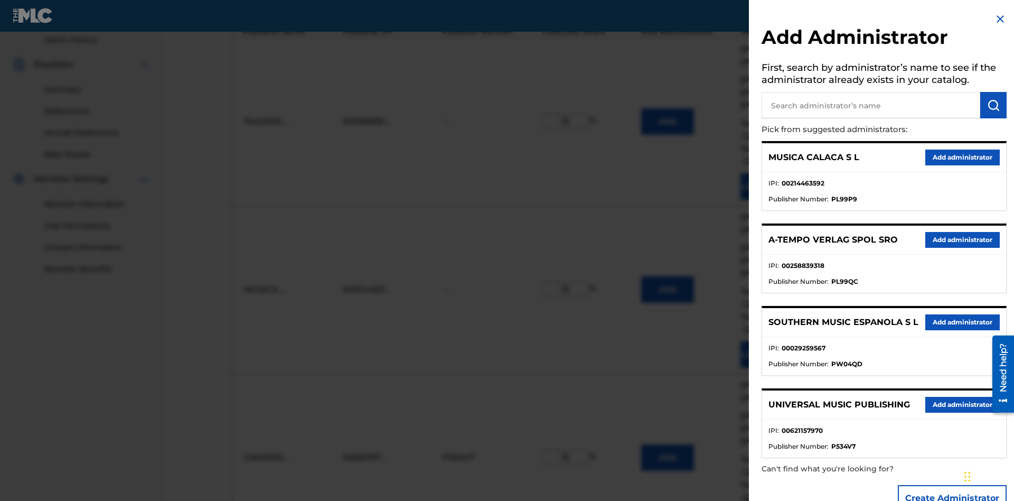
click at [871, 105] on input "text" at bounding box center [870, 105] width 219 height 26
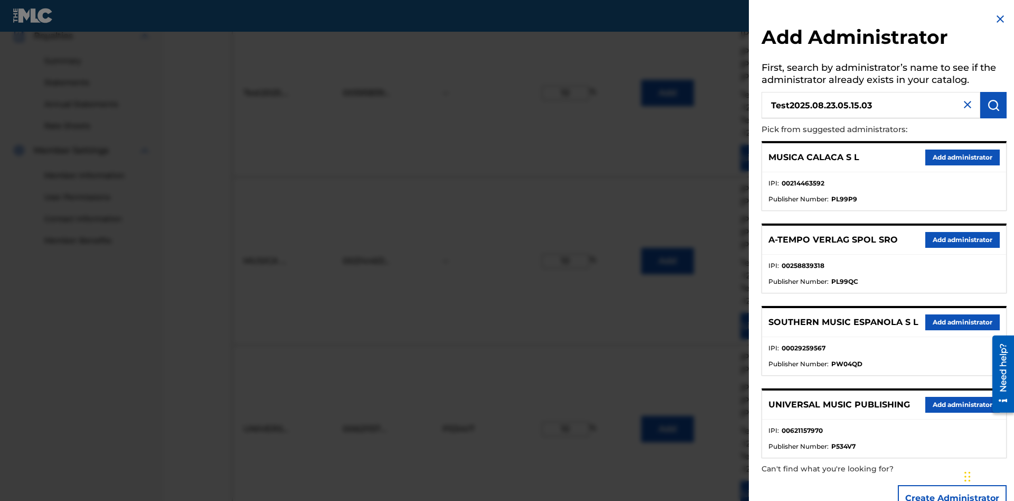
type input "Test2025.08.23.05.15.03"
click at [993, 105] on img "submit" at bounding box center [993, 105] width 13 height 13
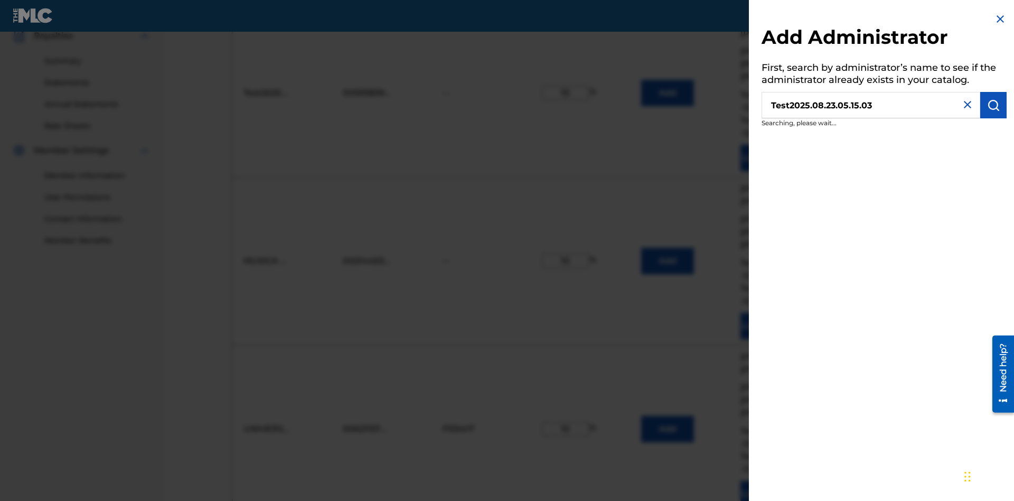
scroll to position [359, 0]
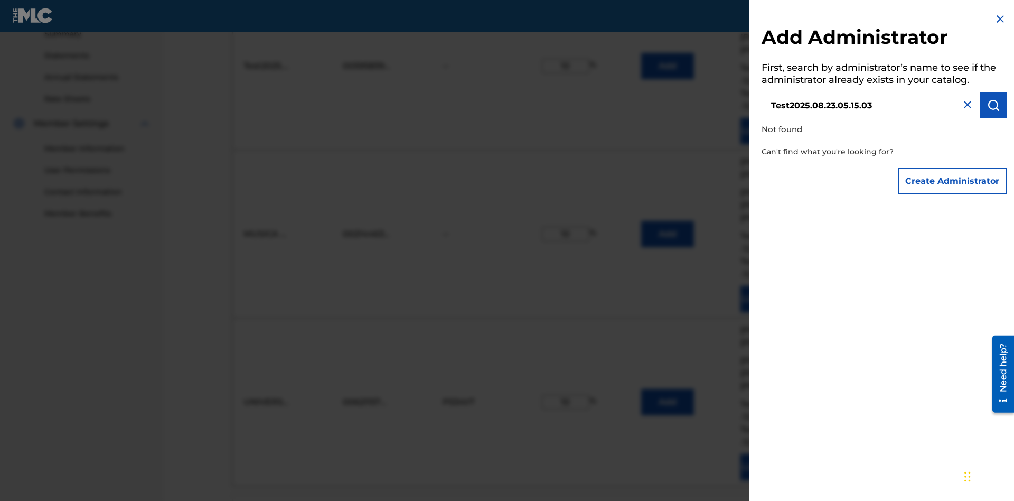
click at [953, 181] on button "Create Administrator" at bounding box center [952, 181] width 109 height 26
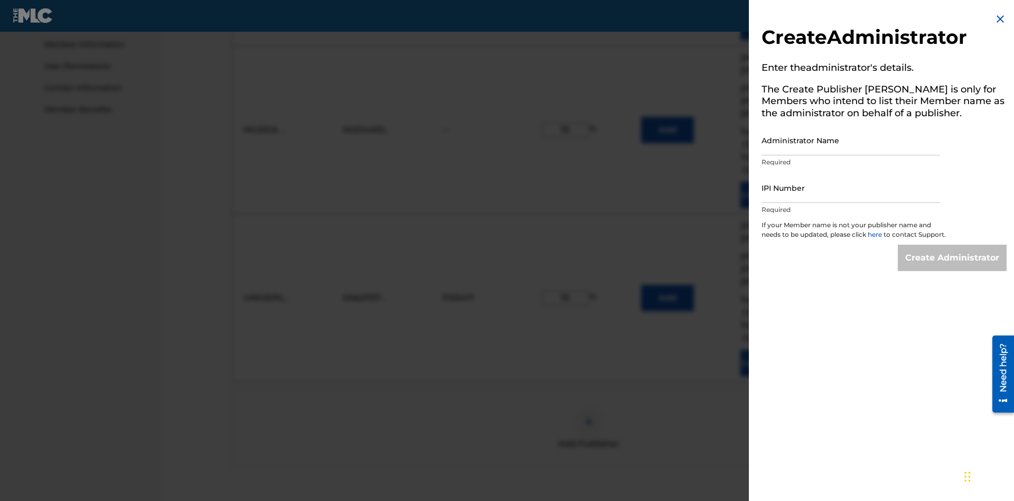
click at [851, 140] on input "Administrator Name" at bounding box center [850, 140] width 178 height 30
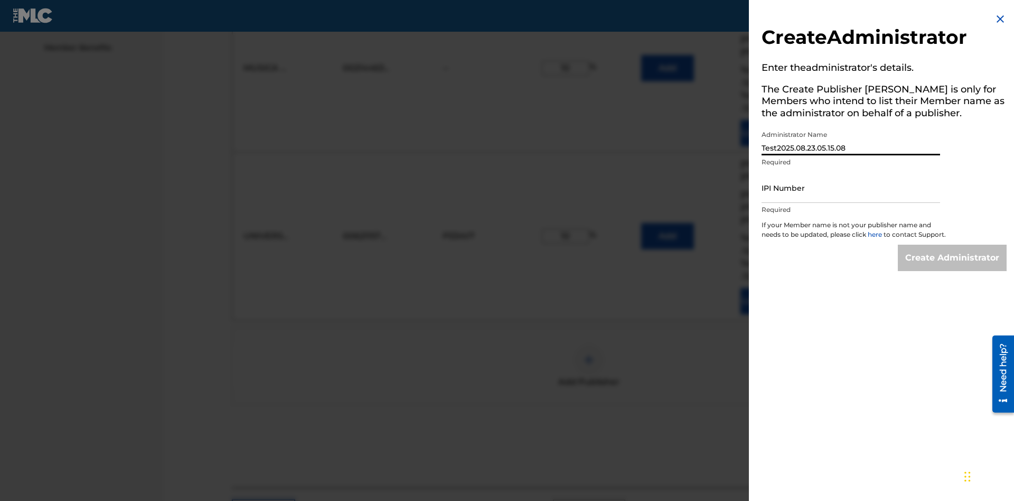
type input "Test2025.08.23.05.15.08"
click at [851, 187] on input "IPI Number" at bounding box center [850, 188] width 178 height 30
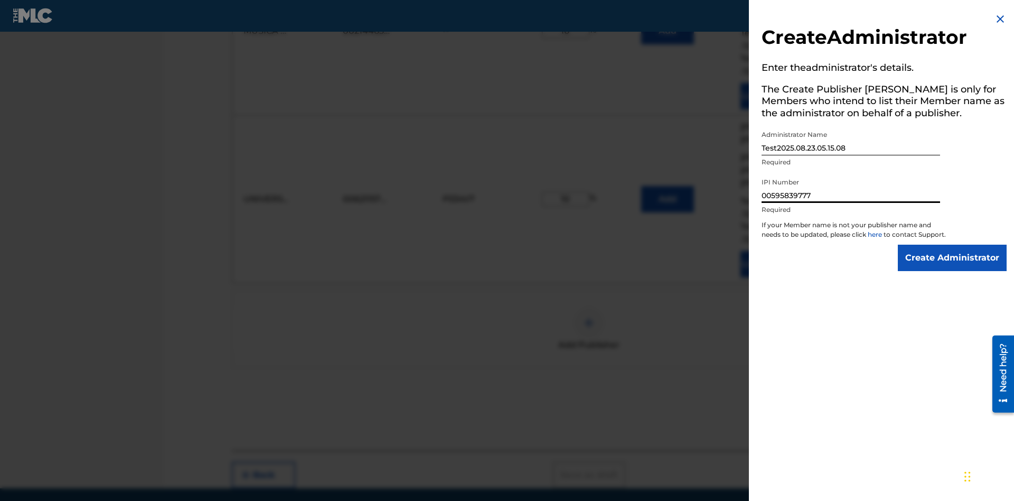
type input "00595839777"
click at [953, 267] on input "Create Administrator" at bounding box center [952, 257] width 109 height 26
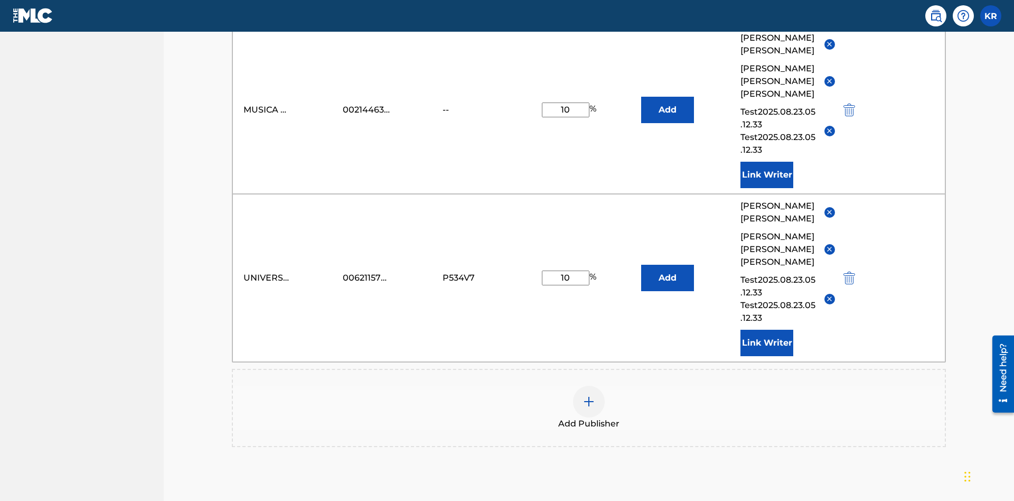
scroll to position [275, 0]
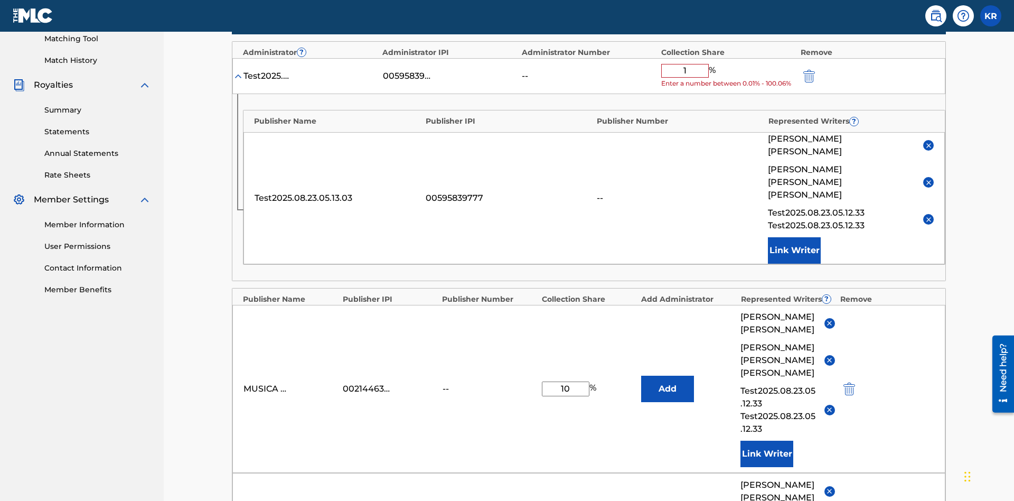
type input "10"
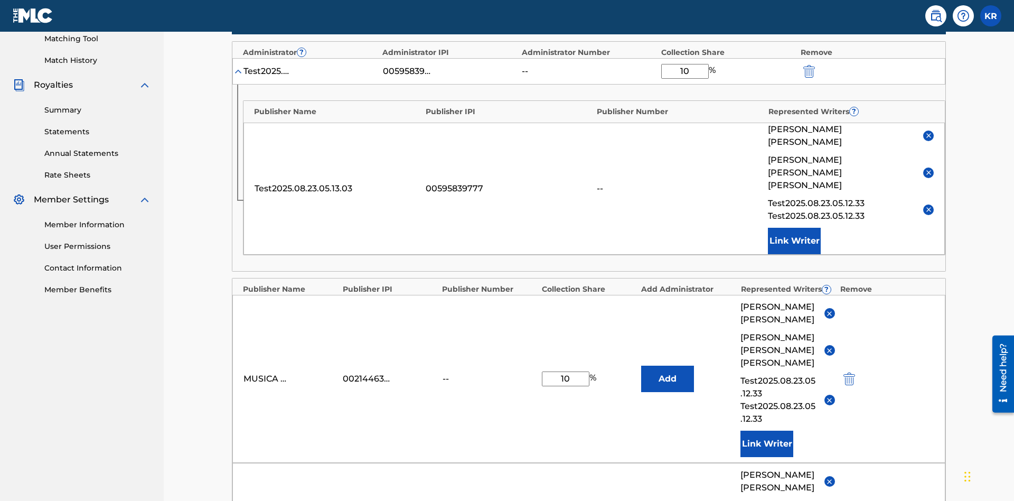
click at [808, 69] on img "submit" at bounding box center [809, 71] width 12 height 13
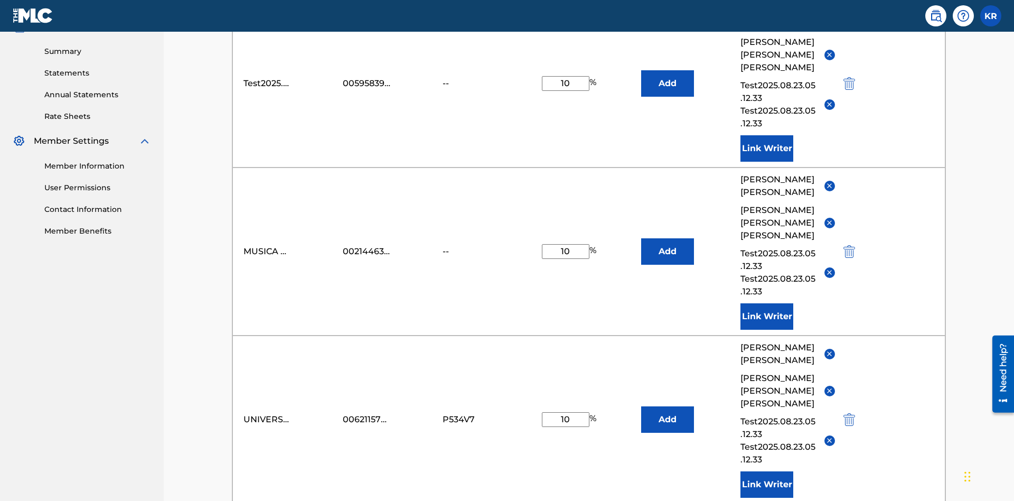
type input "10"
click at [667, 77] on button "Add" at bounding box center [667, 83] width 53 height 26
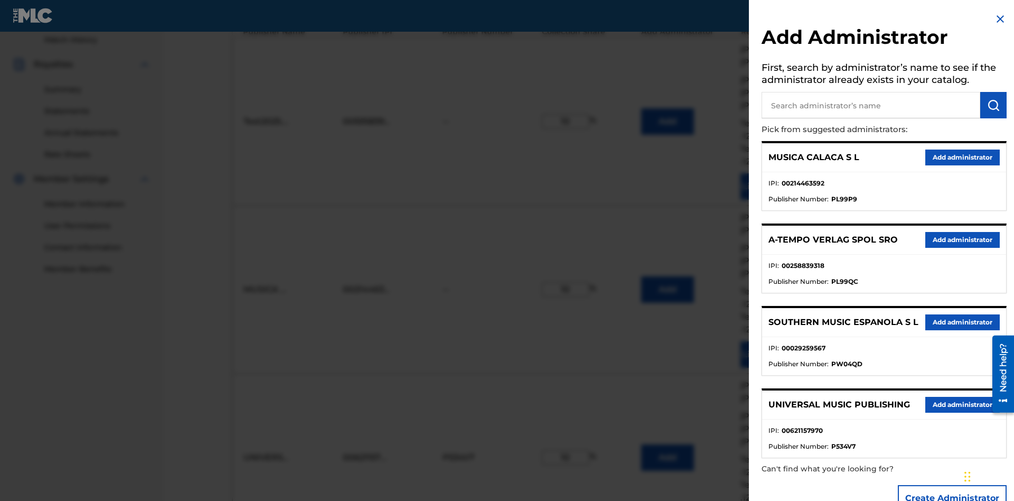
click at [871, 105] on input "text" at bounding box center [870, 105] width 219 height 26
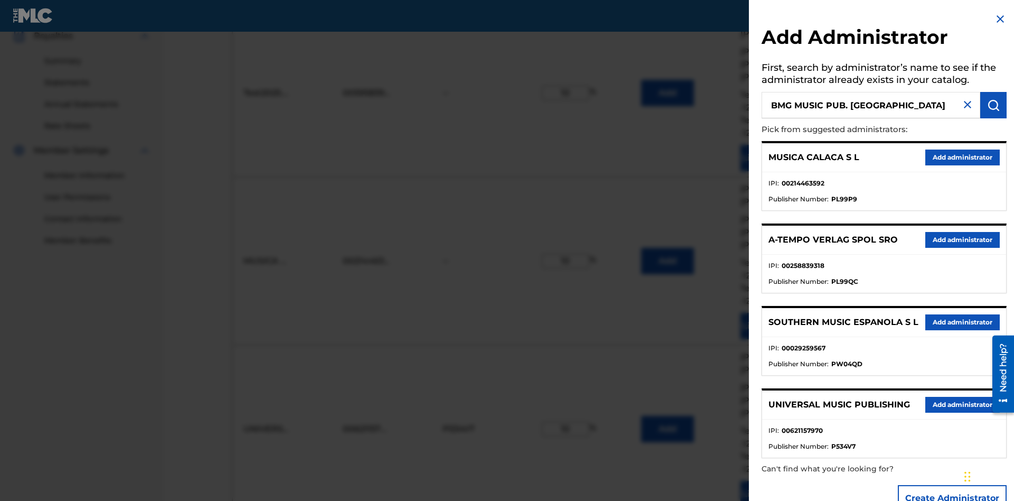
scroll to position [359, 0]
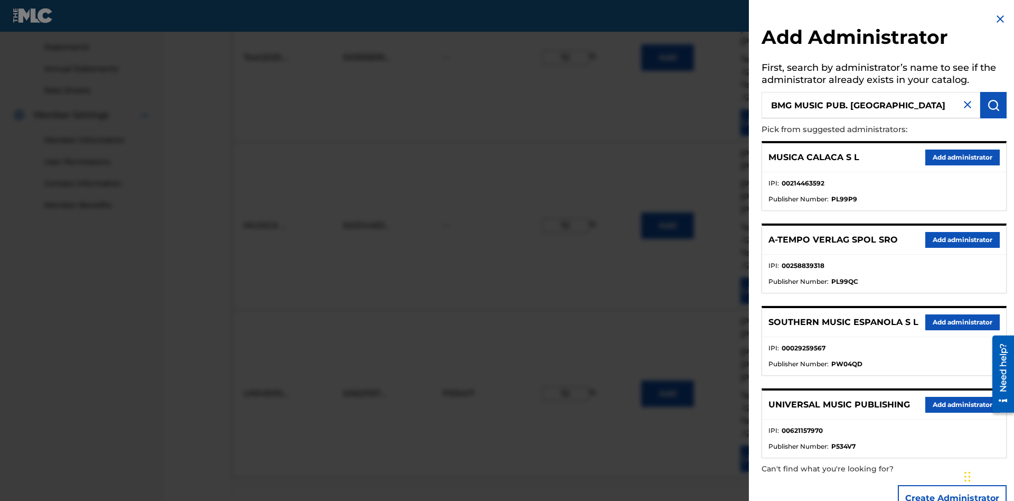
type input "BMG MUSIC PUB. [GEOGRAPHIC_DATA]"
click at [993, 105] on img "submit" at bounding box center [993, 105] width 13 height 13
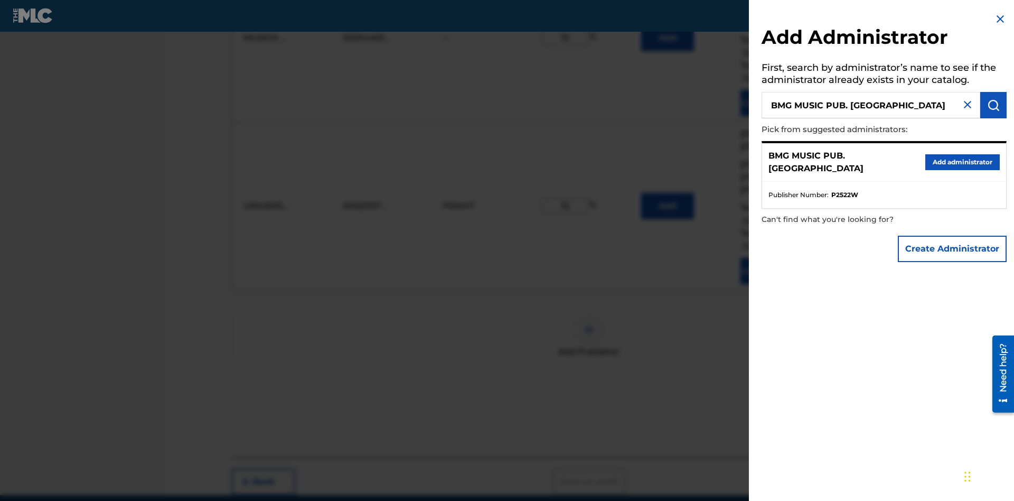
click at [953, 248] on button "Create Administrator" at bounding box center [952, 249] width 109 height 26
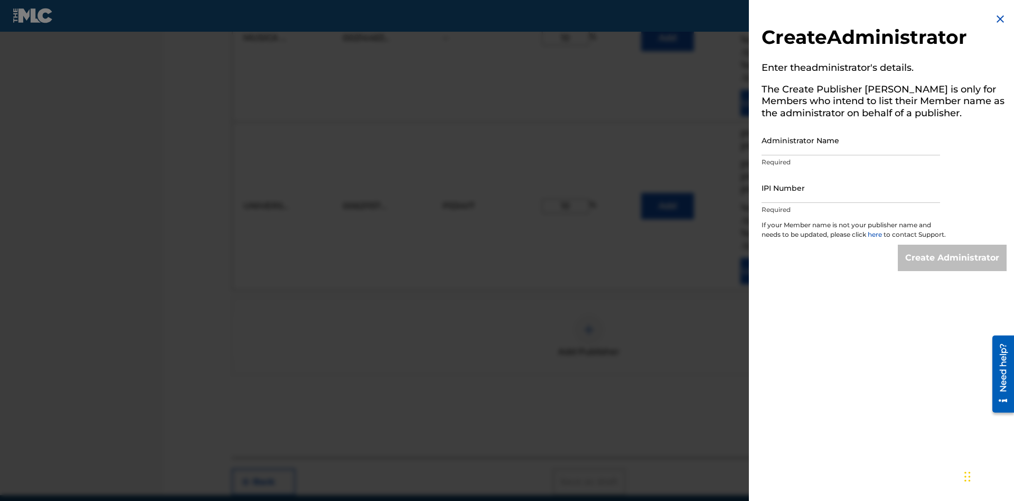
click at [851, 140] on input "Administrator Name" at bounding box center [850, 140] width 178 height 30
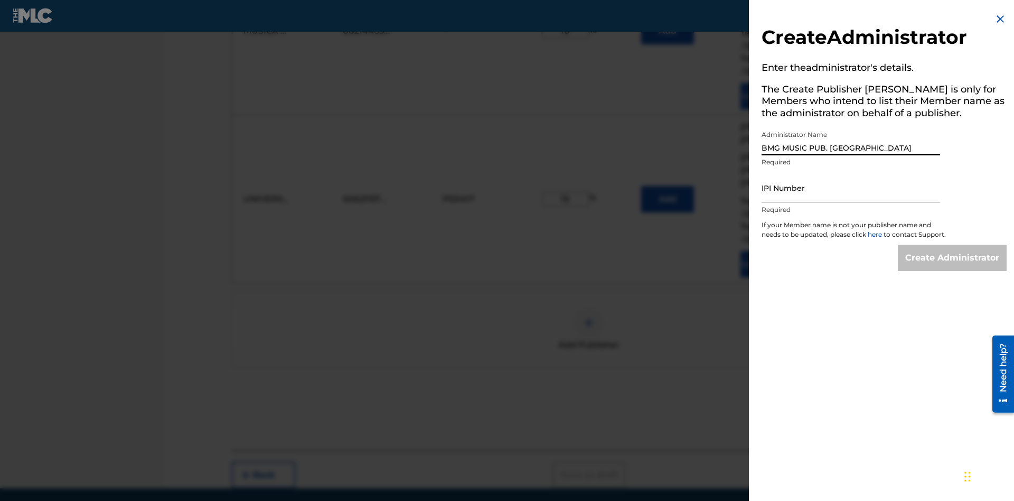
type input "BMG MUSIC PUB. [GEOGRAPHIC_DATA]"
click at [851, 187] on input "IPI Number" at bounding box center [850, 188] width 178 height 30
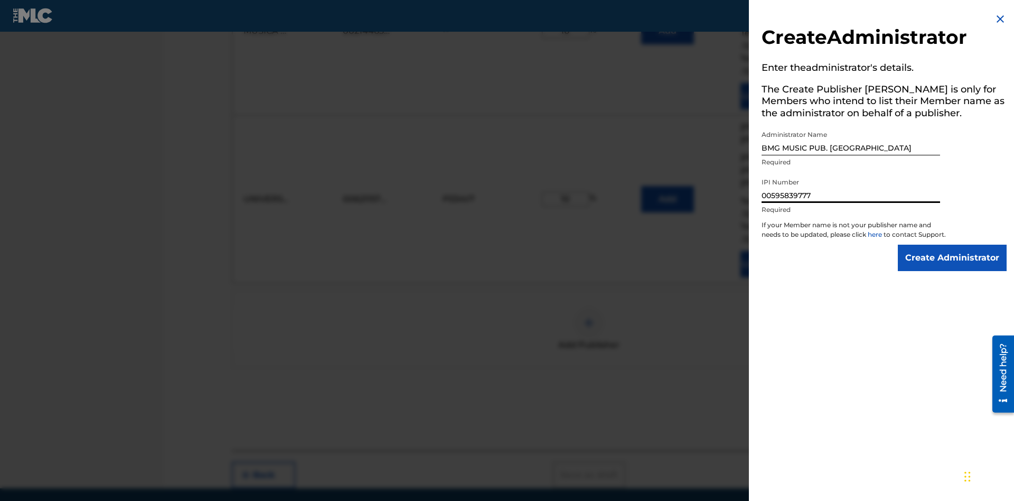
type input "00595839777"
click at [953, 267] on input "Create Administrator" at bounding box center [952, 257] width 109 height 26
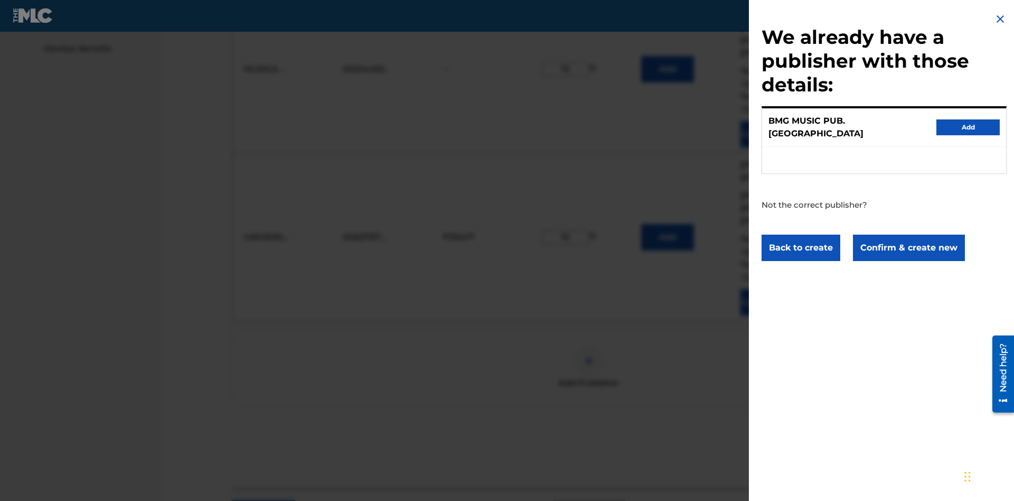
click at [908, 238] on button "Confirm & create new" at bounding box center [909, 247] width 112 height 26
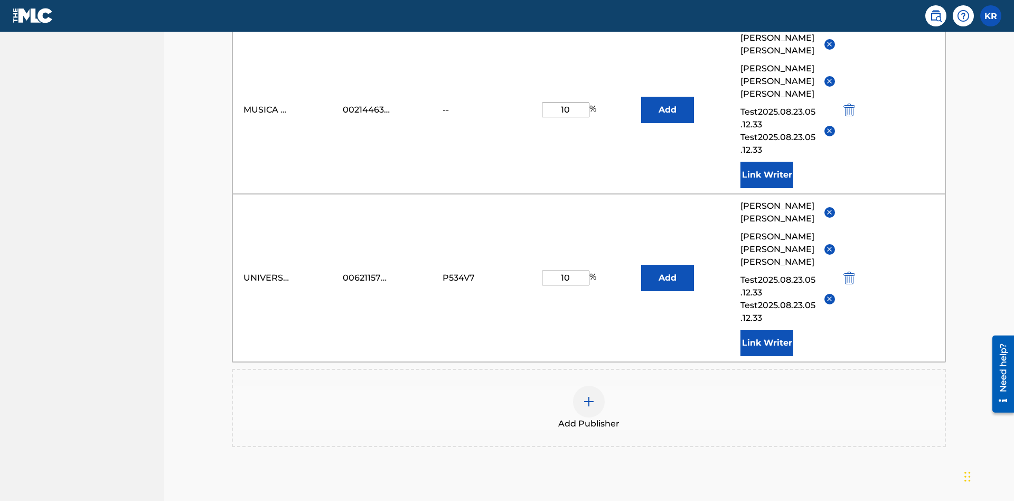
scroll to position [275, 0]
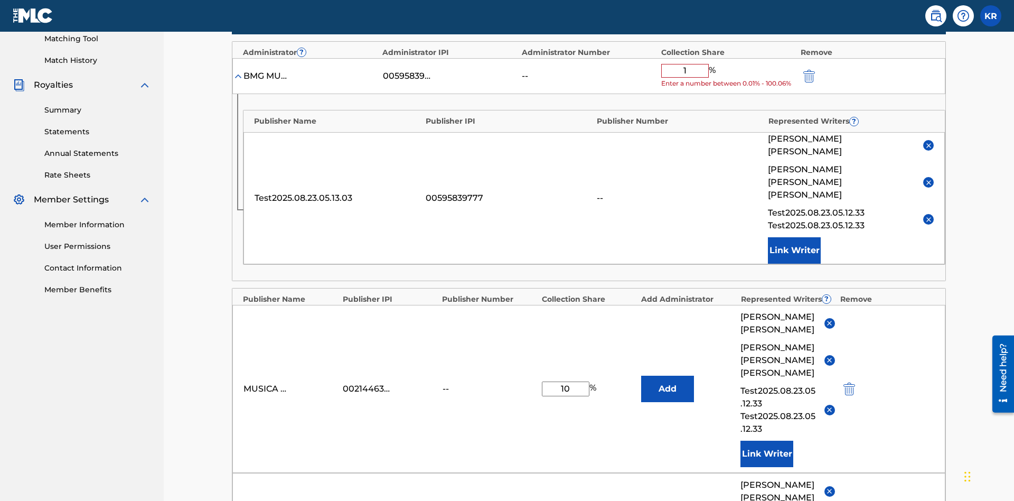
type input "10"
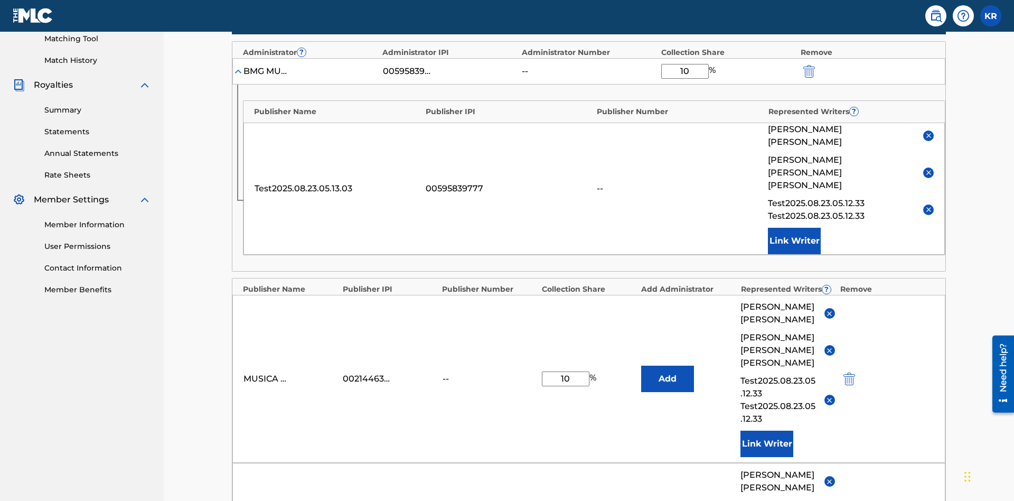
click at [808, 69] on img "submit" at bounding box center [809, 71] width 12 height 13
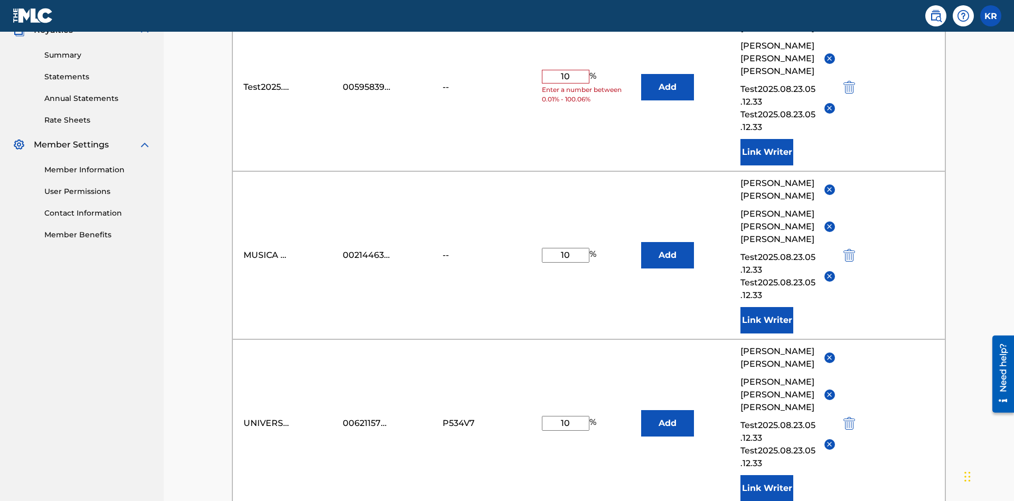
type input "10"
click at [667, 77] on button "Add" at bounding box center [667, 87] width 53 height 26
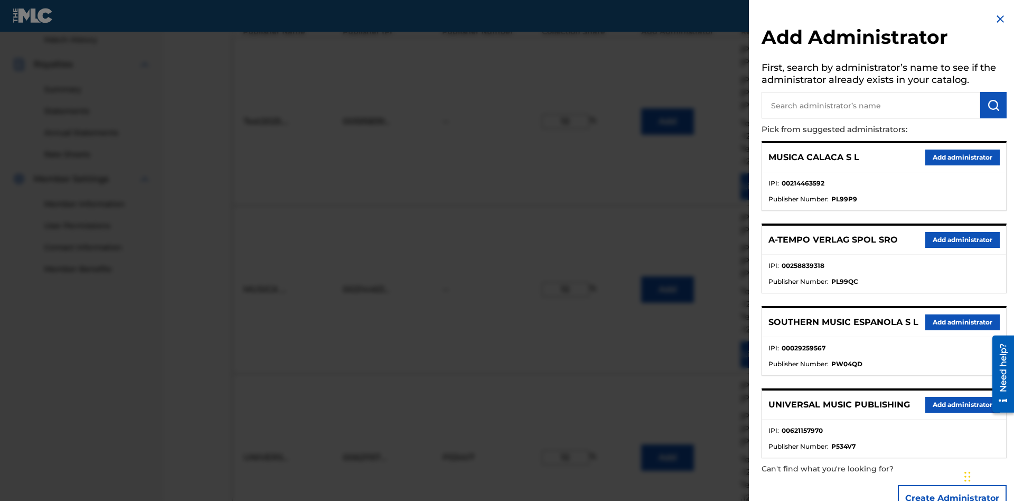
click at [871, 105] on input "text" at bounding box center [870, 105] width 219 height 26
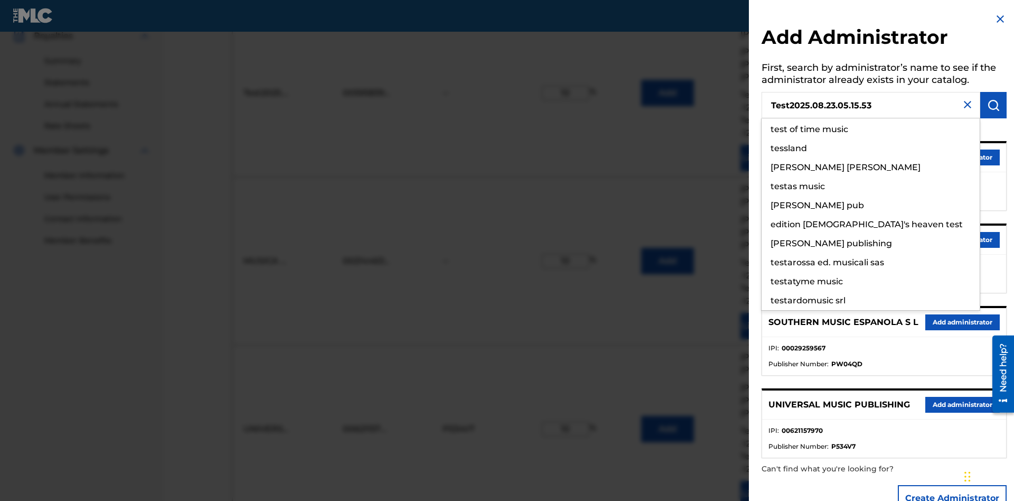
type input "Test2025.08.23.05.15.53"
click at [993, 105] on img "submit" at bounding box center [993, 105] width 13 height 13
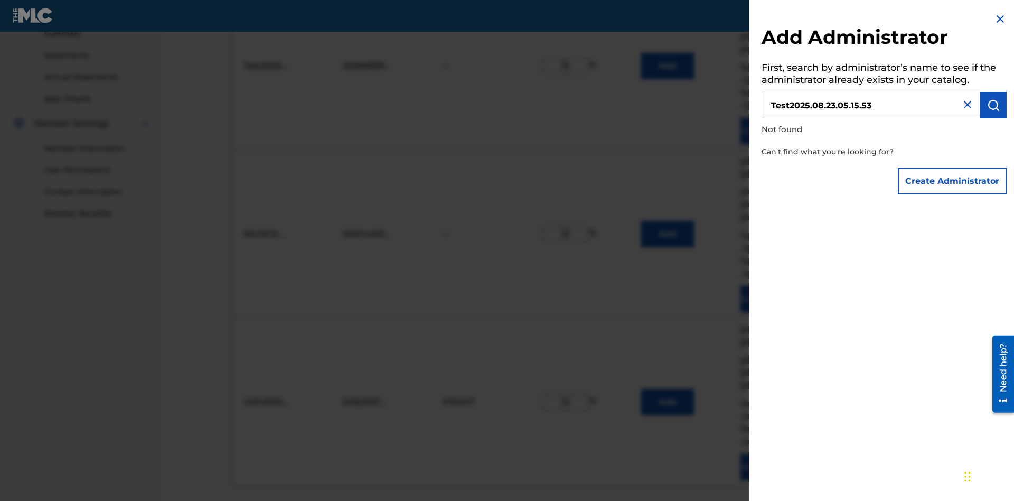
click at [953, 181] on button "Create Administrator" at bounding box center [952, 181] width 109 height 26
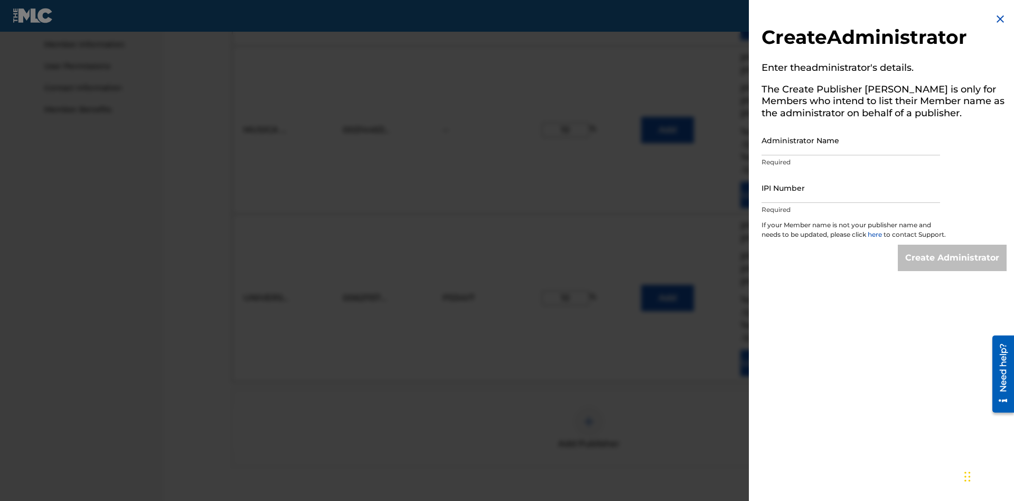
click at [851, 140] on input "Administrator Name" at bounding box center [850, 140] width 178 height 30
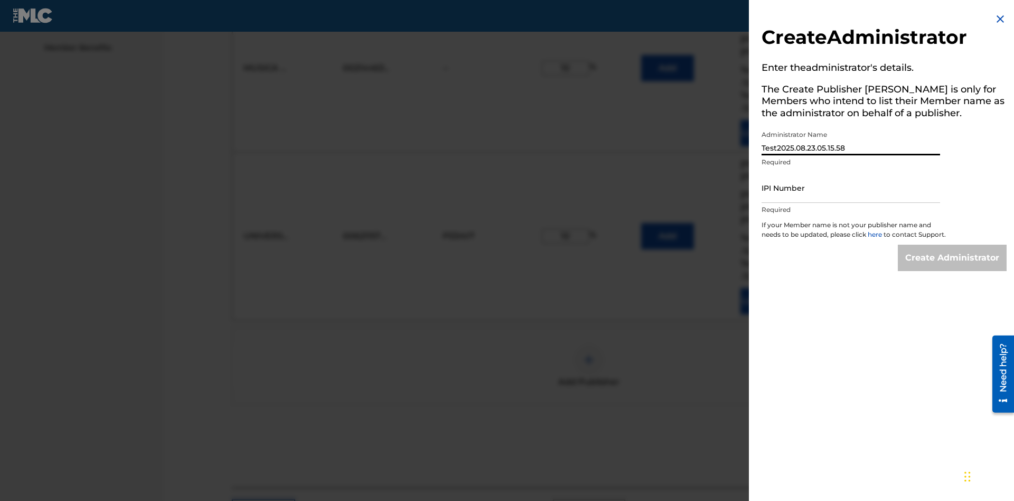
type input "Test2025.08.23.05.15.58"
click at [851, 187] on input "IPI Number" at bounding box center [850, 188] width 178 height 30
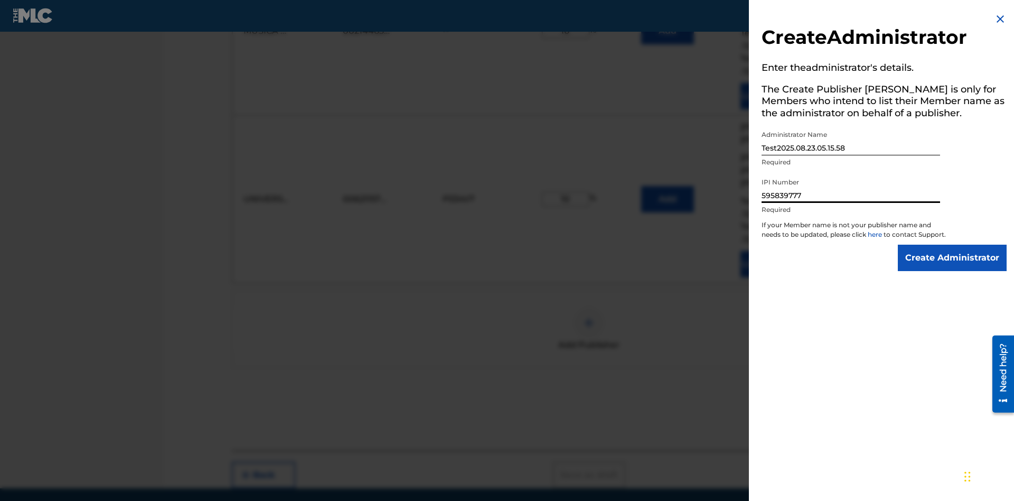
type input "595839777"
click at [953, 267] on input "Create Administrator" at bounding box center [952, 257] width 109 height 26
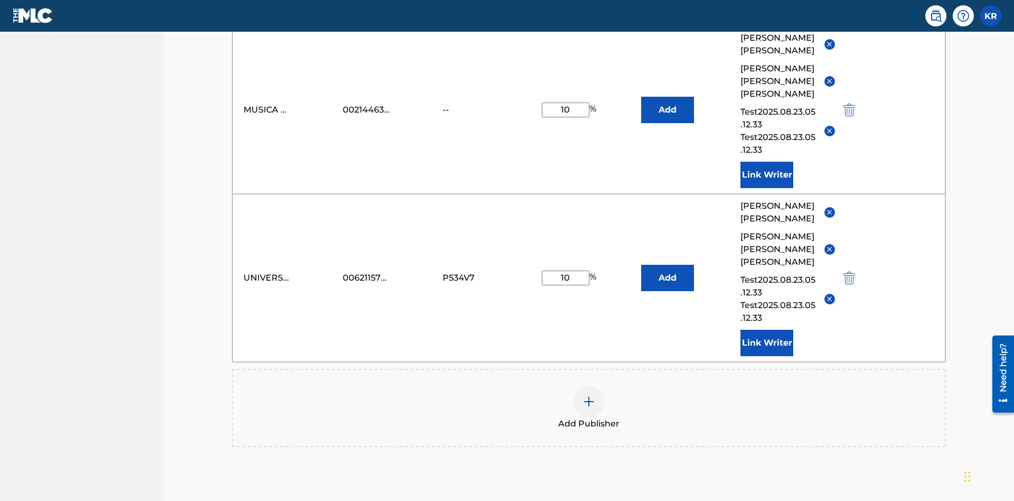
scroll to position [275, 0]
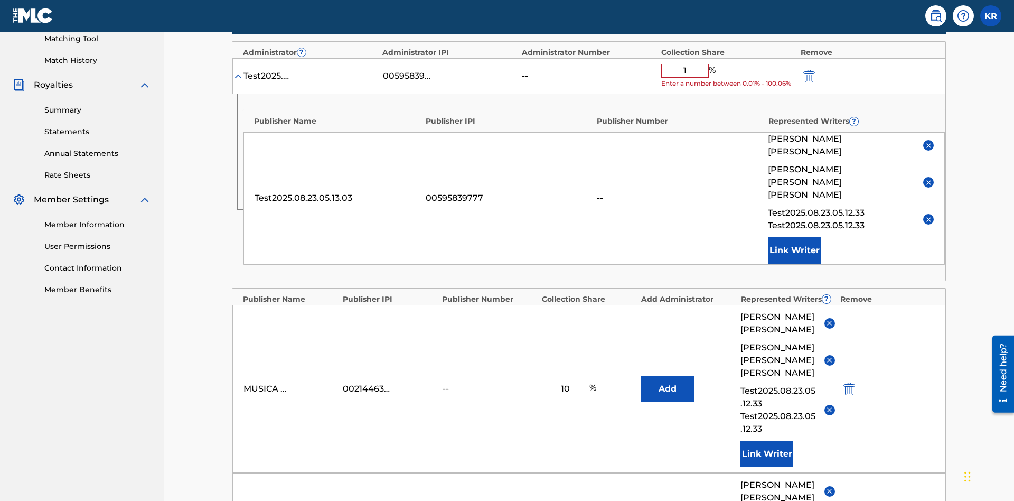
type input "10"
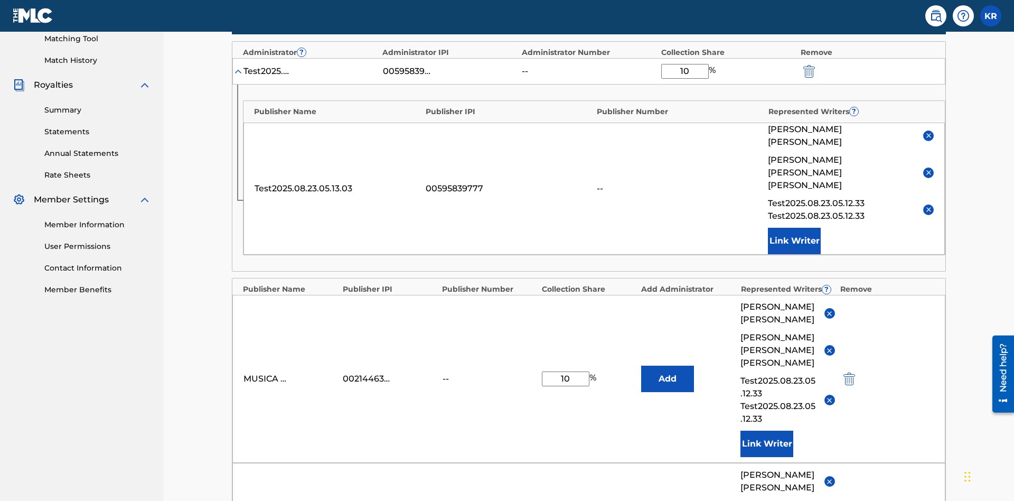
click at [808, 69] on img "submit" at bounding box center [809, 71] width 12 height 13
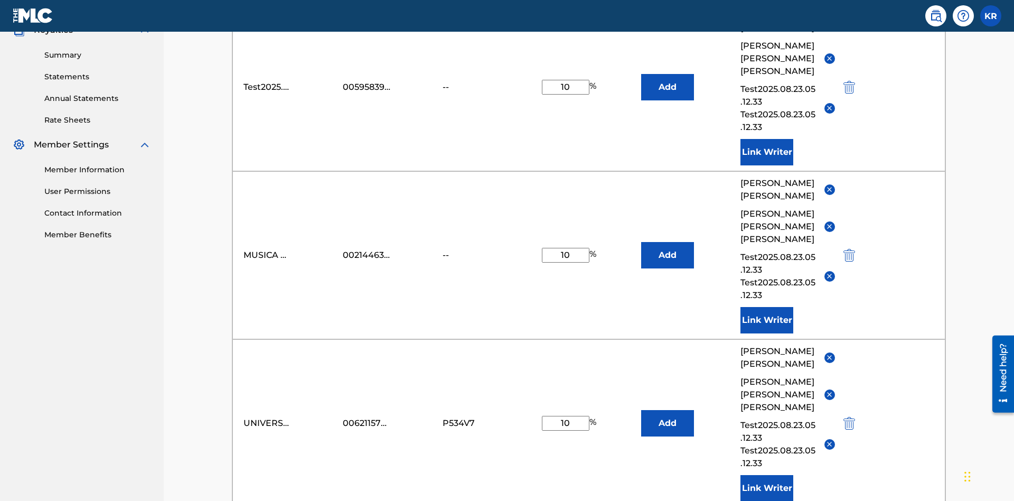
type input "10"
click at [667, 77] on button "Add" at bounding box center [667, 87] width 53 height 26
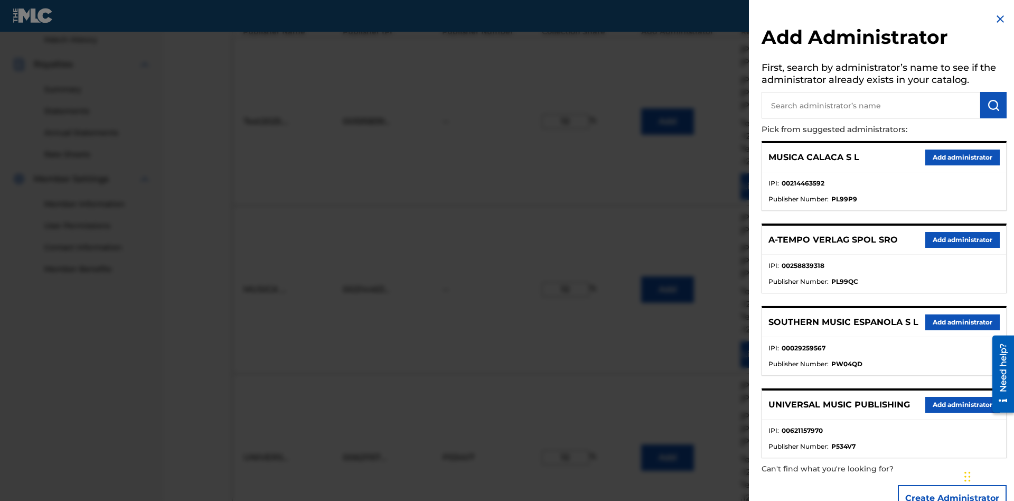
click at [871, 105] on input "text" at bounding box center [870, 105] width 219 height 26
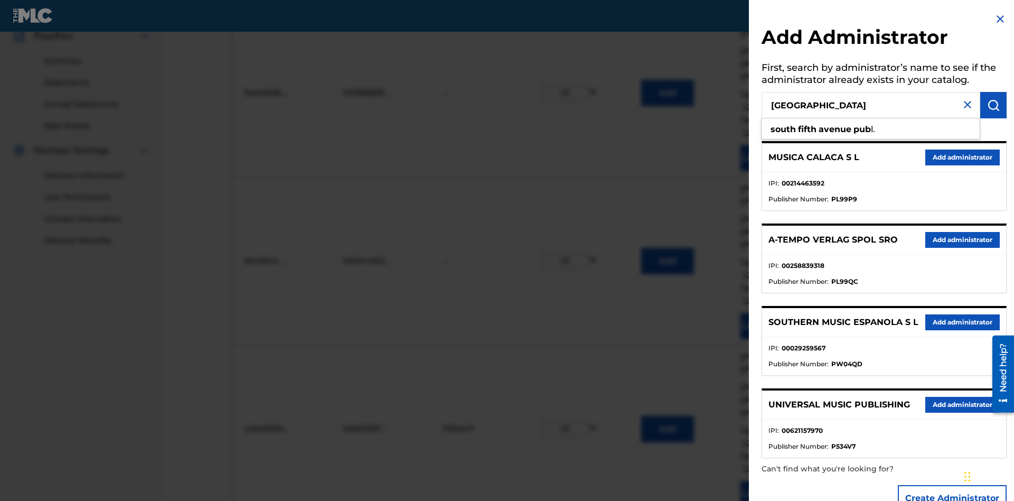
type input "[GEOGRAPHIC_DATA]"
click at [993, 105] on img "submit" at bounding box center [993, 105] width 13 height 13
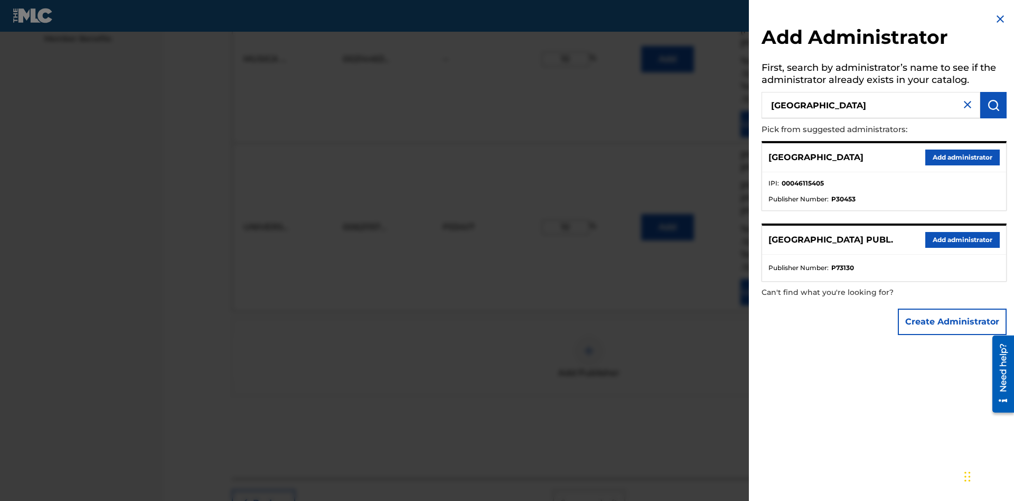
scroll to position [553, 0]
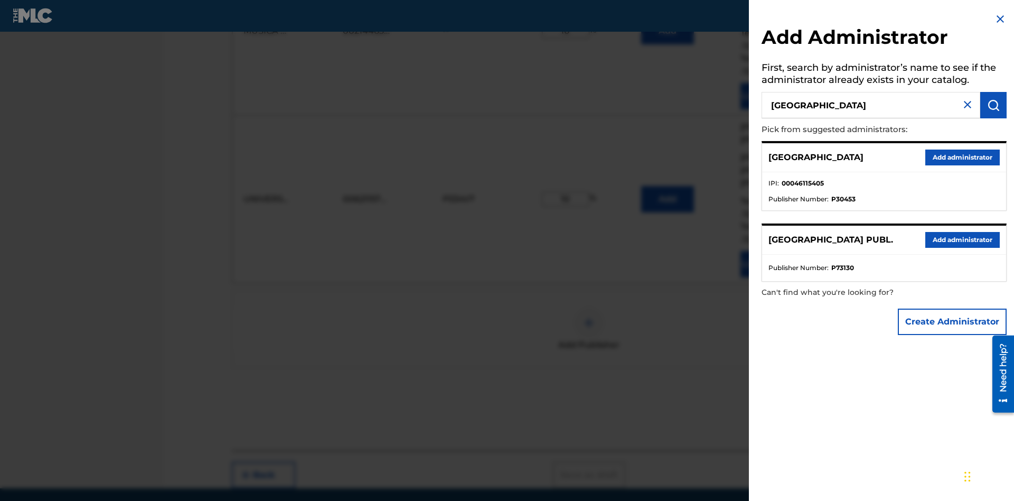
click at [962, 157] on button "Add administrator" at bounding box center [962, 157] width 74 height 16
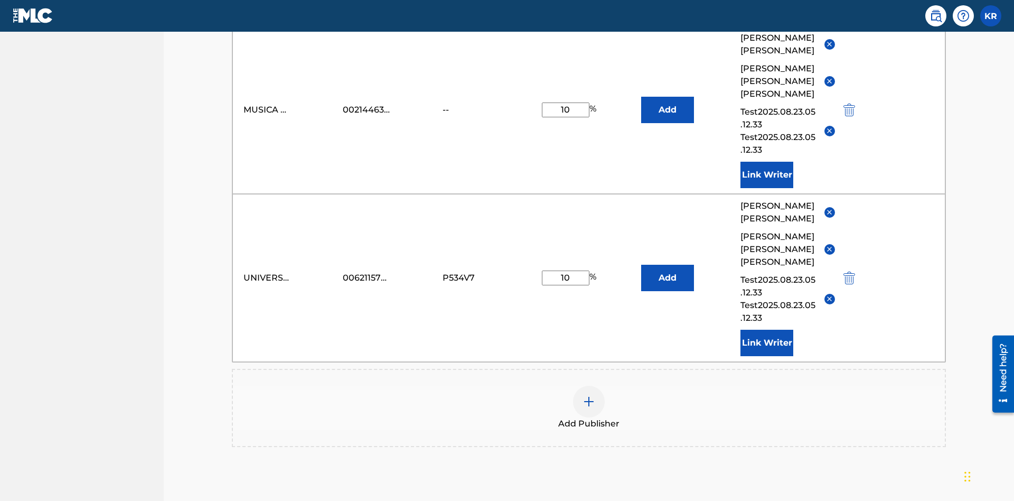
scroll to position [275, 0]
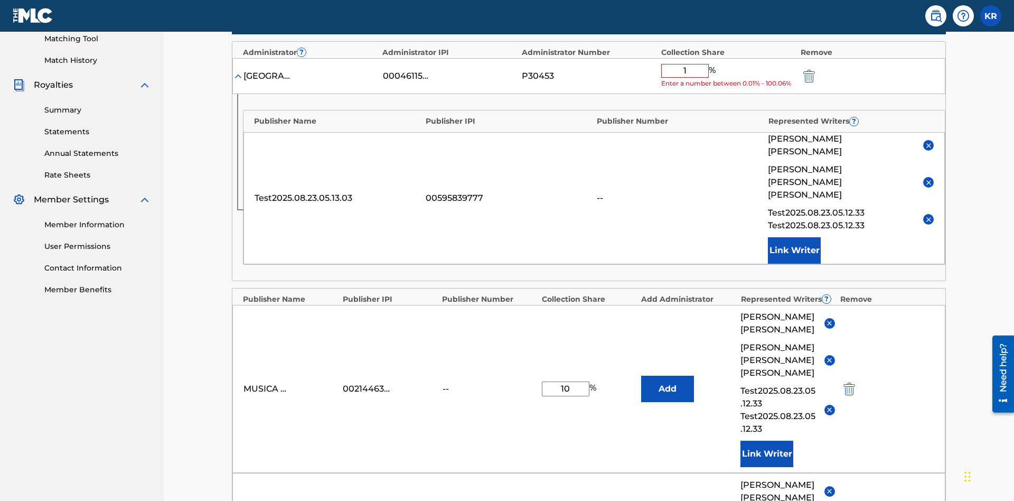
type input "10"
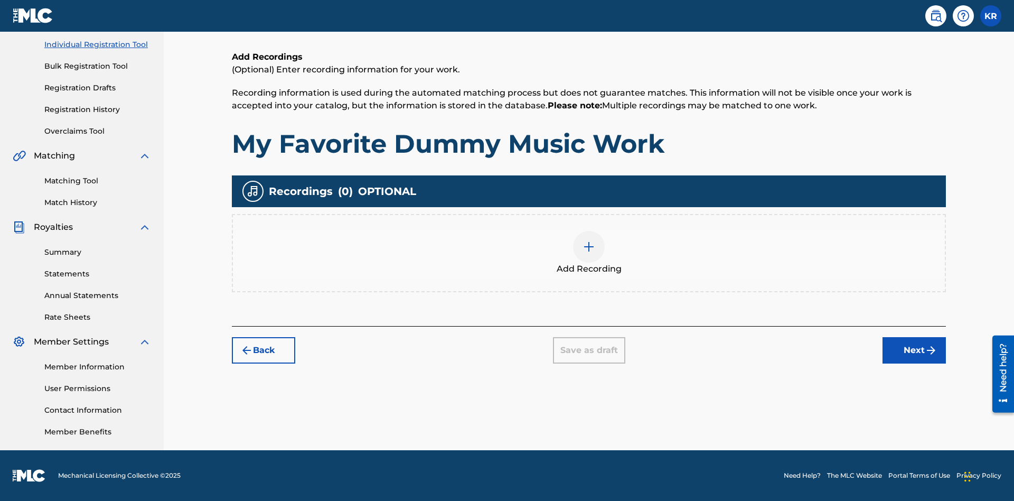
click at [589, 252] on img at bounding box center [588, 246] width 13 height 13
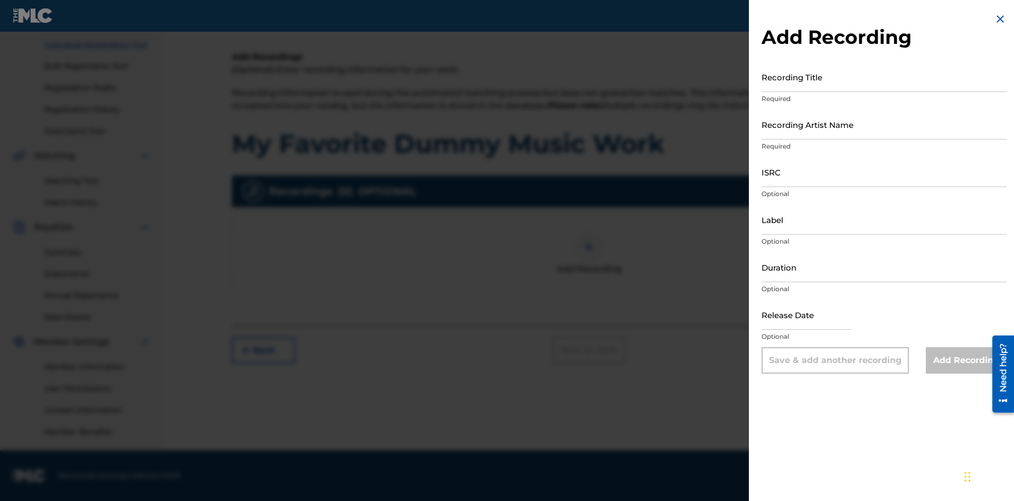
click at [884, 77] on input "Recording Title" at bounding box center [883, 77] width 245 height 30
type input "Best Song Ever"
click at [884, 124] on input "Recording Artist Name" at bounding box center [883, 124] width 245 height 30
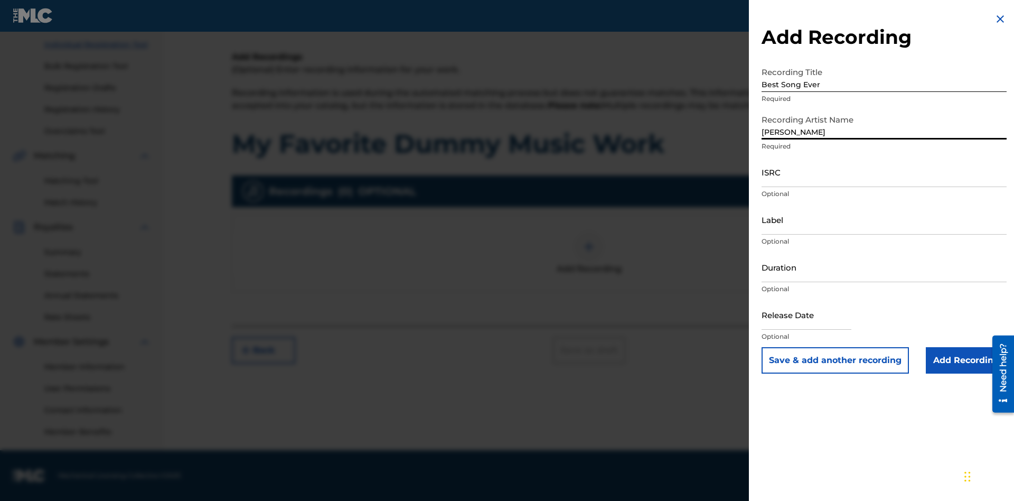
type input "[PERSON_NAME]"
click at [884, 172] on input "ISRC" at bounding box center [883, 172] width 245 height 30
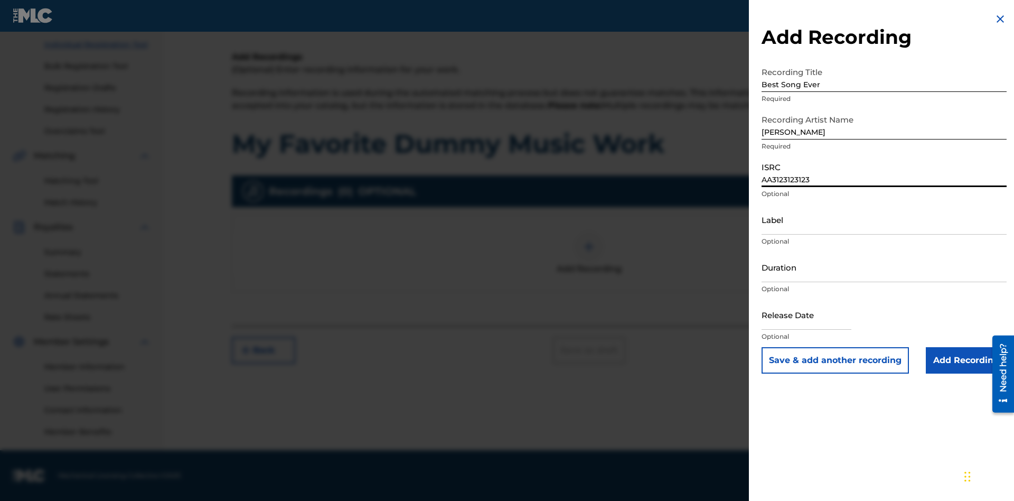
type input "AA3123123123"
click at [884, 219] on input "Label" at bounding box center [883, 219] width 245 height 30
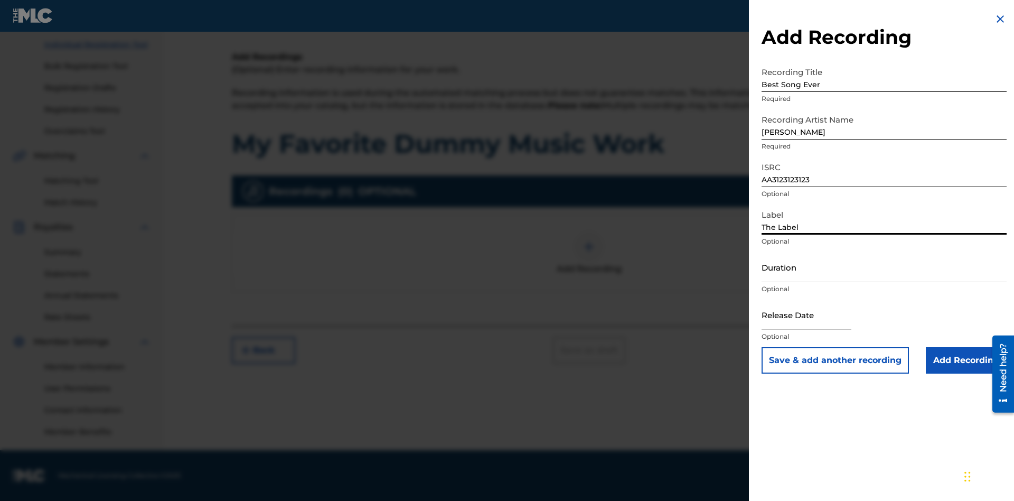
type input "The Label"
click at [884, 267] on input "Duration" at bounding box center [883, 267] width 245 height 30
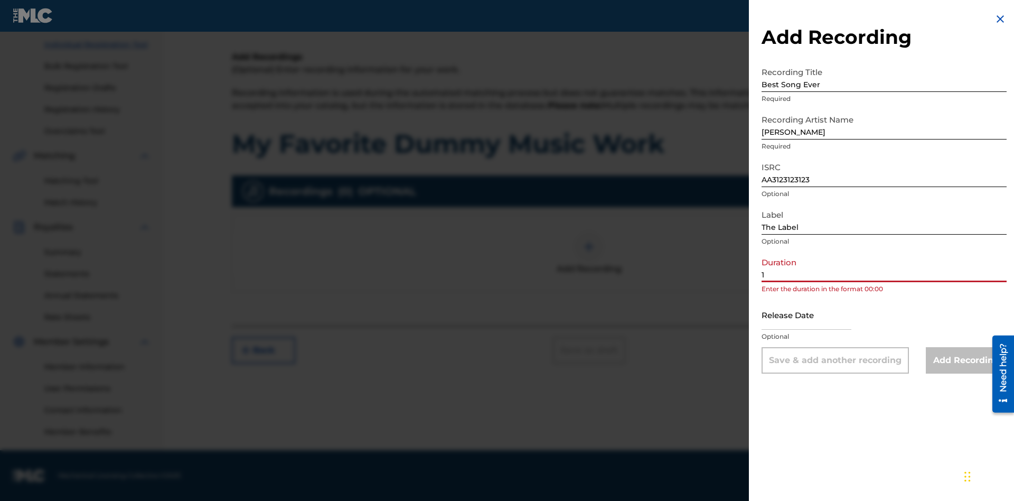
click at [884, 267] on input "1" at bounding box center [883, 267] width 245 height 30
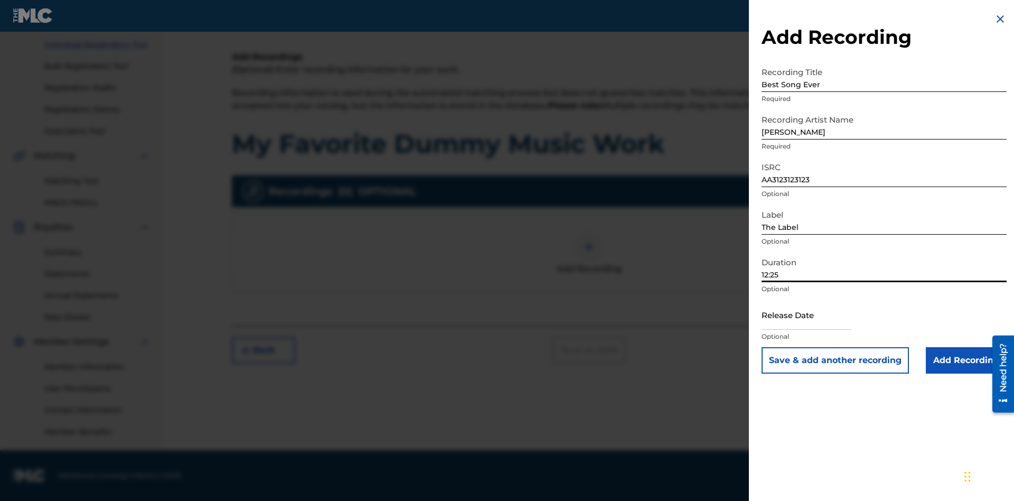
type input "12:25"
click at [815, 315] on input "text" at bounding box center [806, 314] width 90 height 30
select select "7"
select select "2025"
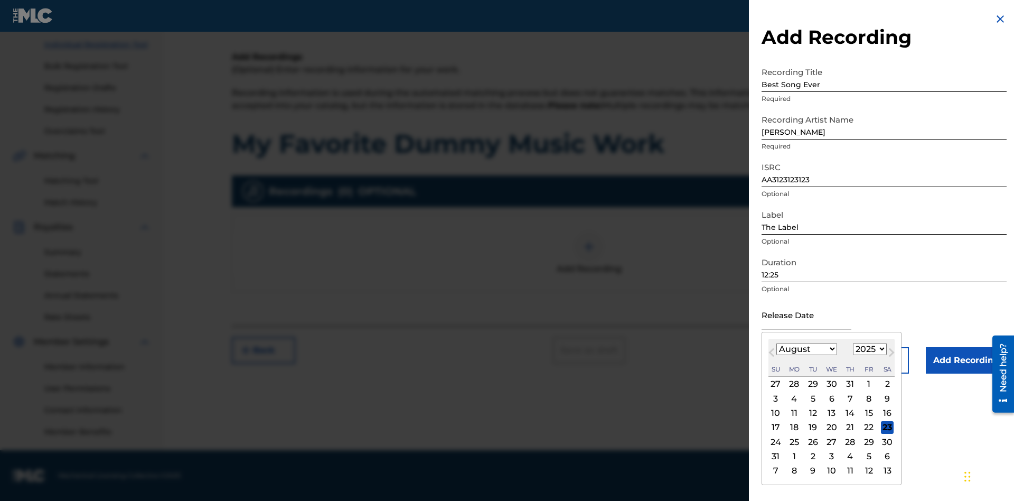
click at [806, 349] on select "January February March April May June July August September October November De…" at bounding box center [806, 349] width 61 height 12
select select "3"
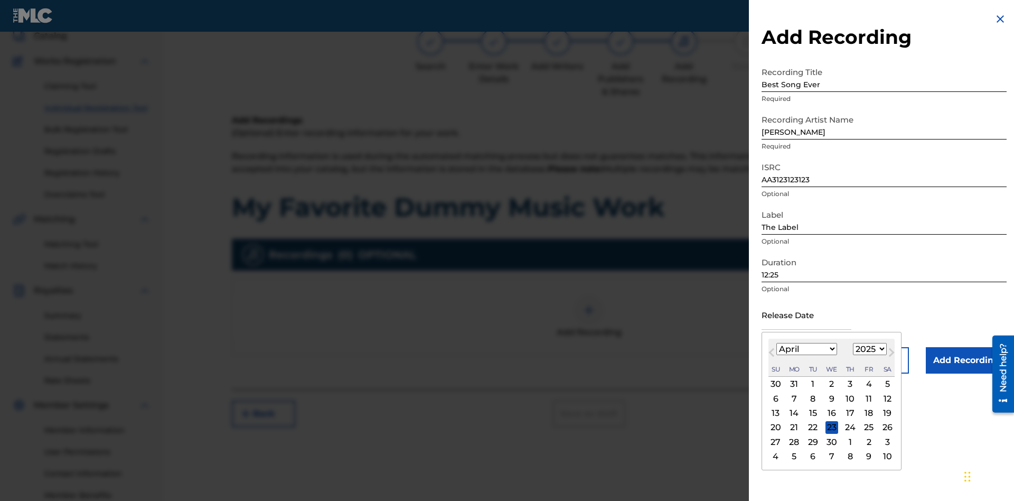
click at [868, 349] on select "1900 1901 1902 1903 1904 1905 1906 1907 1908 1909 1910 1911 1912 1913 1914 1915…" at bounding box center [870, 349] width 34 height 12
select select "2021"
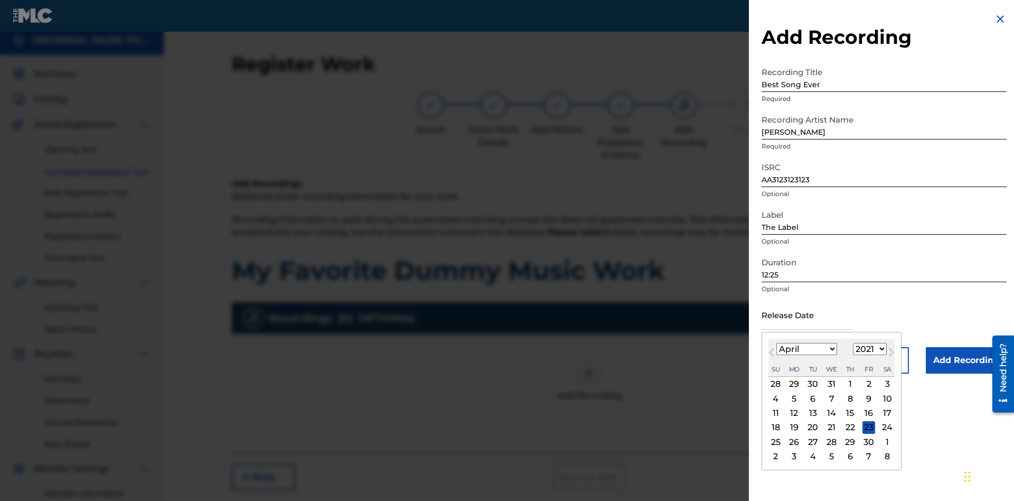
click at [868, 349] on select "1900 1901 1902 1903 1904 1905 1906 1907 1908 1909 1910 1911 1912 1913 1914 1915…" at bounding box center [870, 349] width 34 height 12
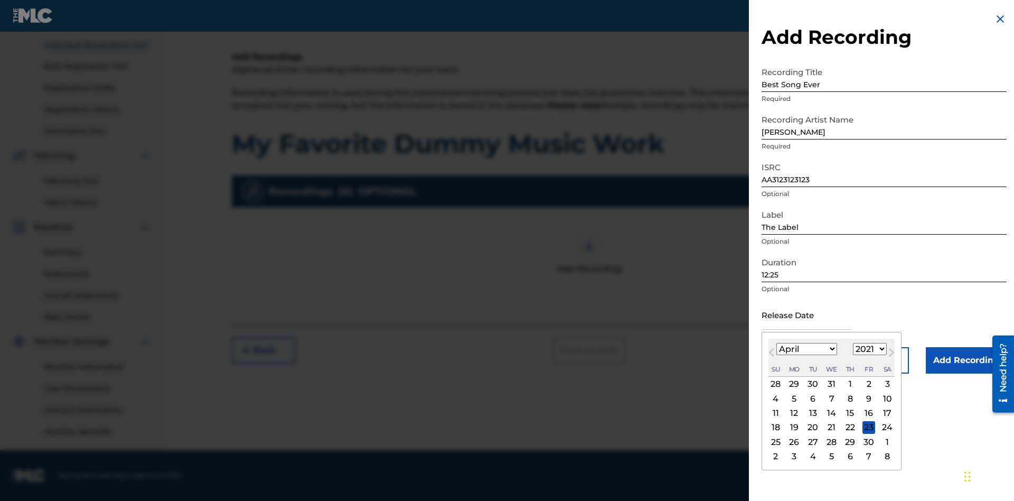
click at [849, 384] on div "1" at bounding box center [850, 384] width 13 height 13
type input "[DATE]"
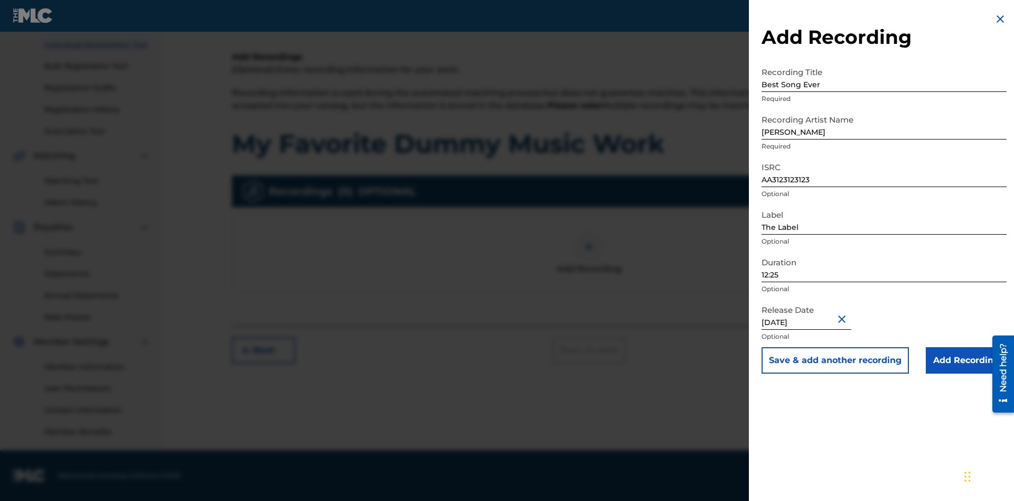
click at [966, 360] on input "Add Recording" at bounding box center [966, 360] width 81 height 26
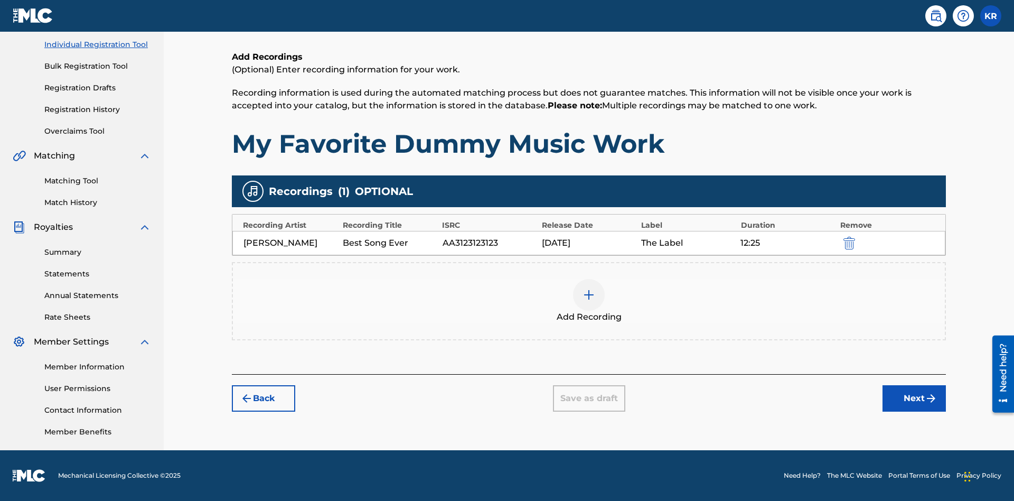
click at [589, 301] on div at bounding box center [589, 295] width 32 height 32
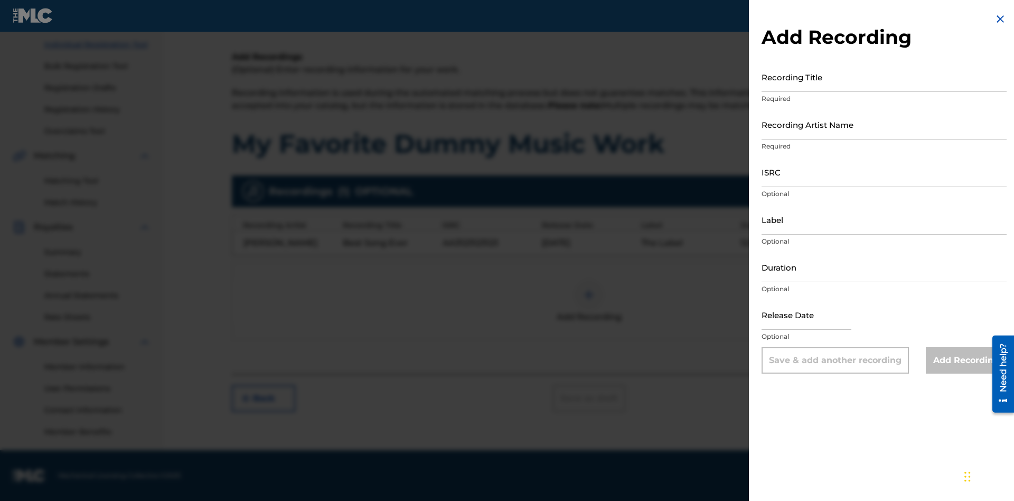
click at [884, 77] on input "Recording Title" at bounding box center [883, 77] width 245 height 30
type input "Even Better song"
click at [884, 124] on input "Recording Artist Name" at bounding box center [883, 124] width 245 height 30
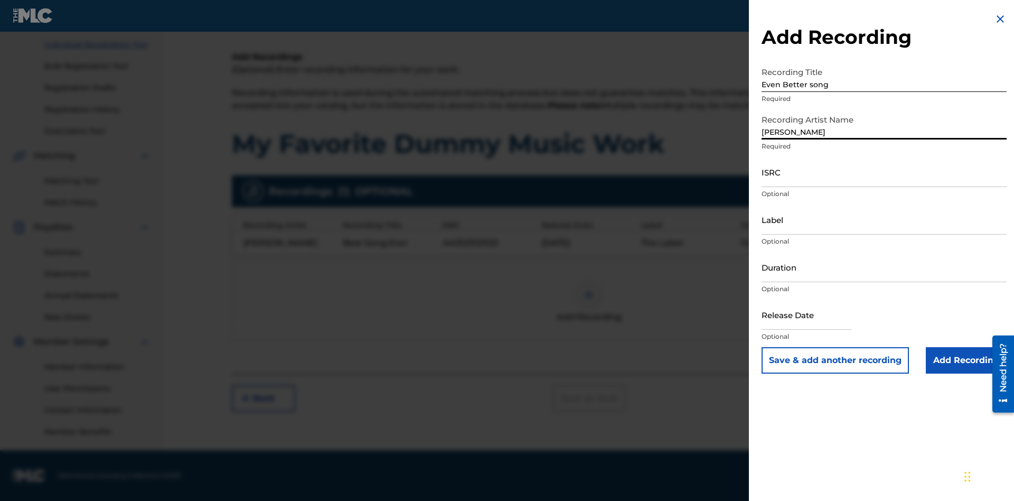
type input "[PERSON_NAME]"
click at [884, 172] on input "ISRC" at bounding box center [883, 172] width 245 height 30
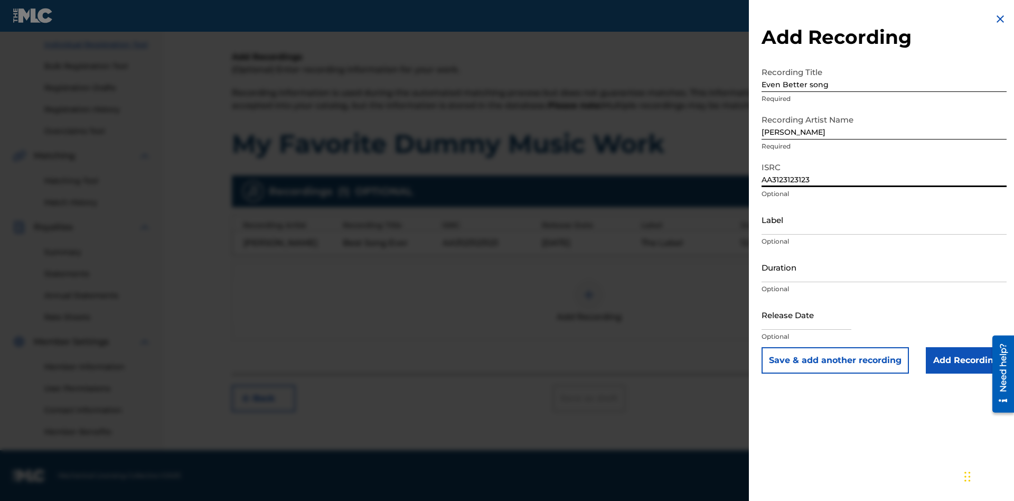
type input "AA3123123123"
click at [884, 219] on input "Label" at bounding box center [883, 219] width 245 height 30
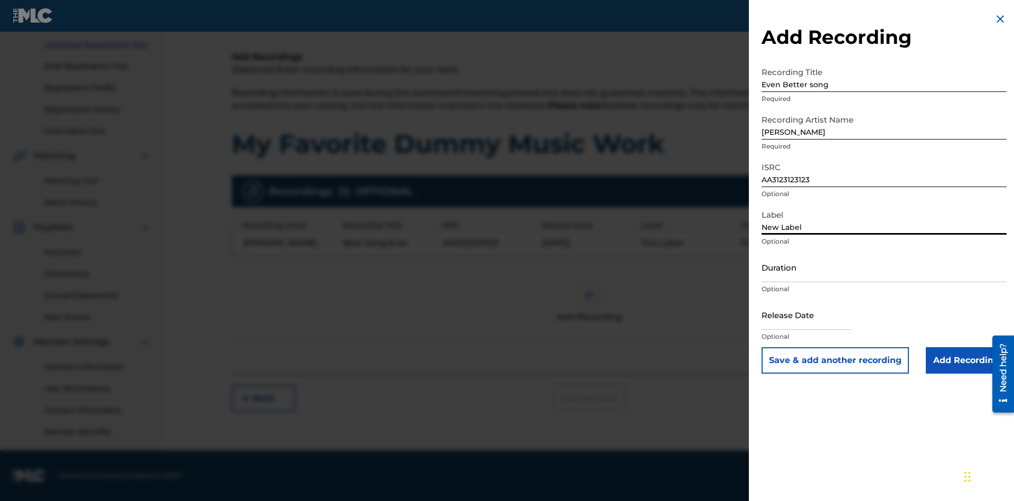
type input "New Label"
click at [884, 267] on input "Duration" at bounding box center [883, 267] width 245 height 30
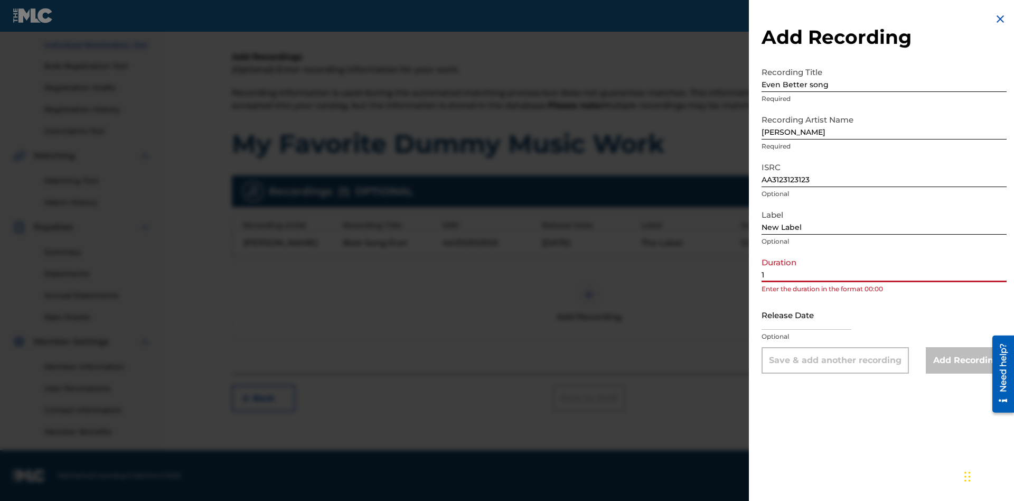
click at [884, 267] on input "1" at bounding box center [883, 267] width 245 height 30
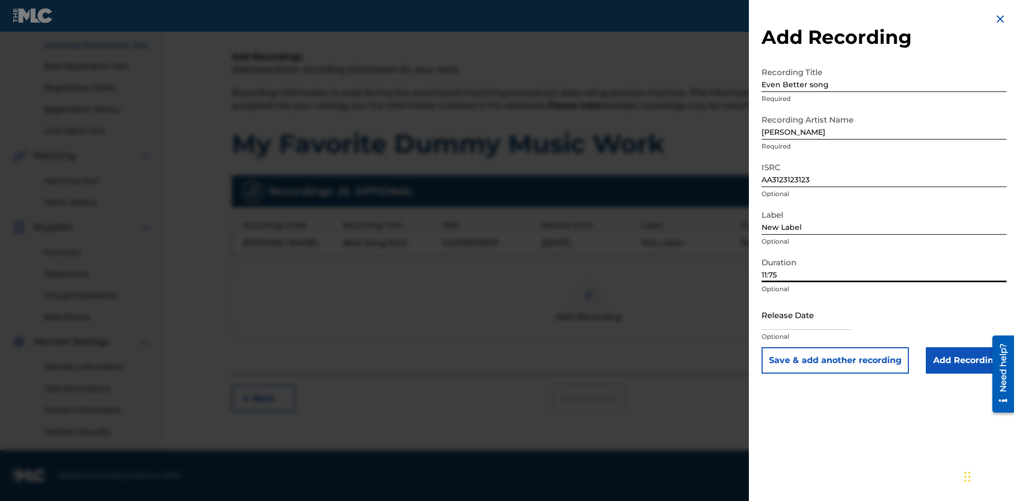
type input "11:75"
click at [815, 315] on input "text" at bounding box center [806, 314] width 90 height 30
select select "7"
select select "2025"
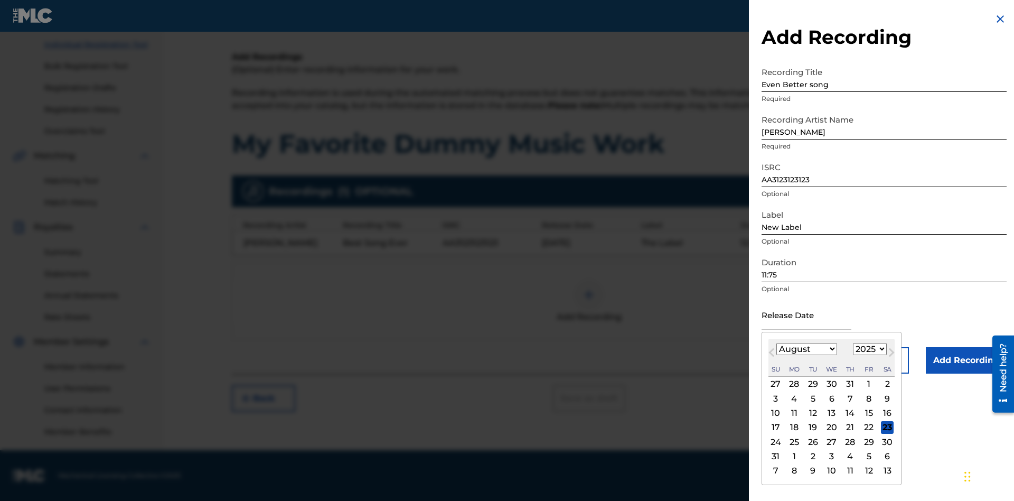
click at [806, 349] on select "January February March April May June July August September October November De…" at bounding box center [806, 349] width 61 height 12
select select "3"
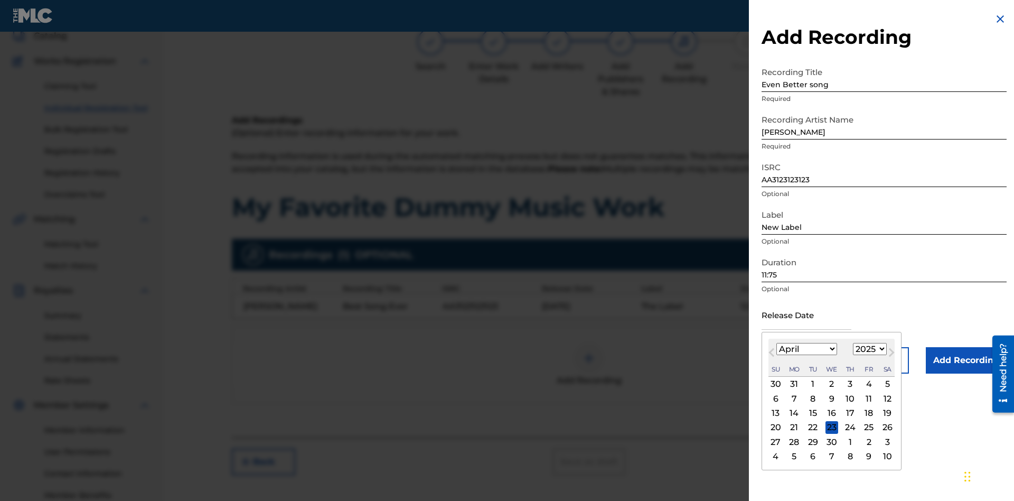
click at [868, 349] on select "1900 1901 1902 1903 1904 1905 1906 1907 1908 1909 1910 1911 1912 1913 1914 1915…" at bounding box center [870, 349] width 34 height 12
select select "2021"
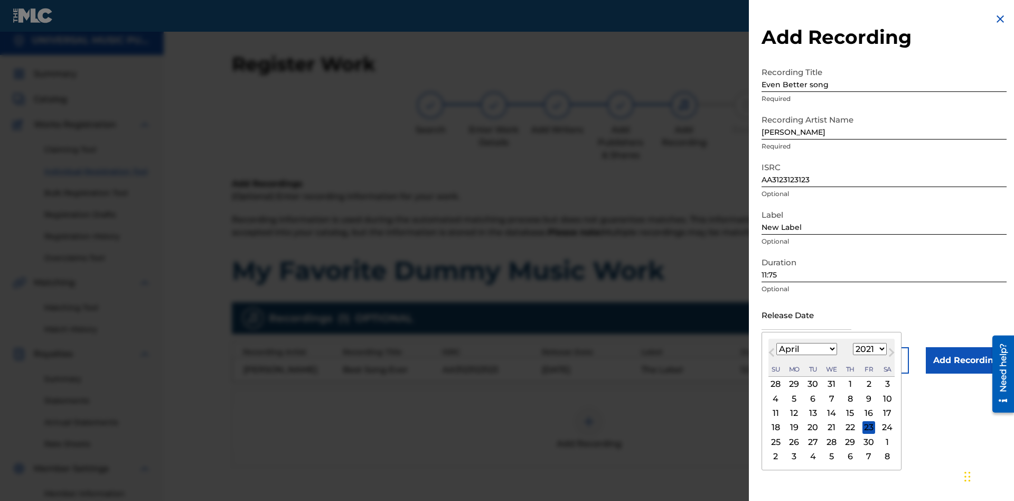
click at [868, 349] on select "1900 1901 1902 1903 1904 1905 1906 1907 1908 1909 1910 1911 1912 1913 1914 1915…" at bounding box center [870, 349] width 34 height 12
click at [849, 384] on div "1" at bounding box center [850, 384] width 13 height 13
type input "[DATE]"
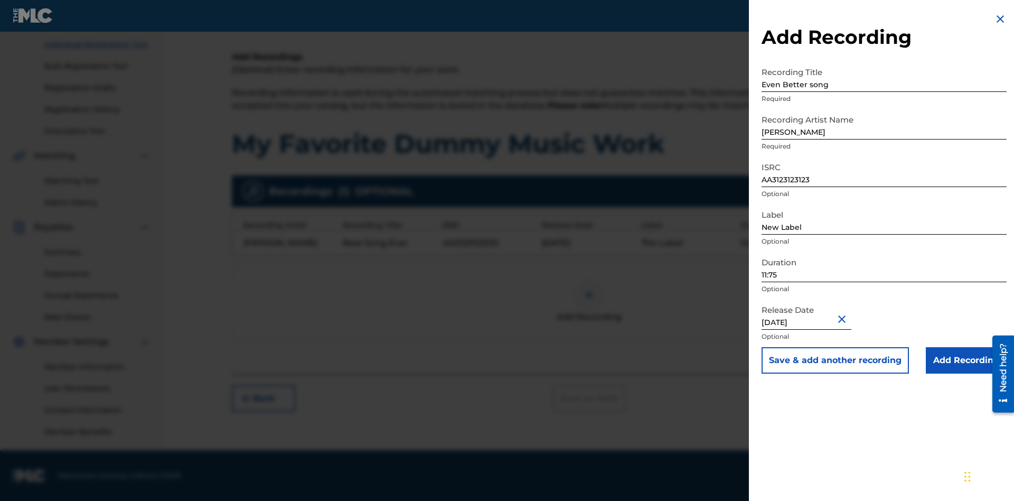
click at [966, 360] on input "Add Recording" at bounding box center [966, 360] width 81 height 26
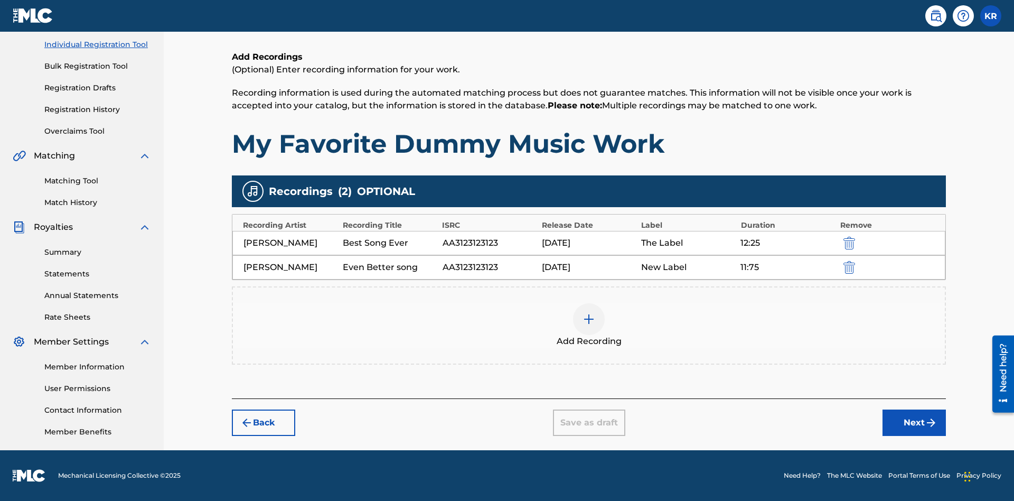
click at [848, 267] on img "submit" at bounding box center [849, 267] width 12 height 13
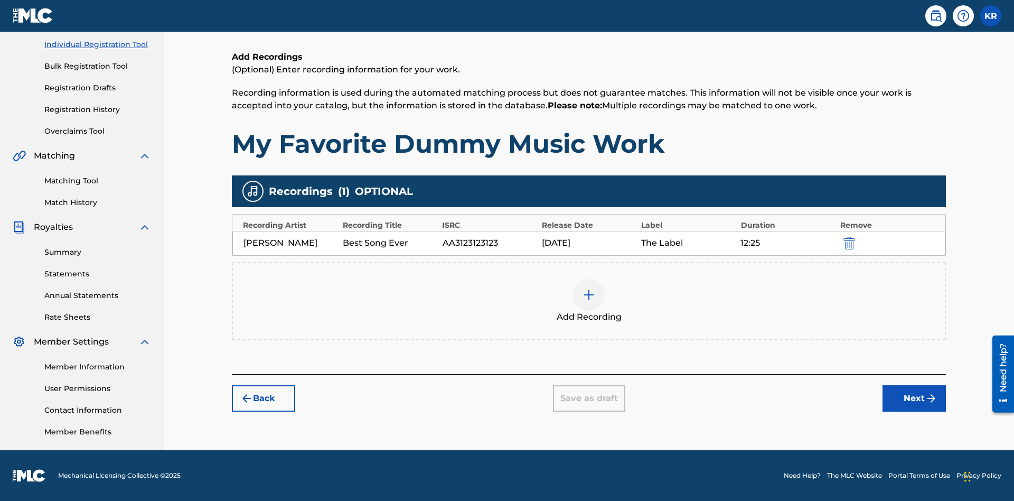
click at [589, 301] on div at bounding box center [589, 295] width 32 height 32
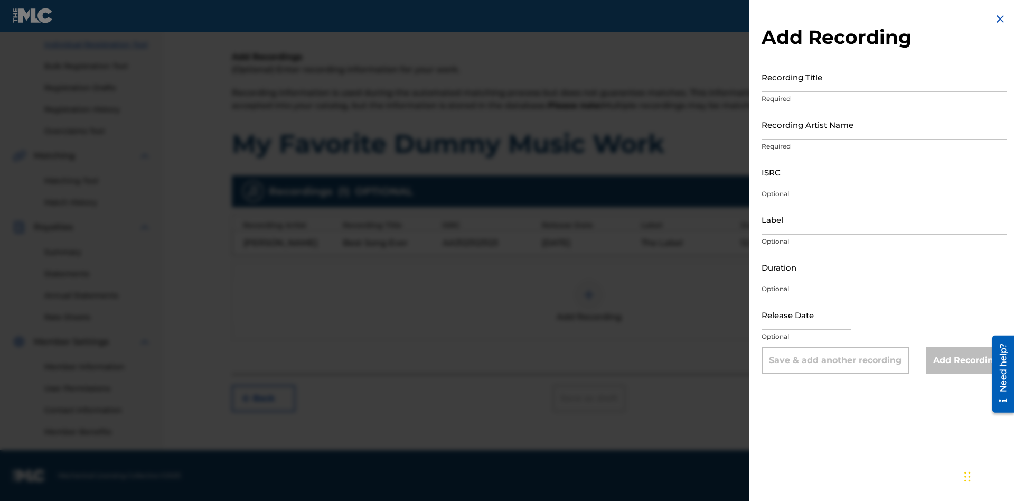
click at [884, 77] on input "Recording Title" at bounding box center [883, 77] width 245 height 30
type input "Smells Like Teen Spirit"
click at [884, 124] on input "Recording Artist Name" at bounding box center [883, 124] width 245 height 30
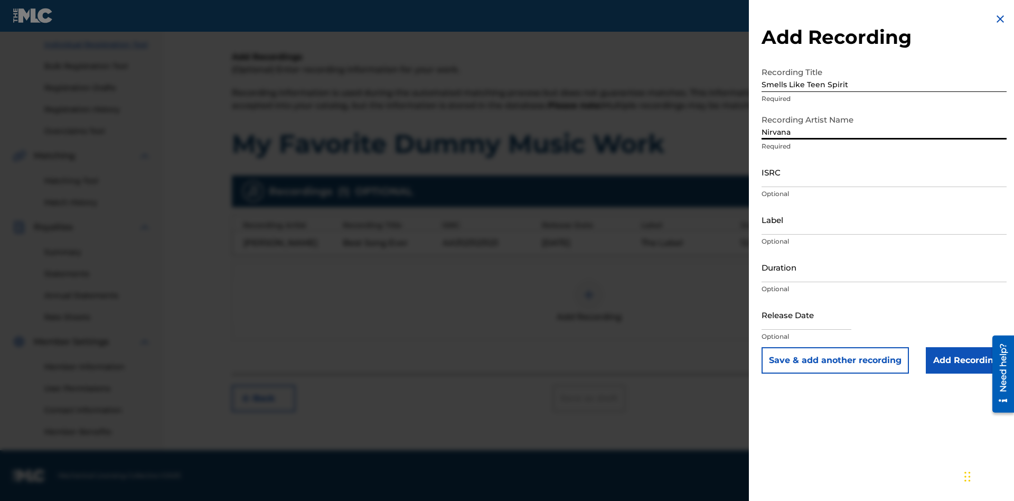
type input "Nirvana"
click at [884, 172] on input "ISRC" at bounding box center [883, 172] width 245 height 30
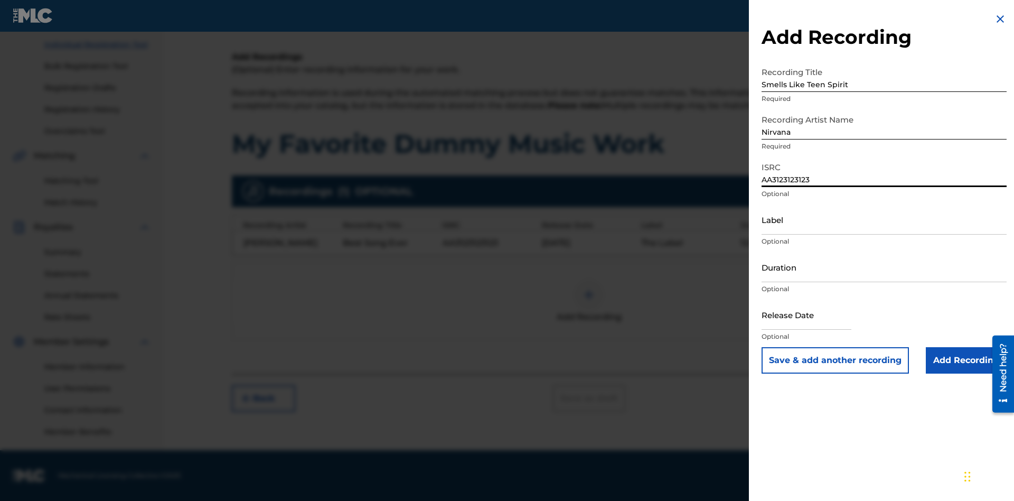
type input "AA3123123123"
click at [884, 219] on input "Label" at bounding box center [883, 219] width 245 height 30
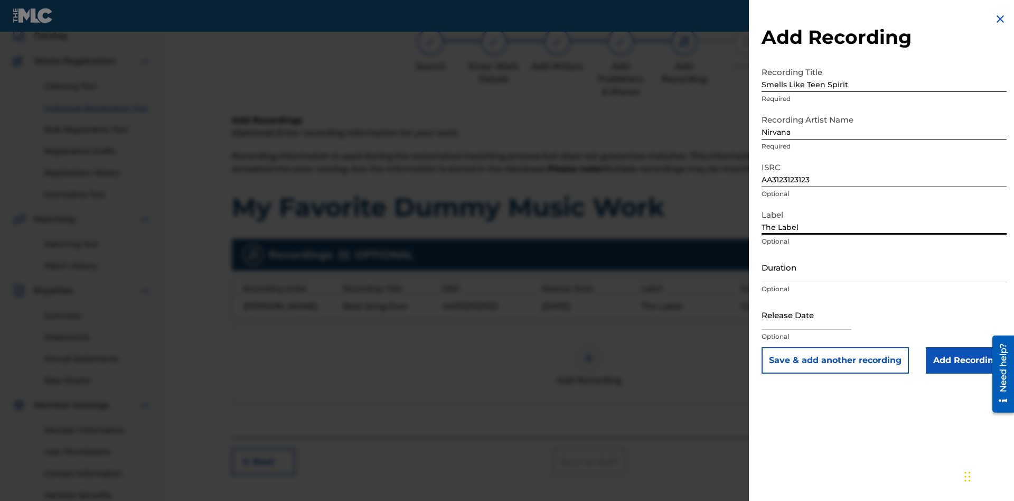
type input "The Label"
click at [884, 267] on input "Duration" at bounding box center [883, 267] width 245 height 30
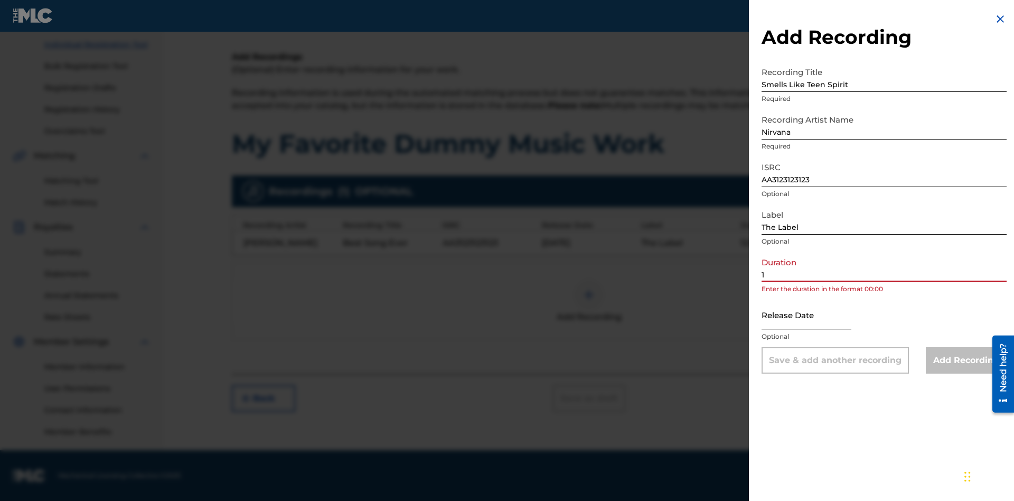
click at [884, 267] on input "1" at bounding box center [883, 267] width 245 height 30
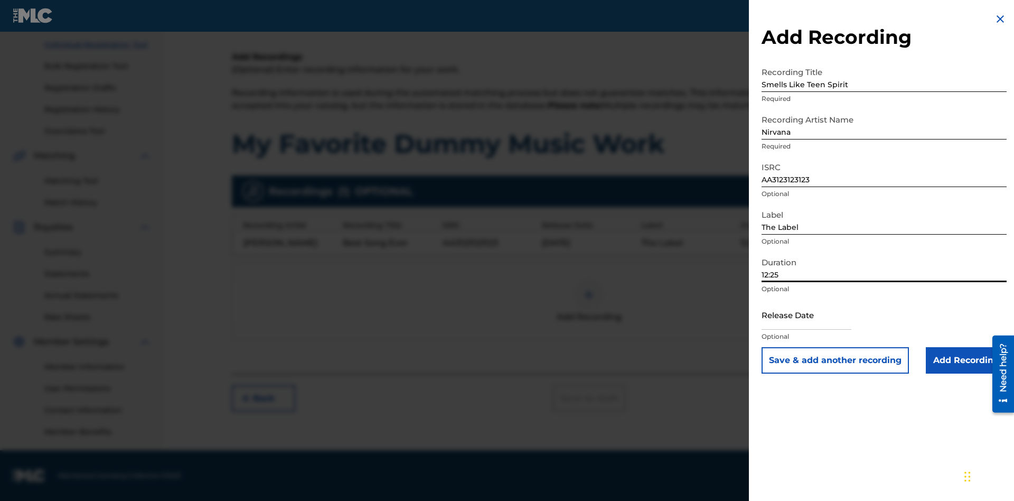
type input "12:25"
click at [815, 315] on input "text" at bounding box center [806, 314] width 90 height 30
select select "7"
select select "2025"
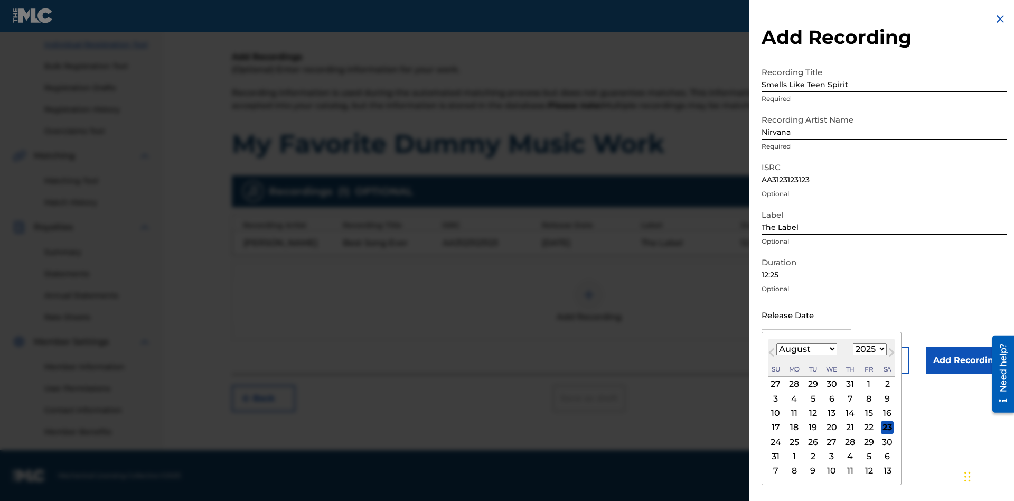
click at [806, 349] on select "January February March April May June July August September October November De…" at bounding box center [806, 349] width 61 height 12
select select "3"
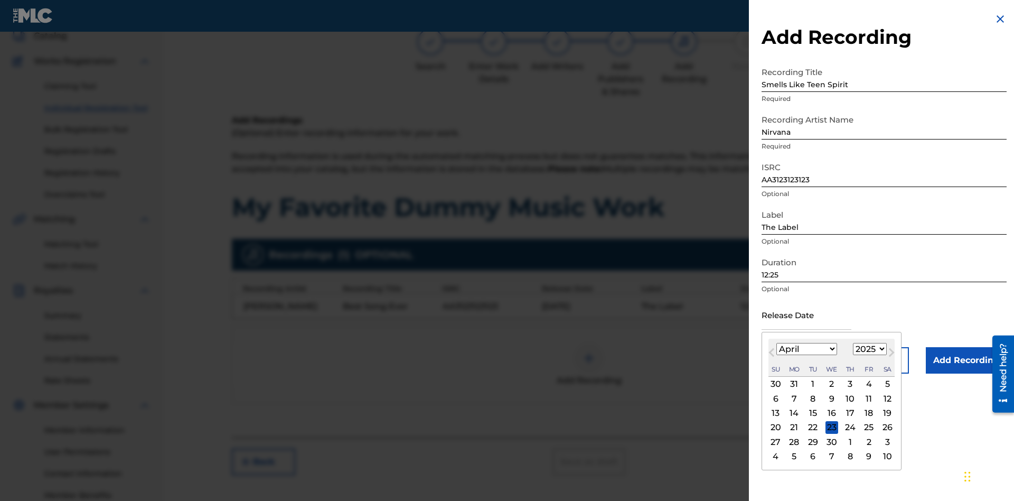
click at [868, 349] on select "1900 1901 1902 1903 1904 1905 1906 1907 1908 1909 1910 1911 1912 1913 1914 1915…" at bounding box center [870, 349] width 34 height 12
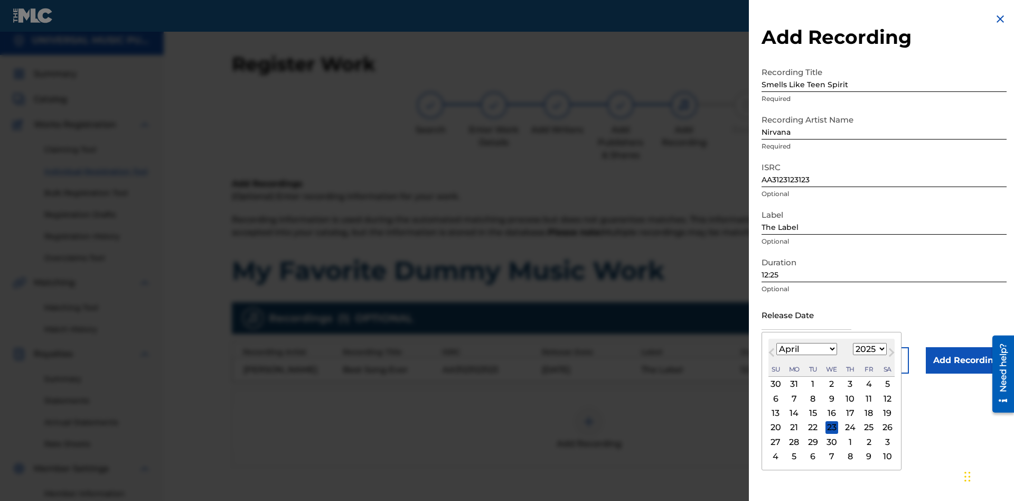
select select "2021"
click at [868, 349] on select "1900 1901 1902 1903 1904 1905 1906 1907 1908 1909 1910 1911 1912 1913 1914 1915…" at bounding box center [870, 349] width 34 height 12
click at [849, 384] on div "1" at bounding box center [850, 384] width 13 height 13
type input "[DATE]"
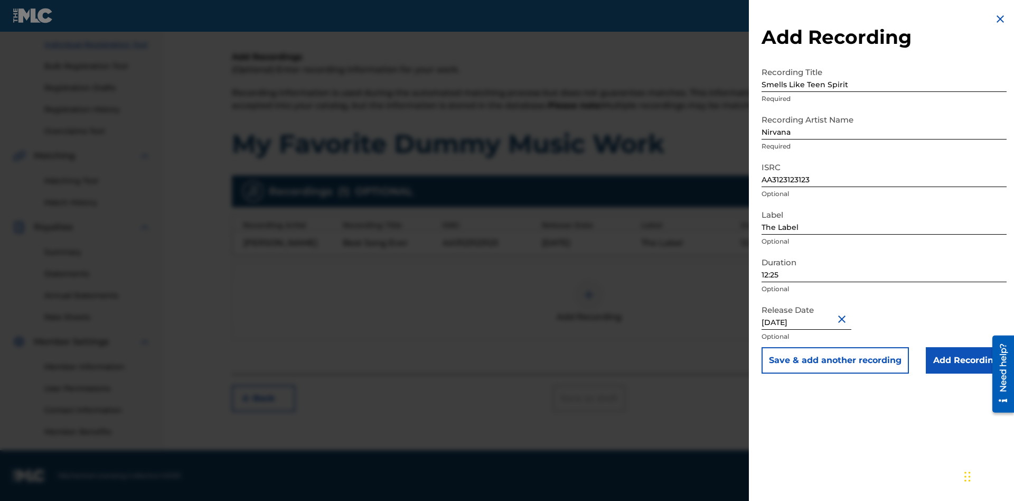
click at [966, 360] on input "Add Recording" at bounding box center [966, 360] width 81 height 26
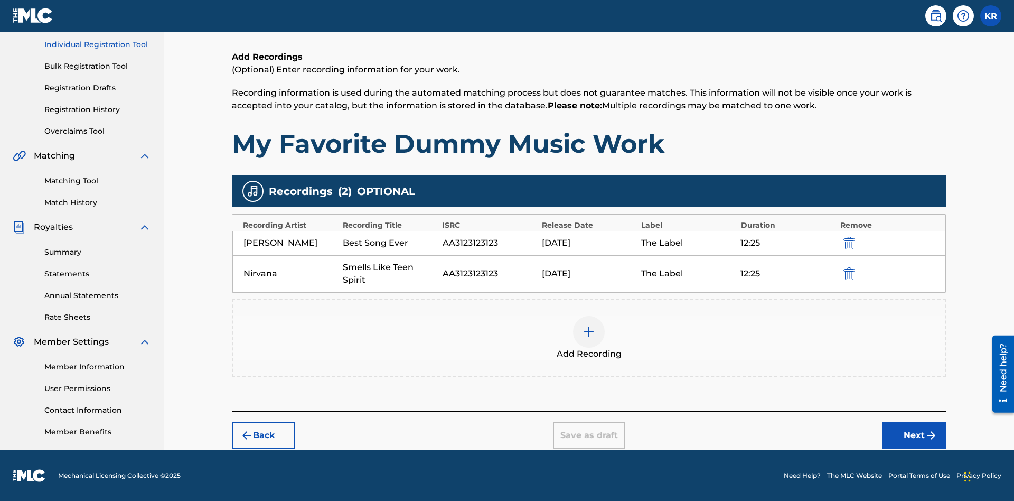
click at [914, 435] on button "Next" at bounding box center [913, 435] width 63 height 26
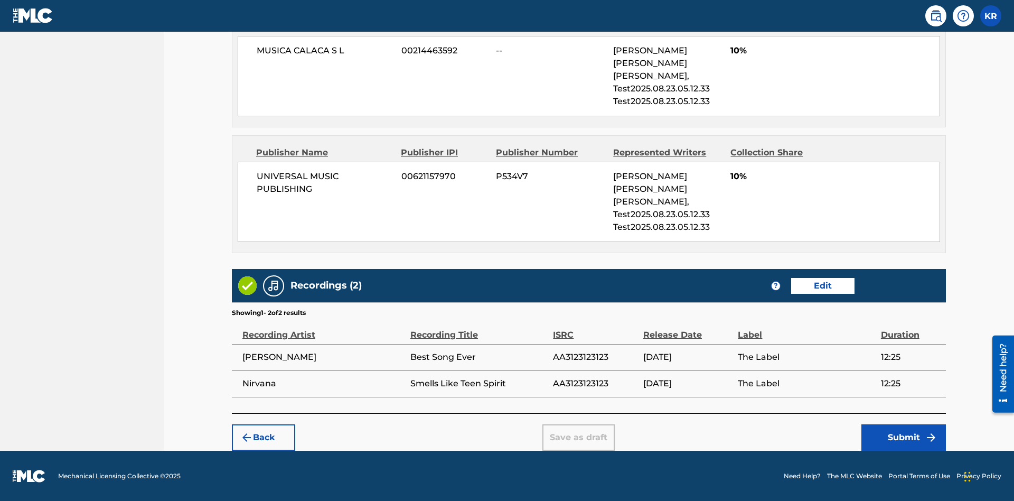
scroll to position [860, 0]
